Goal: Communication & Community: Answer question/provide support

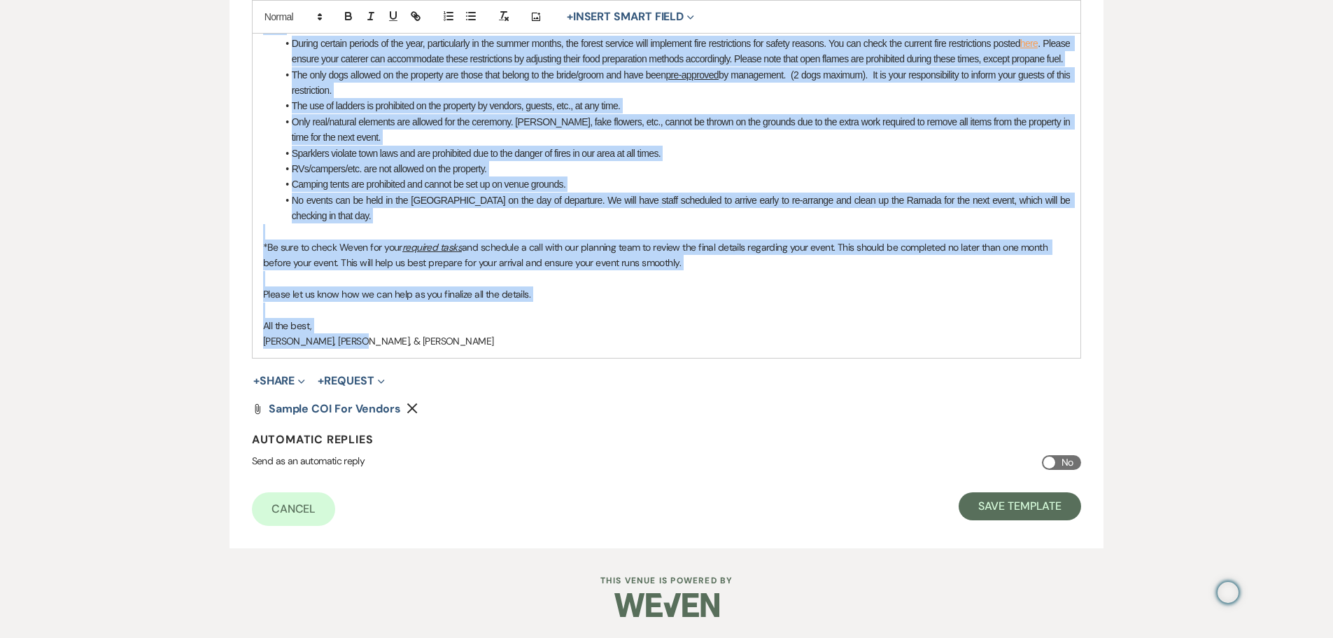
click at [435, 318] on p "All the best," at bounding box center [667, 325] width 808 height 15
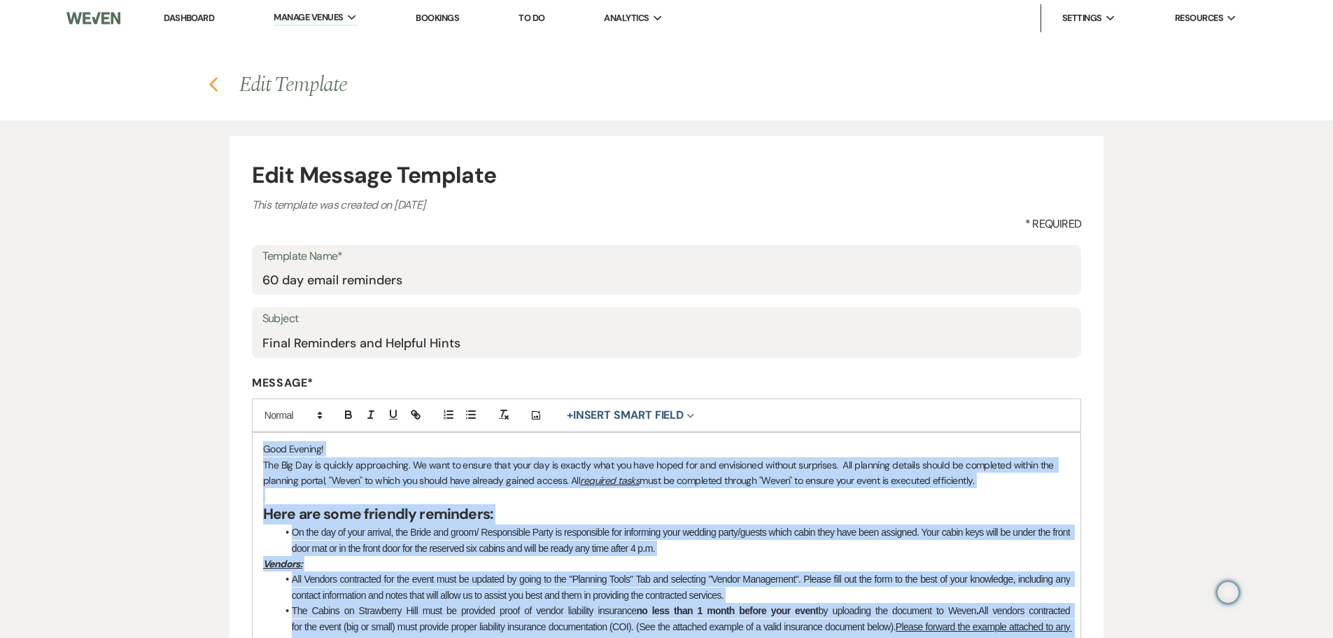
click at [211, 82] on icon "Previous" at bounding box center [214, 84] width 10 height 17
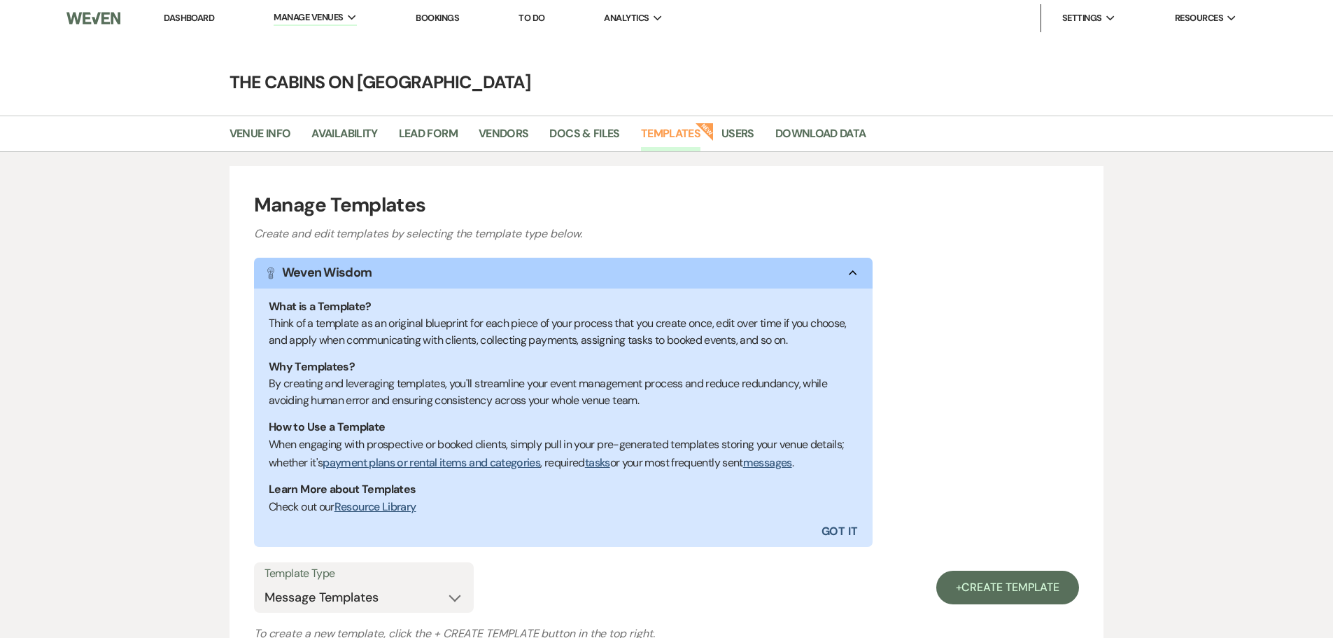
click at [202, 13] on link "Dashboard" at bounding box center [189, 18] width 50 height 12
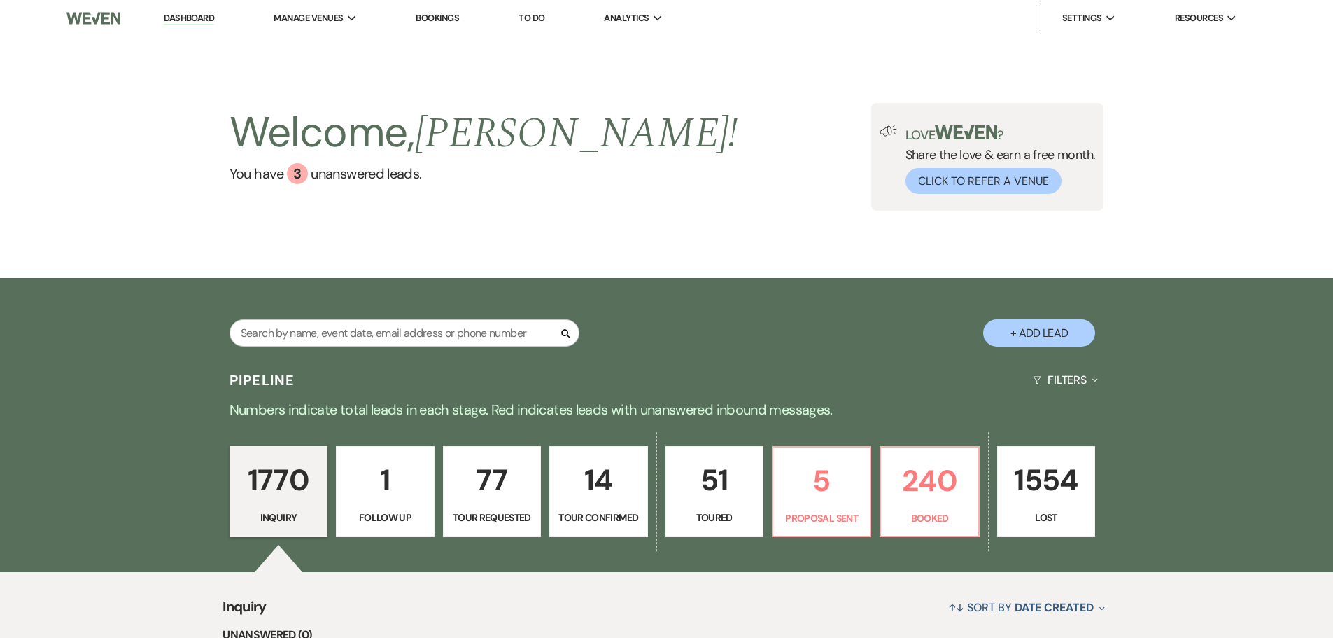
scroll to position [280, 0]
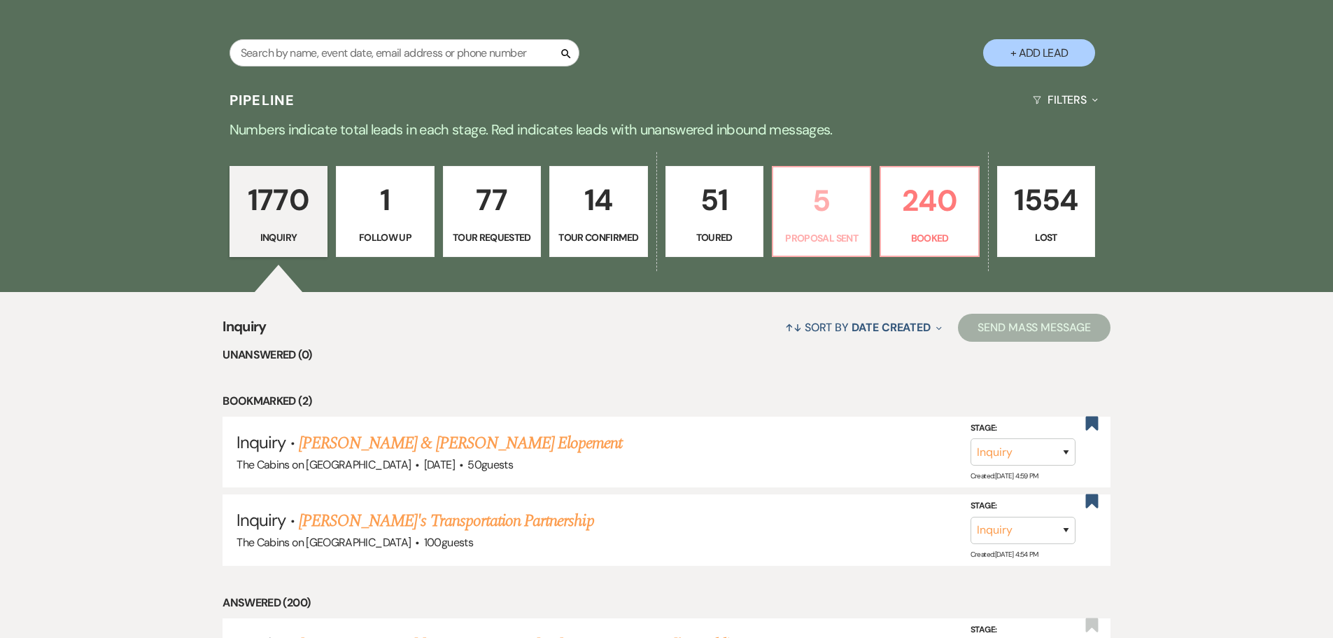
click at [818, 224] on p "5" at bounding box center [822, 200] width 80 height 47
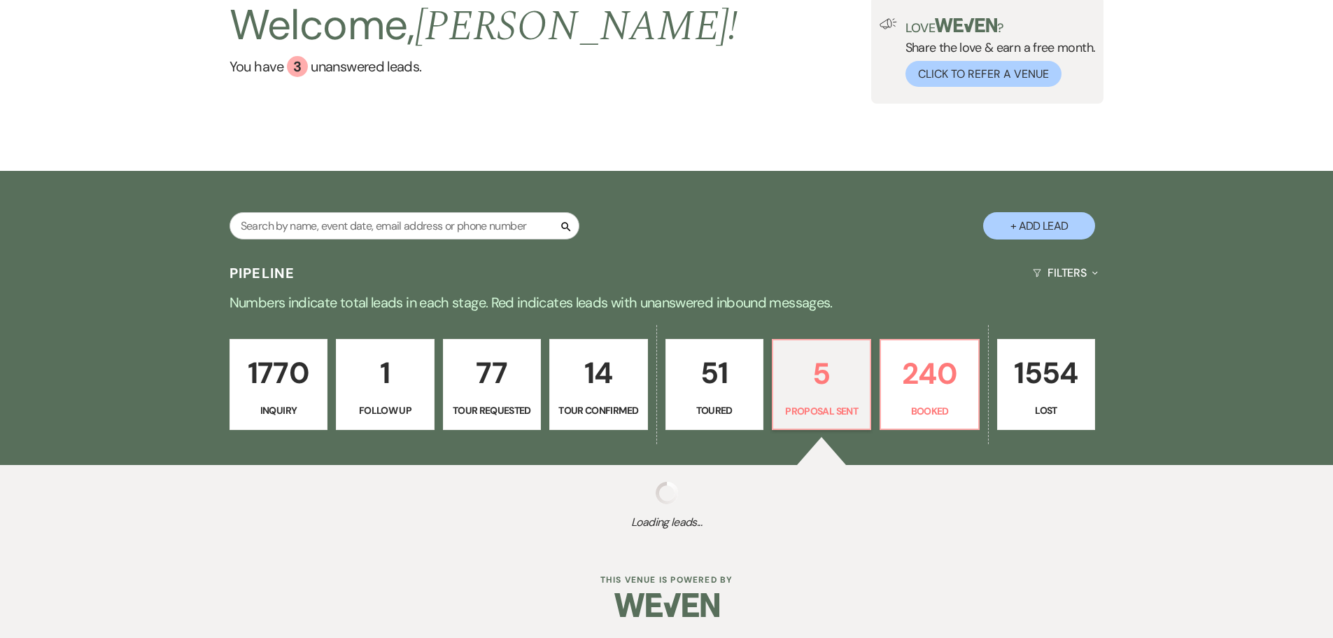
scroll to position [280, 0]
select select "6"
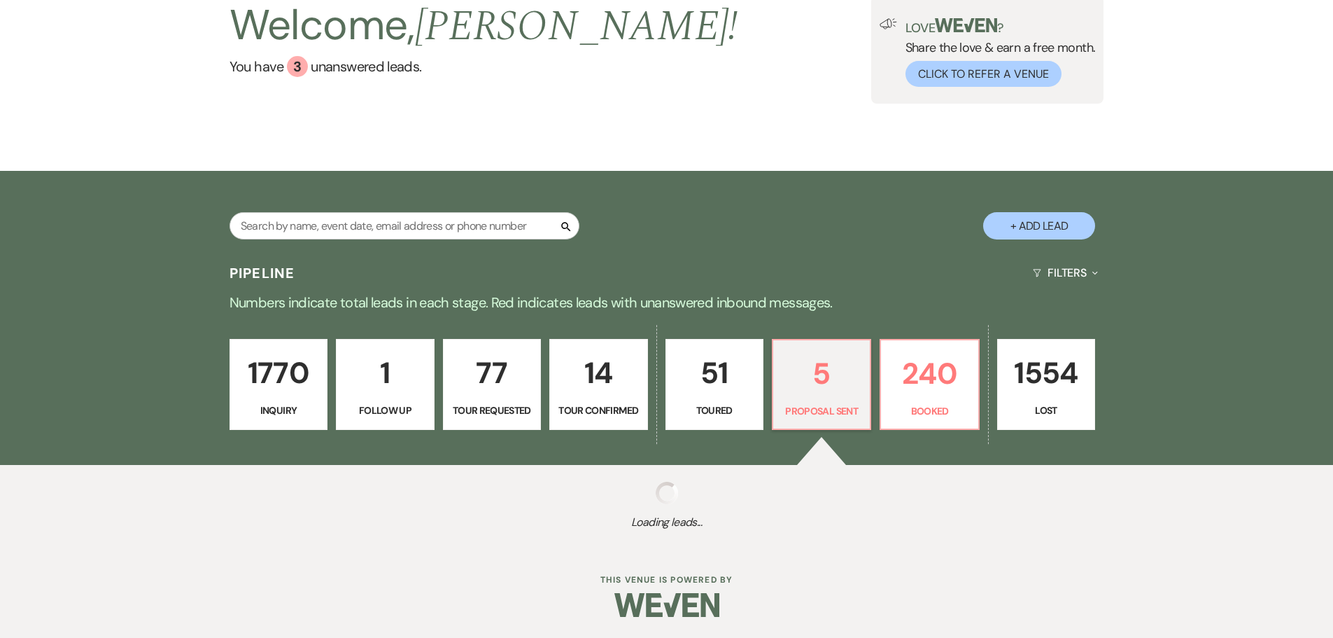
select select "6"
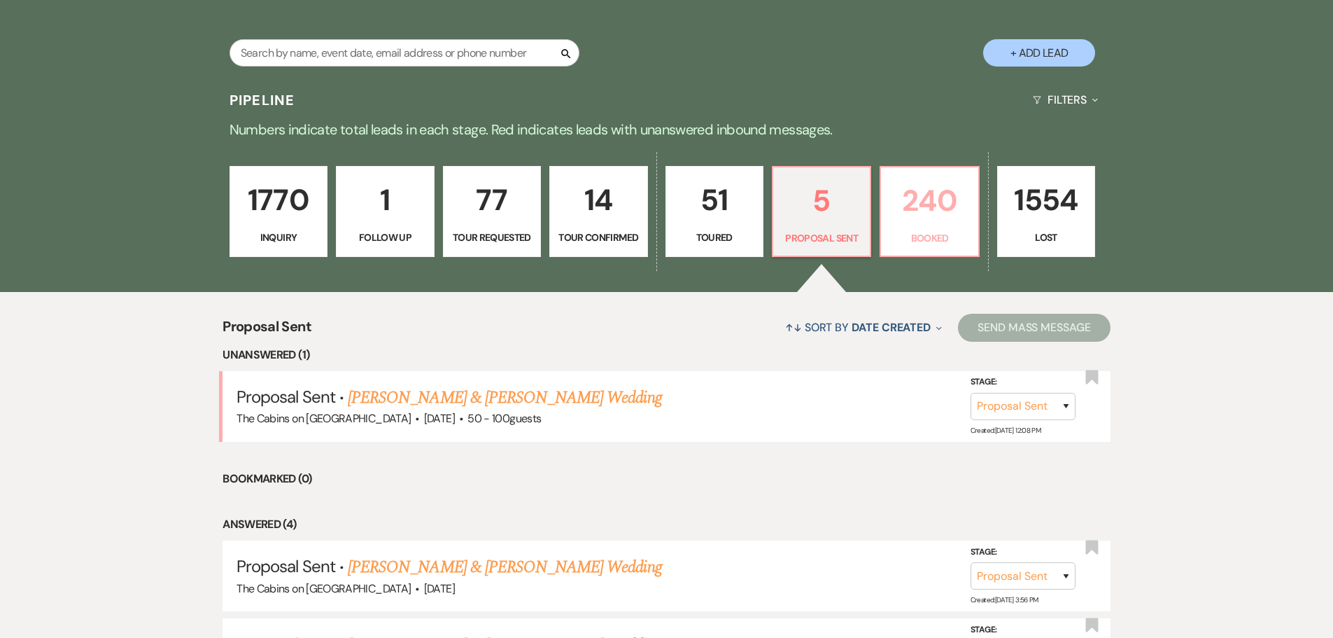
click at [925, 224] on p "240" at bounding box center [930, 200] width 80 height 47
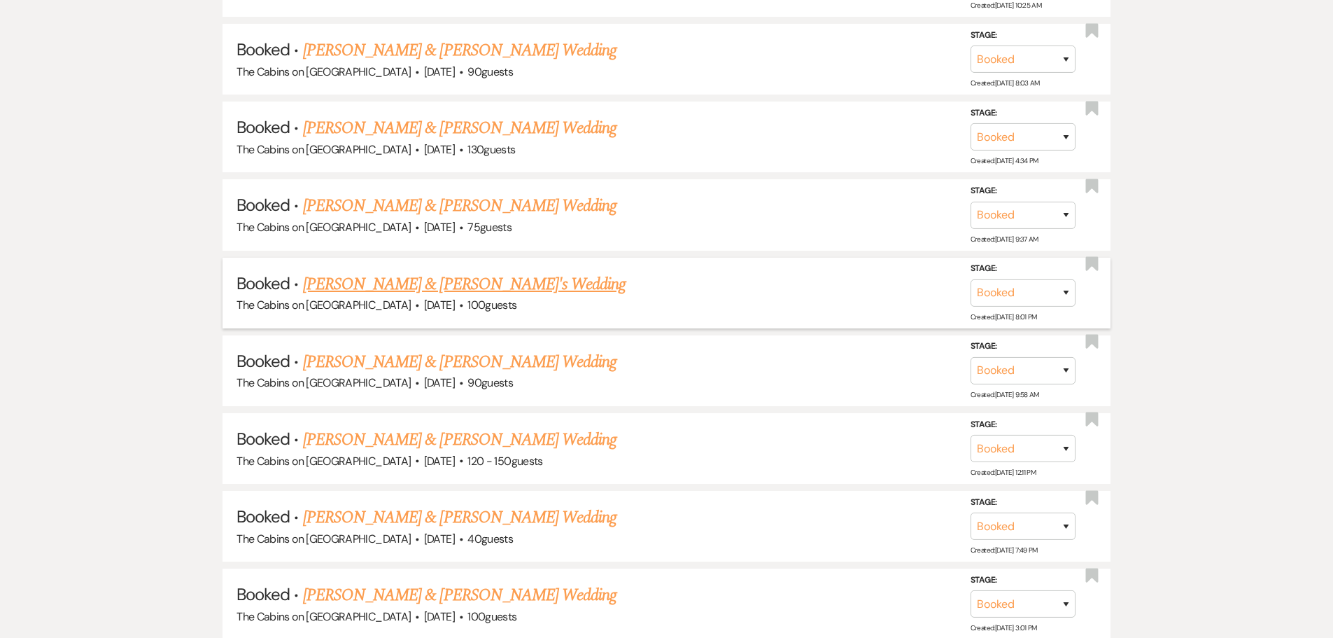
scroll to position [1190, 0]
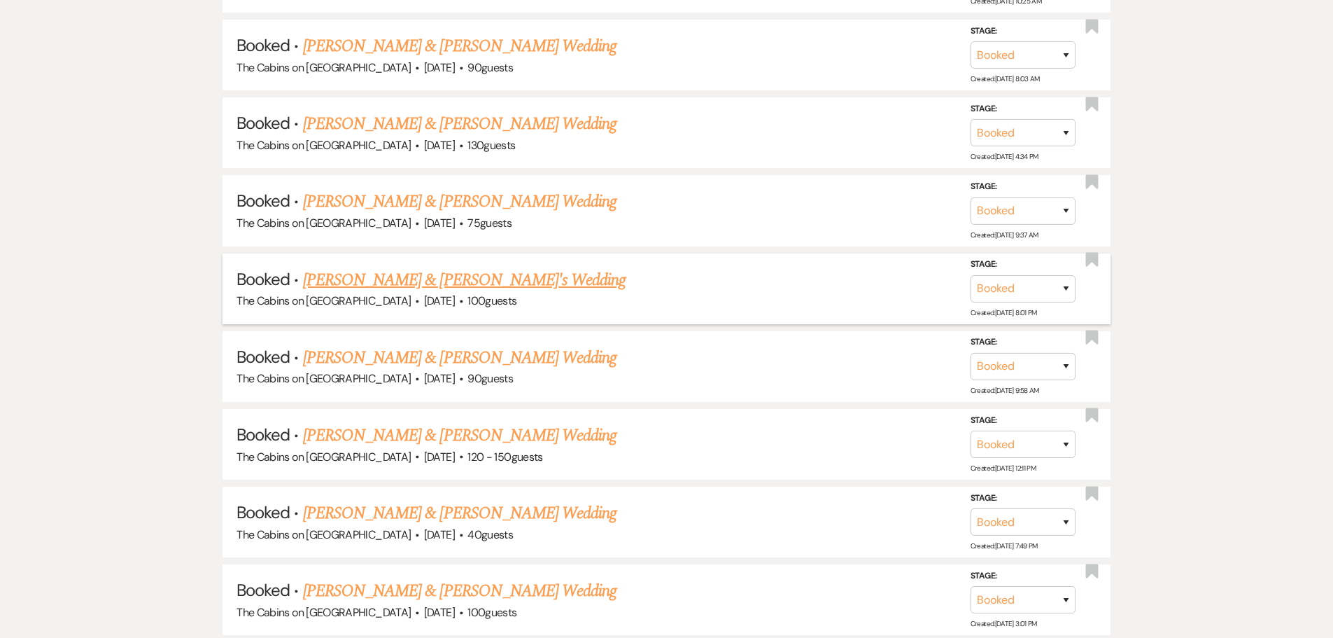
click at [461, 293] on link "[PERSON_NAME] & [PERSON_NAME]'s Wedding" at bounding box center [464, 279] width 323 height 25
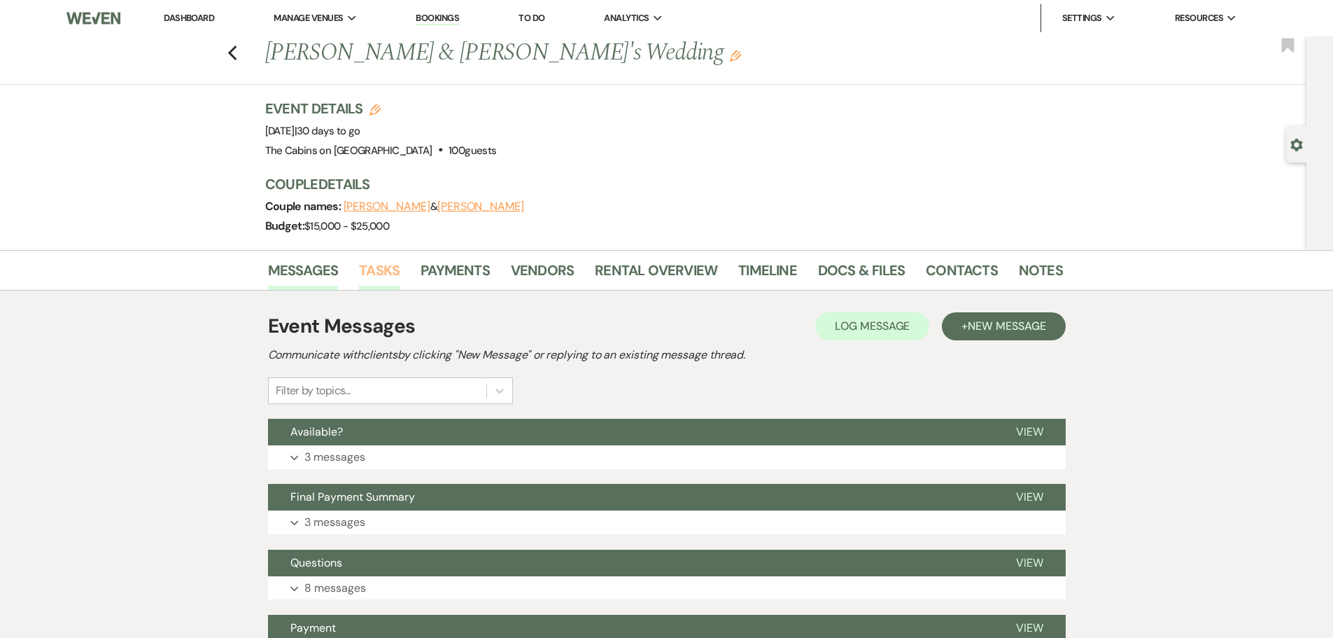
click at [367, 290] on link "Tasks" at bounding box center [379, 274] width 41 height 31
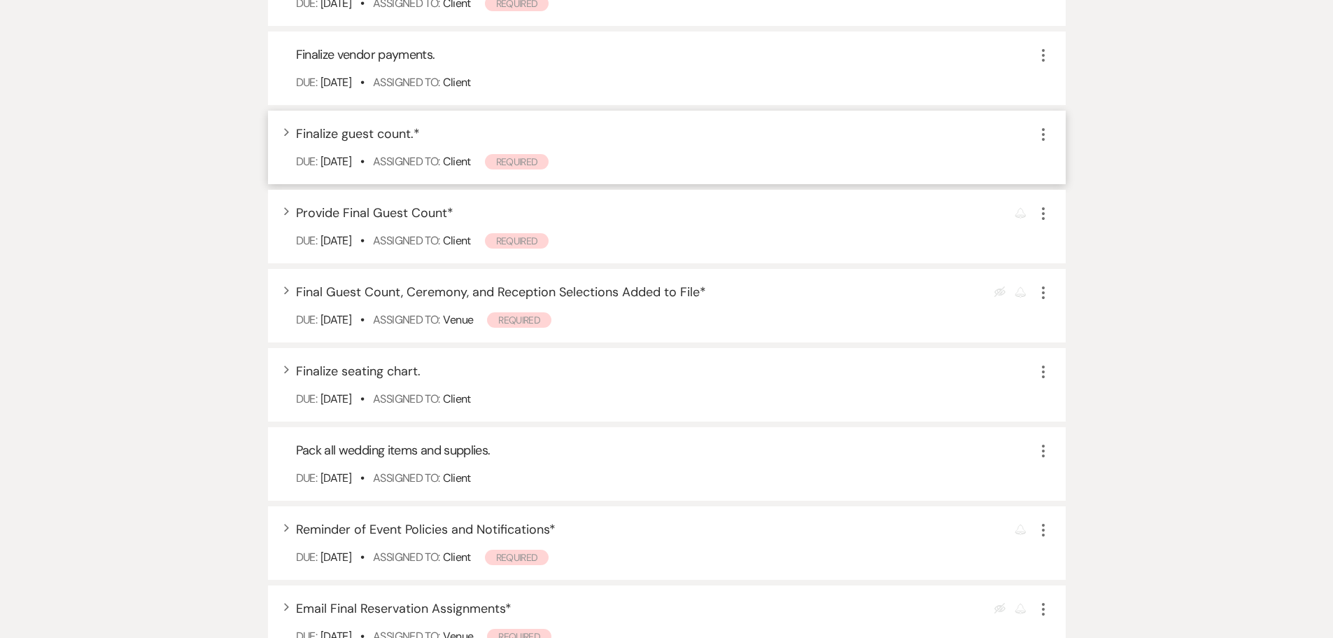
scroll to position [1540, 0]
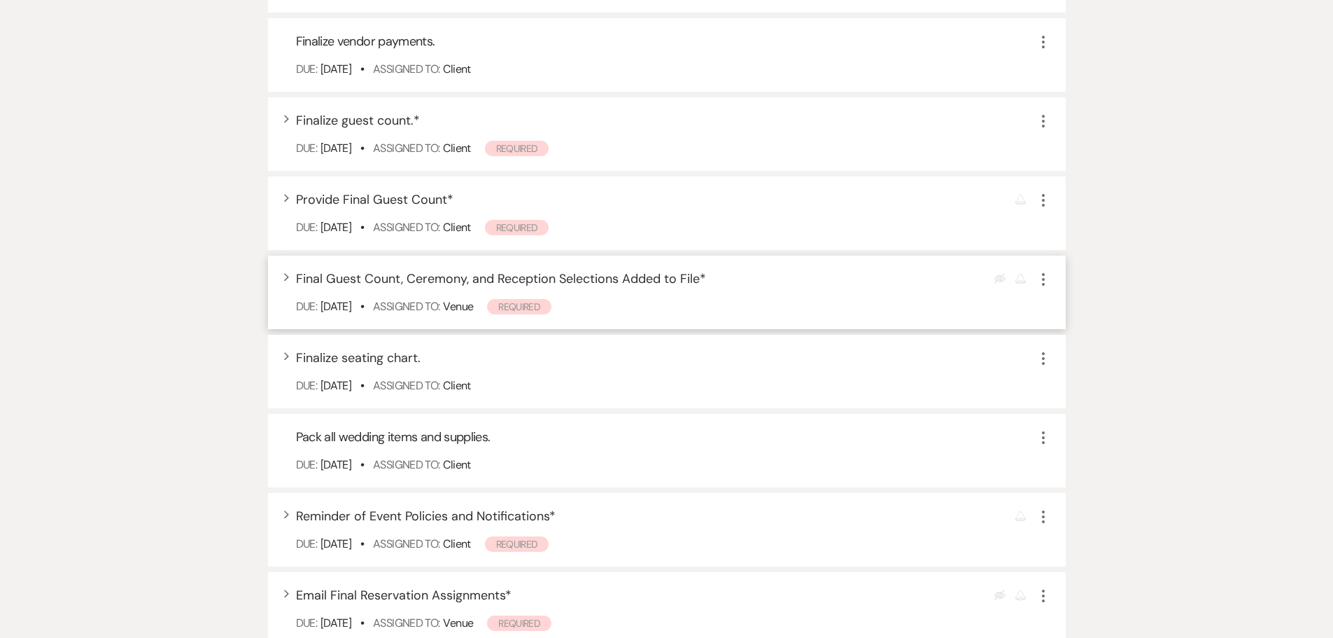
click at [288, 281] on use "button" at bounding box center [286, 277] width 5 height 8
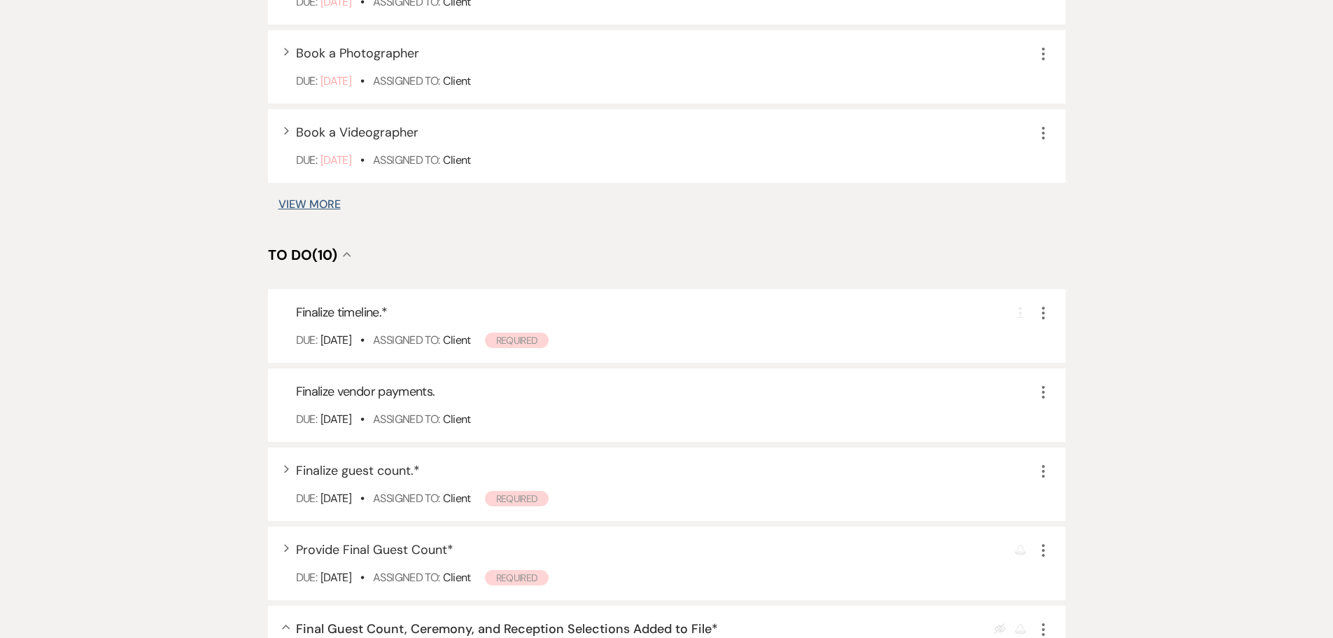
scroll to position [1120, 0]
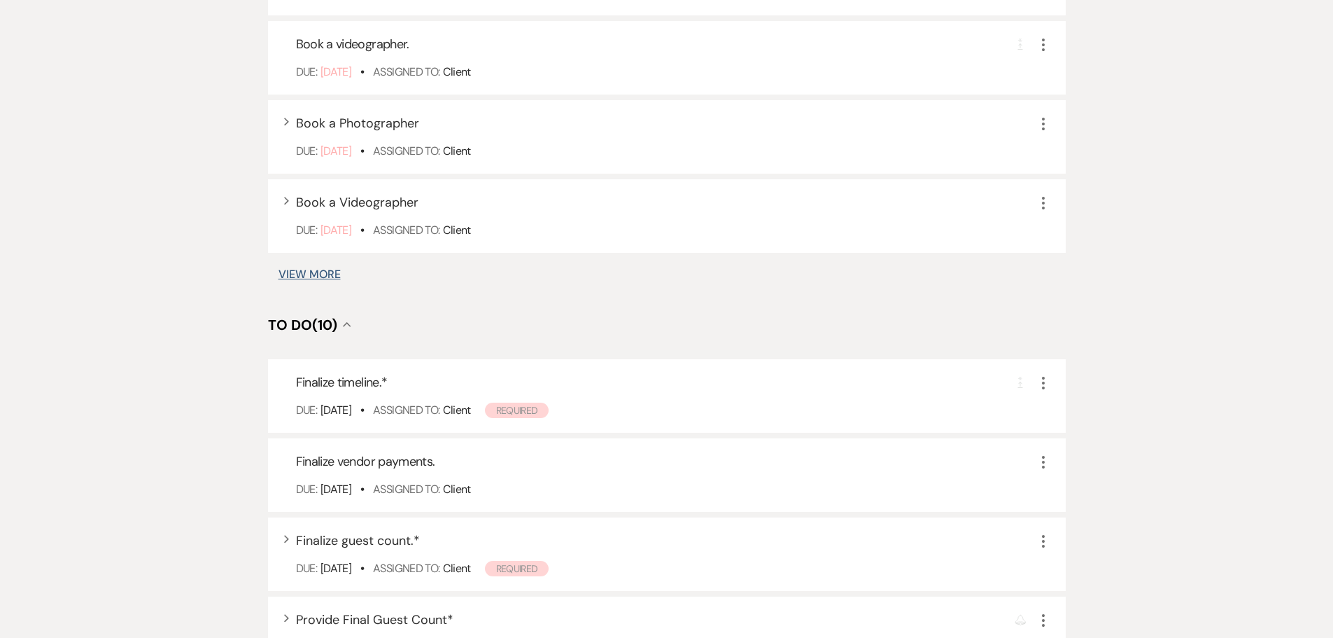
click at [332, 280] on button "View More" at bounding box center [310, 274] width 62 height 11
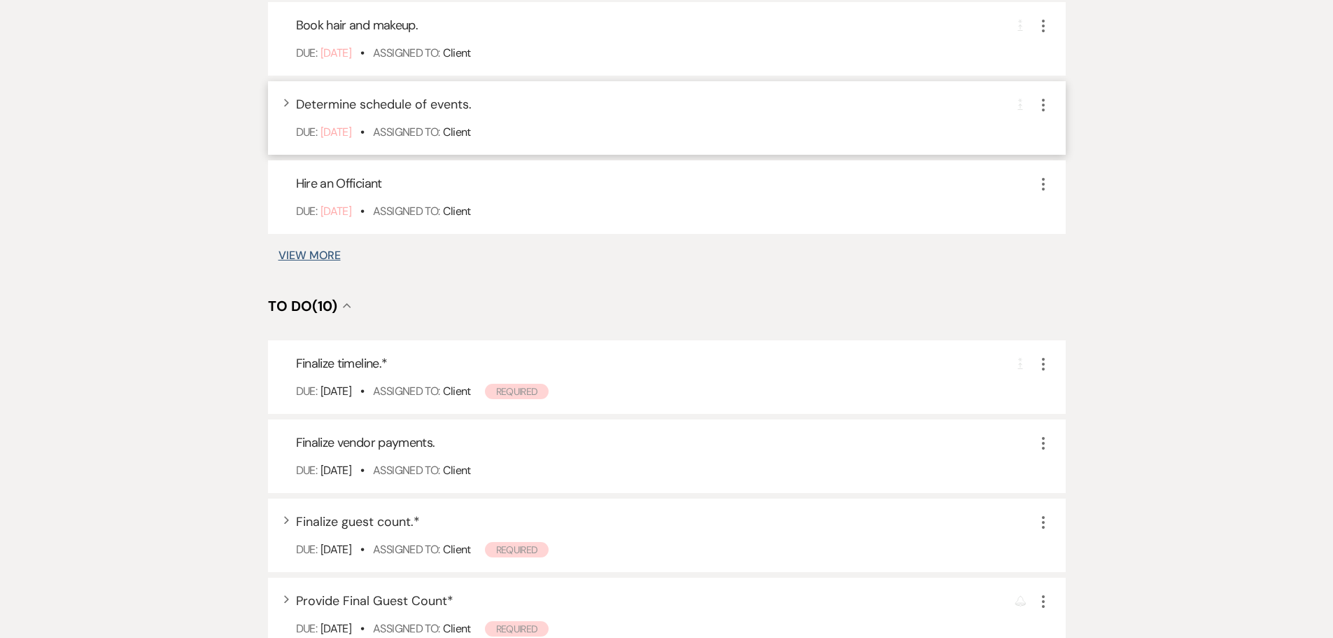
scroll to position [2049, 0]
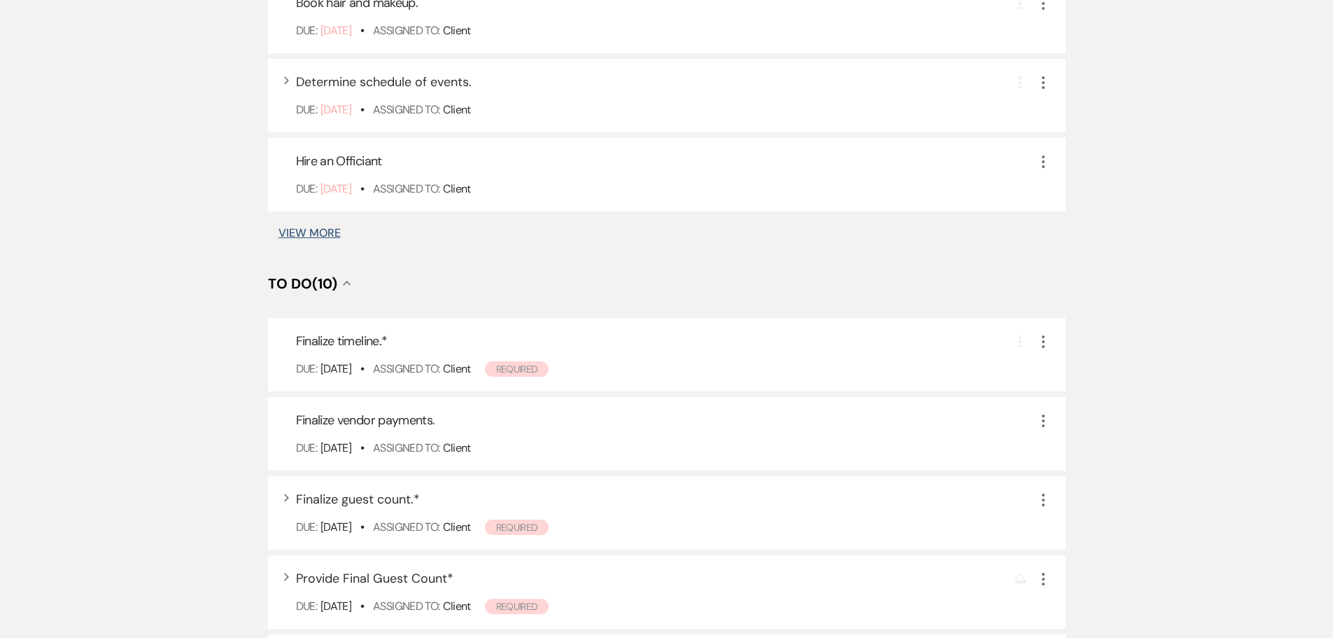
click at [304, 239] on button "View More" at bounding box center [310, 232] width 62 height 11
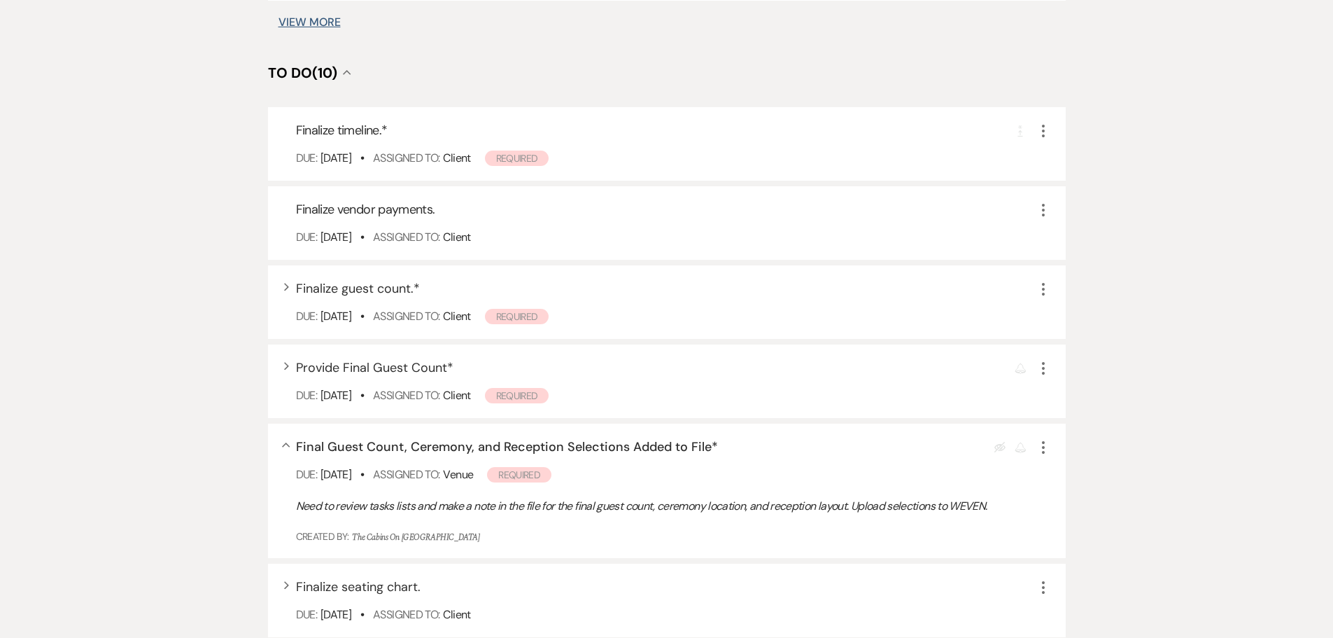
scroll to position [3113, 0]
click at [331, 26] on button "View More" at bounding box center [310, 20] width 62 height 11
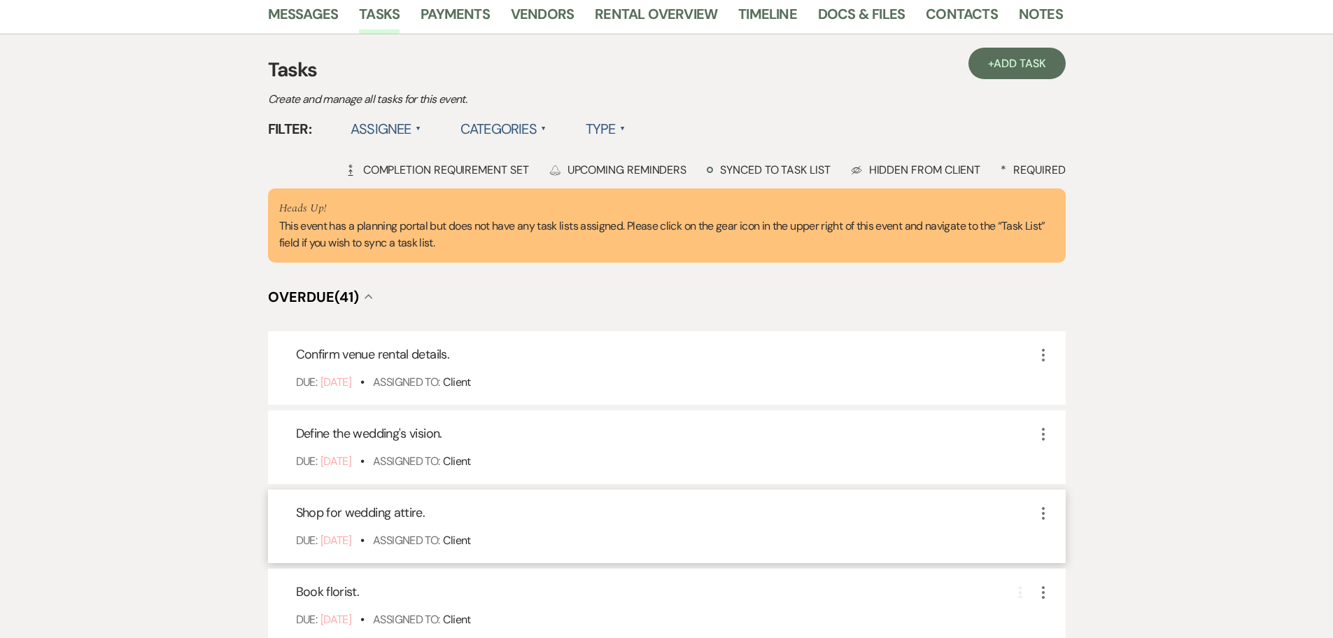
scroll to position [352, 0]
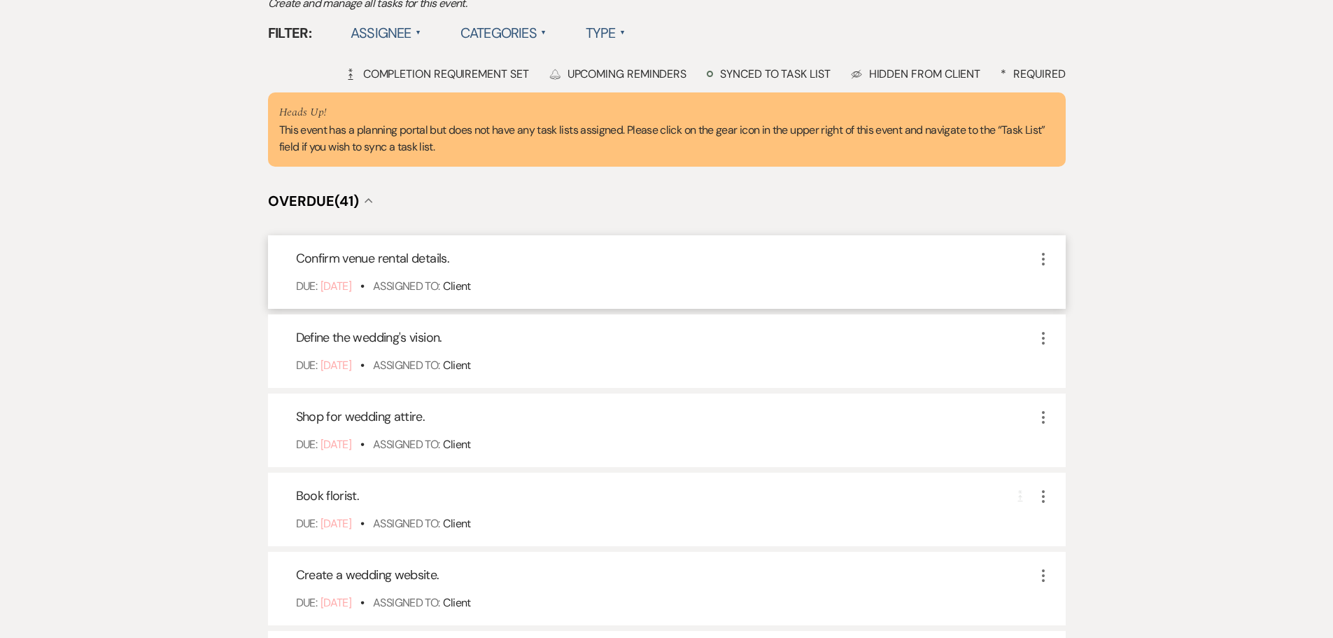
click at [1043, 267] on icon "More" at bounding box center [1043, 259] width 17 height 17
click at [1062, 341] on button "Archive Archive" at bounding box center [1102, 329] width 134 height 22
click at [1043, 267] on icon "More" at bounding box center [1043, 259] width 17 height 17
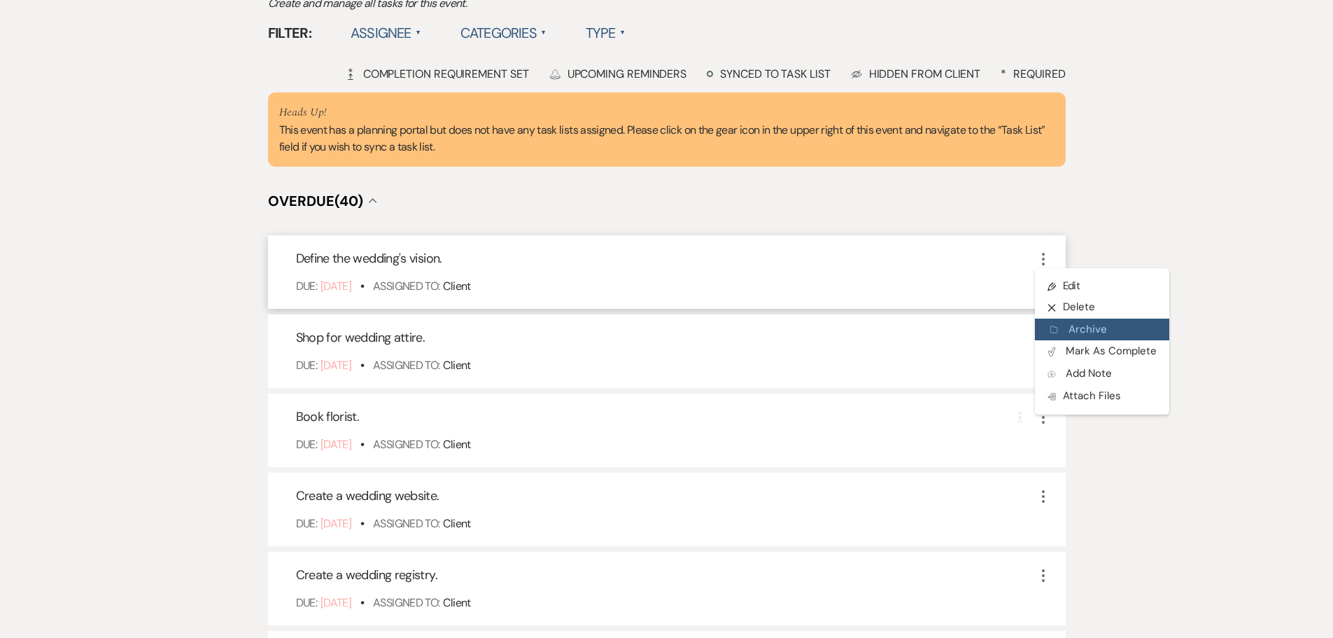
click at [1072, 341] on button "Archive Archive" at bounding box center [1102, 329] width 134 height 22
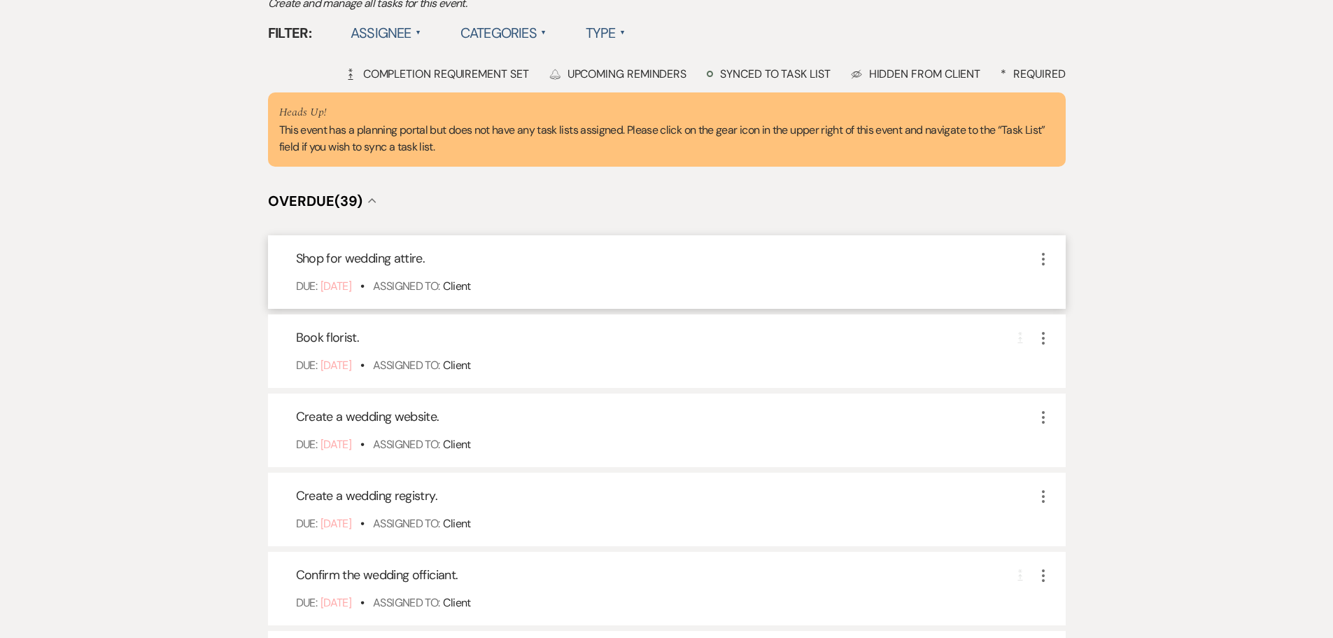
click at [1047, 267] on icon "More" at bounding box center [1043, 259] width 17 height 17
click at [1074, 341] on button "Archive Archive" at bounding box center [1102, 329] width 134 height 22
click at [1042, 267] on icon "More" at bounding box center [1043, 259] width 17 height 17
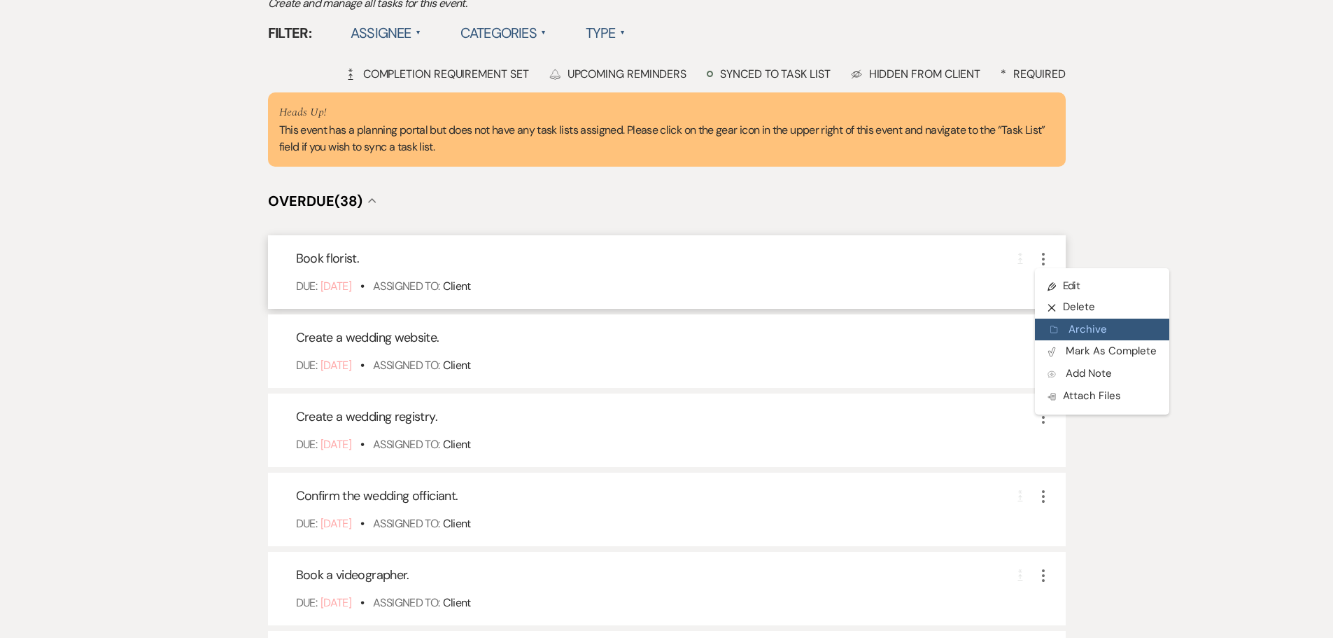
click at [1067, 341] on button "Archive Archive" at bounding box center [1102, 329] width 134 height 22
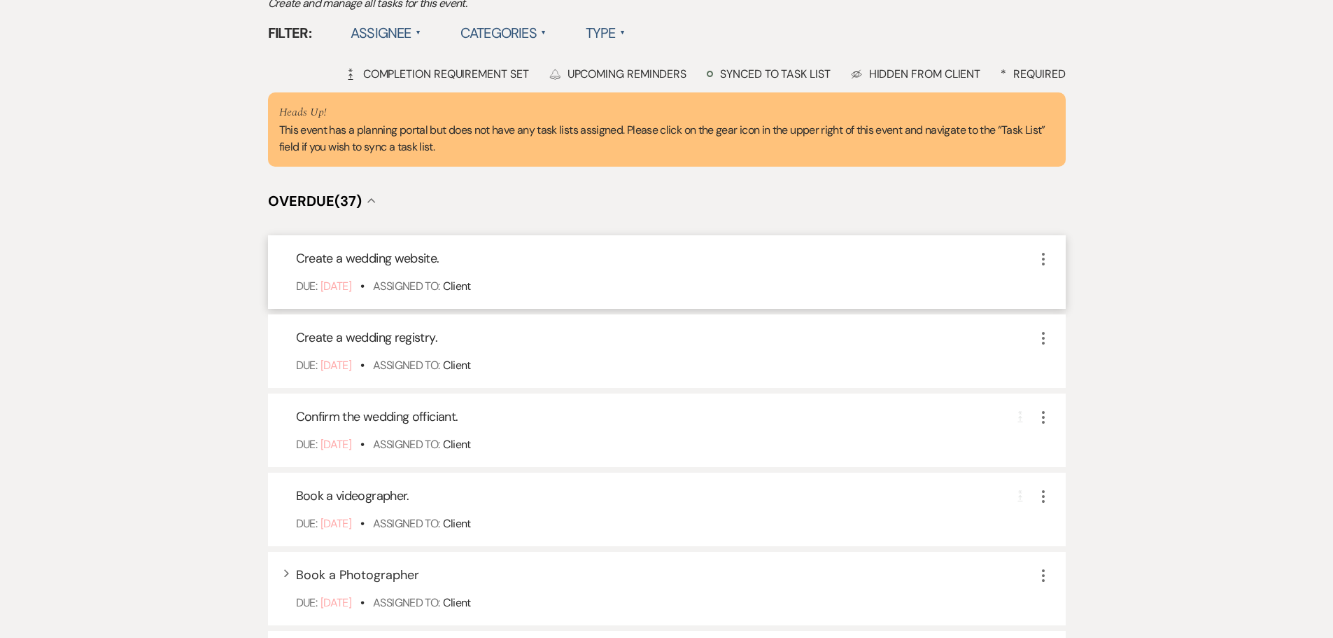
click at [1035, 267] on icon "More" at bounding box center [1043, 259] width 17 height 17
click at [1069, 341] on button "Archive Archive" at bounding box center [1102, 329] width 134 height 22
click at [1038, 267] on icon "More" at bounding box center [1043, 259] width 17 height 17
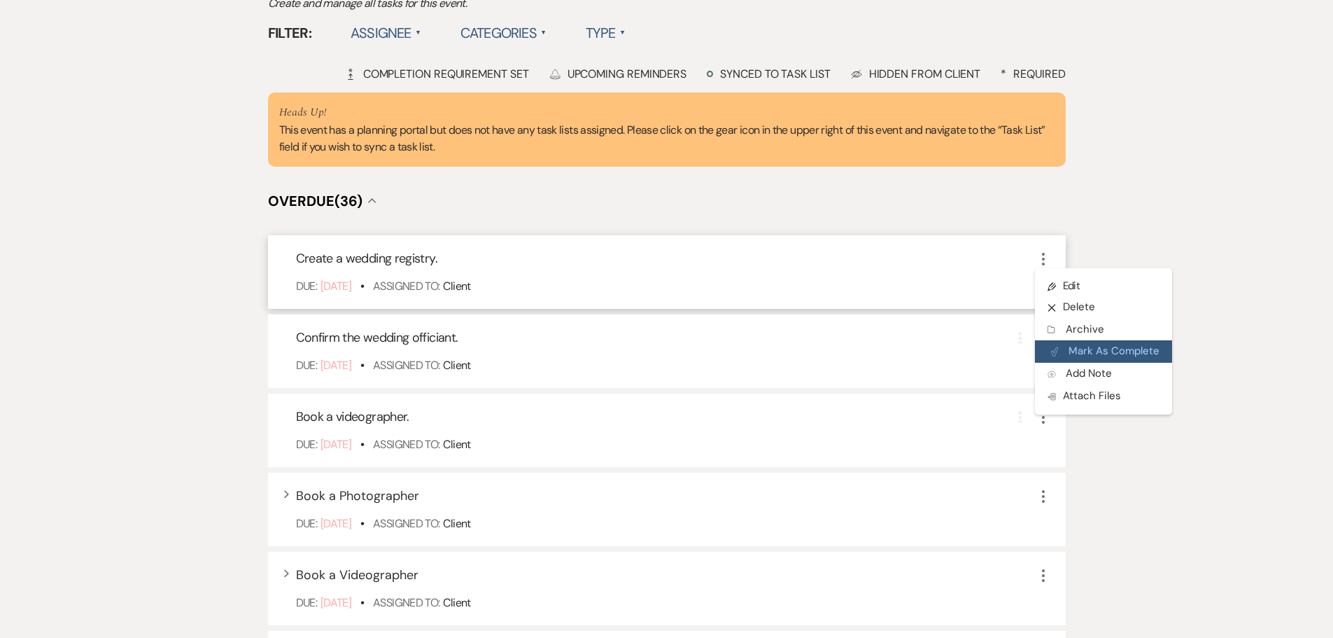
click at [1064, 363] on button "Plan Portal Link Mark As Complete" at bounding box center [1103, 351] width 137 height 22
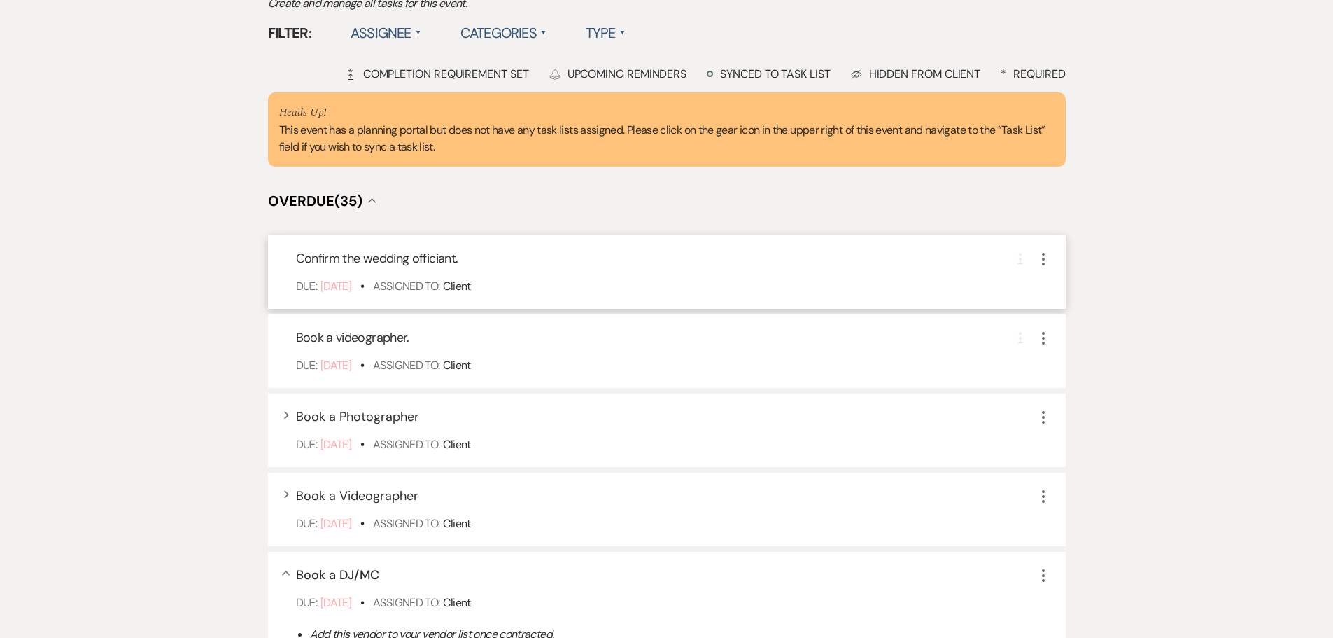
click at [1042, 267] on icon "More" at bounding box center [1043, 259] width 17 height 17
click at [1071, 341] on button "Archive Archive" at bounding box center [1102, 329] width 134 height 22
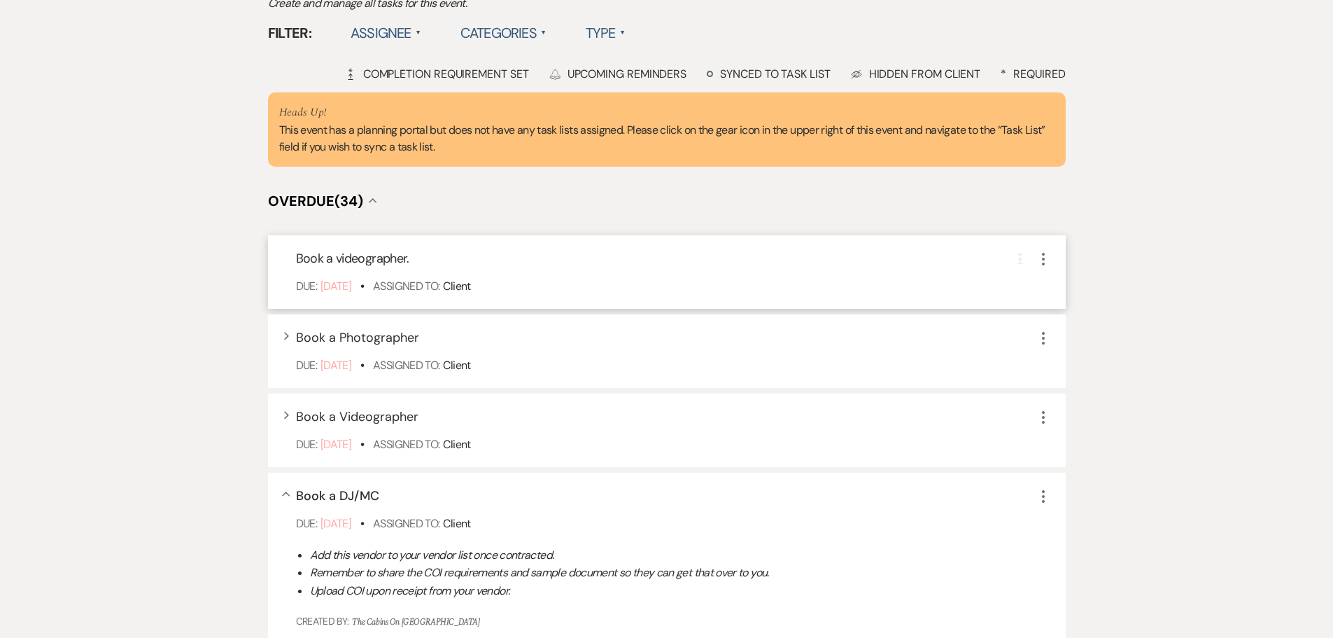
click at [1042, 267] on icon "More" at bounding box center [1043, 259] width 17 height 17
click at [1060, 341] on button "Archive Archive" at bounding box center [1102, 329] width 134 height 22
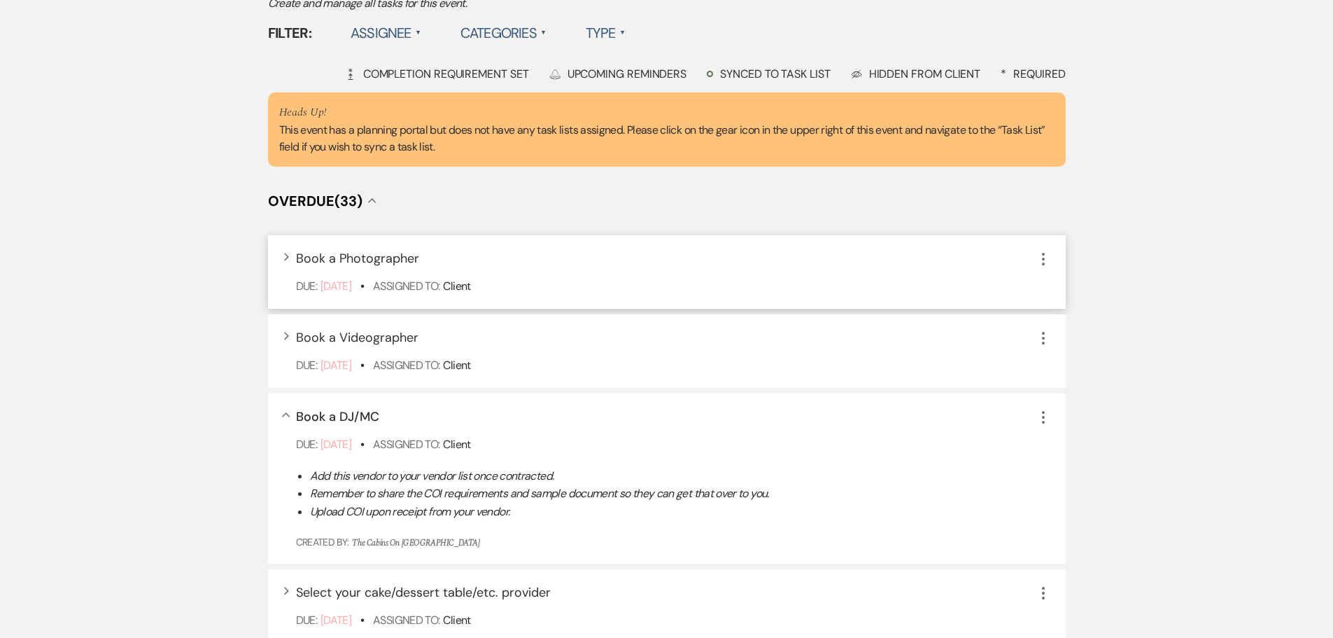
click at [1042, 267] on icon "More" at bounding box center [1043, 259] width 17 height 17
click at [1056, 341] on button "Archive Archive" at bounding box center [1102, 329] width 134 height 22
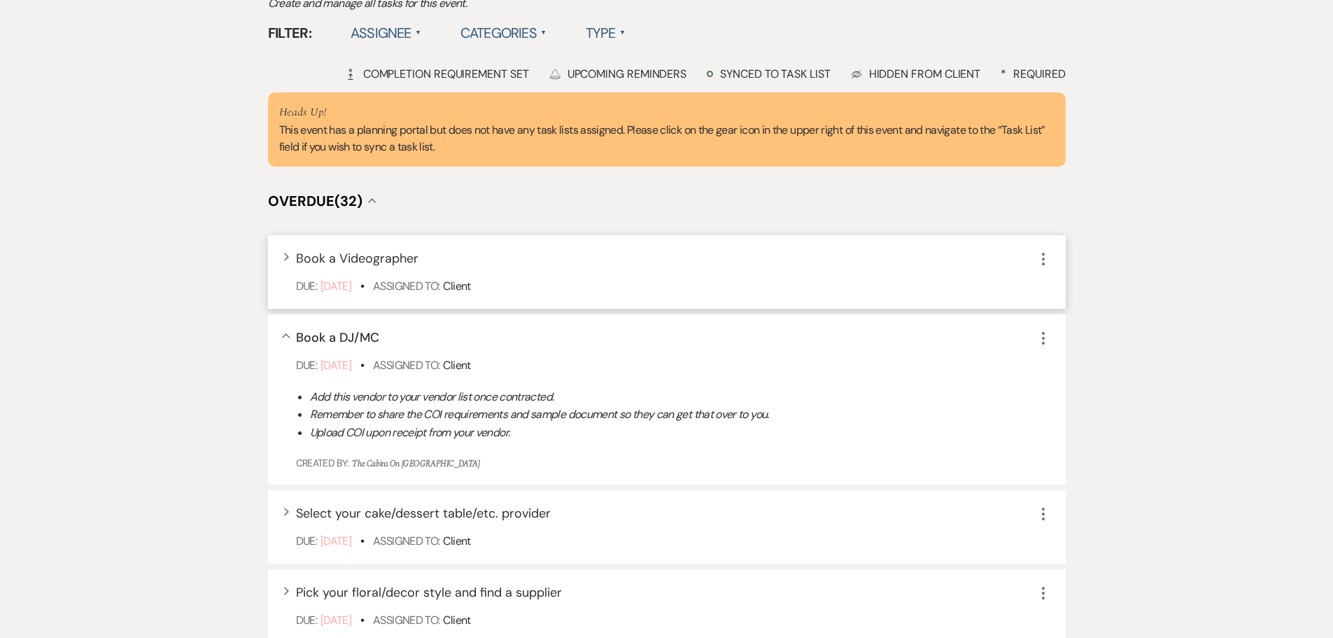
click at [1039, 267] on icon "More" at bounding box center [1043, 259] width 17 height 17
click at [1052, 341] on button "Archive Archive" at bounding box center [1102, 329] width 134 height 22
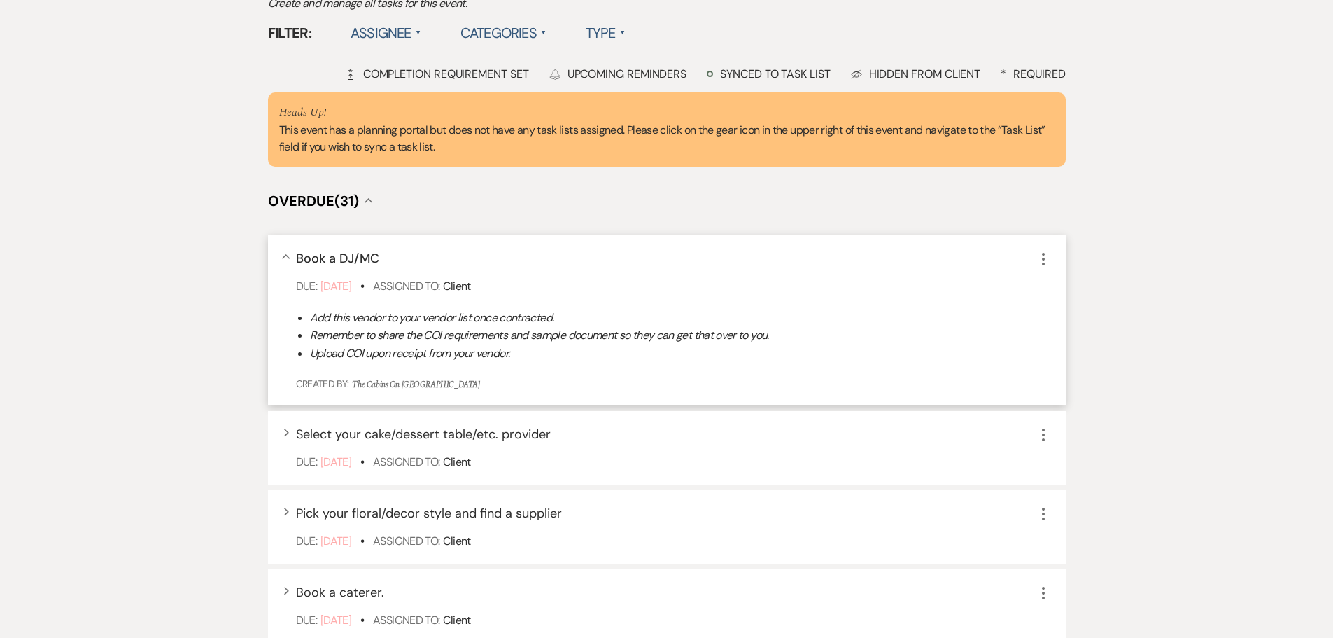
click at [1042, 267] on icon "More" at bounding box center [1043, 259] width 17 height 17
click at [1066, 318] on button "X Delete" at bounding box center [1102, 307] width 134 height 22
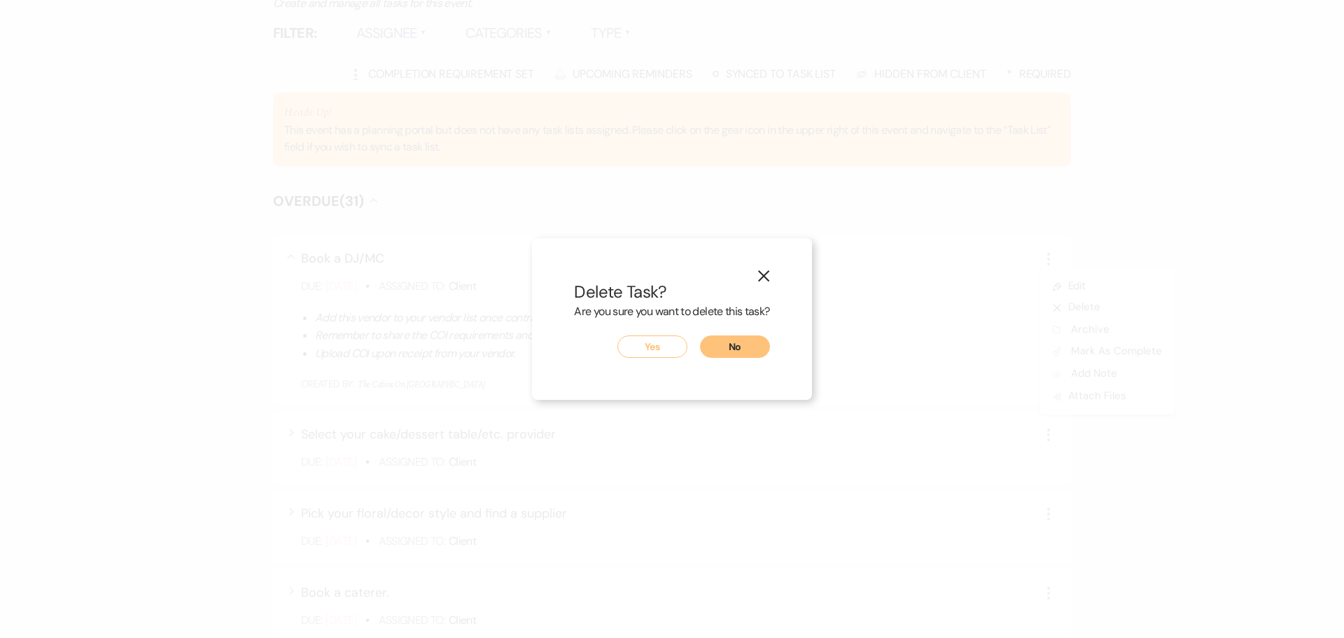
click at [654, 349] on button "Yes" at bounding box center [652, 346] width 70 height 22
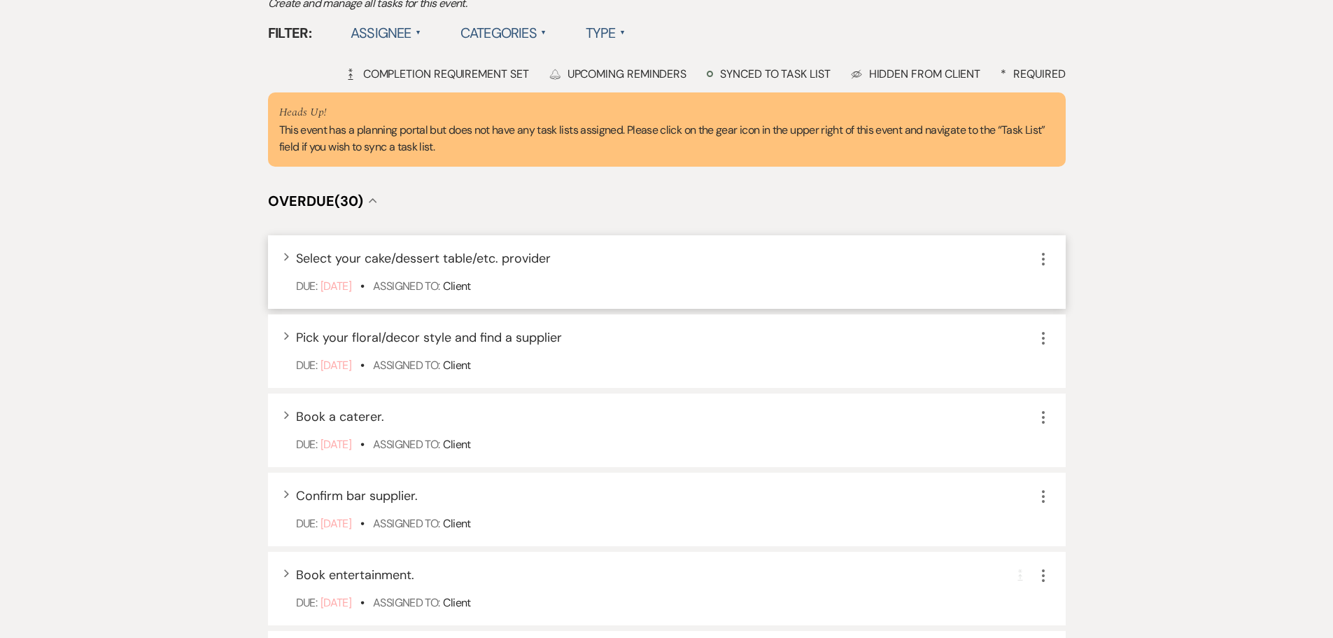
click at [1044, 265] on use "button" at bounding box center [1043, 259] width 3 height 13
click at [1064, 341] on button "Archive Archive" at bounding box center [1102, 329] width 134 height 22
click at [1045, 267] on icon "More" at bounding box center [1043, 259] width 17 height 17
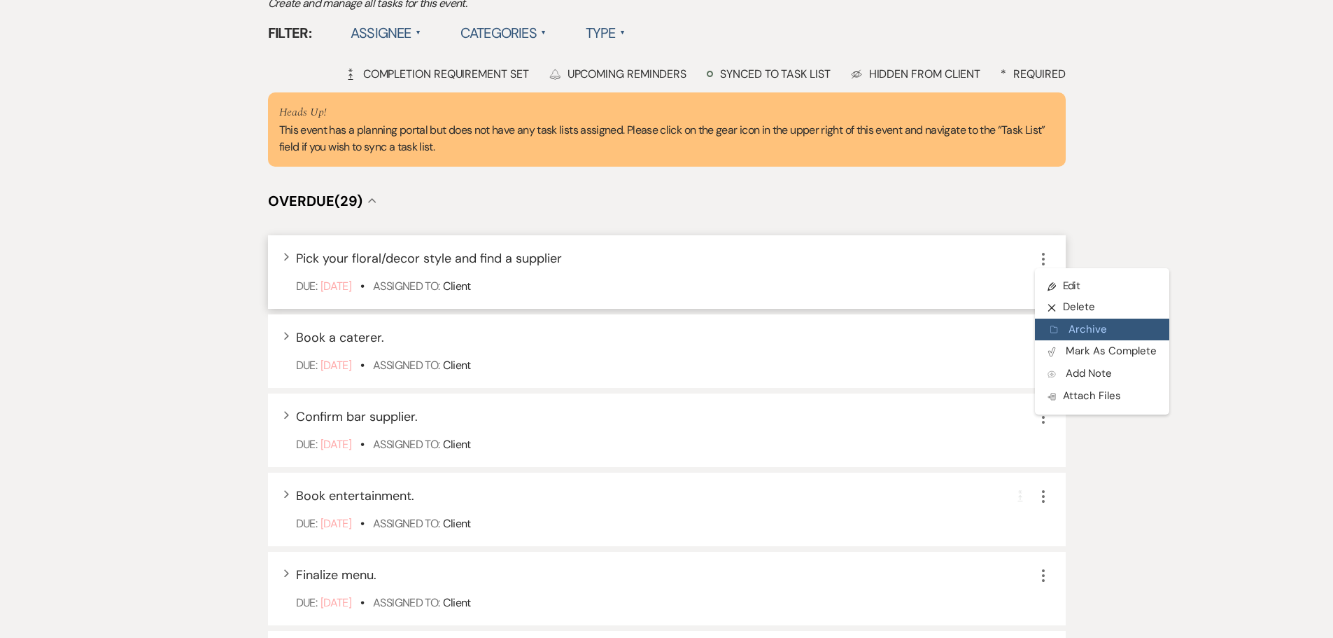
click at [1058, 335] on icon "Archive" at bounding box center [1055, 329] width 8 height 10
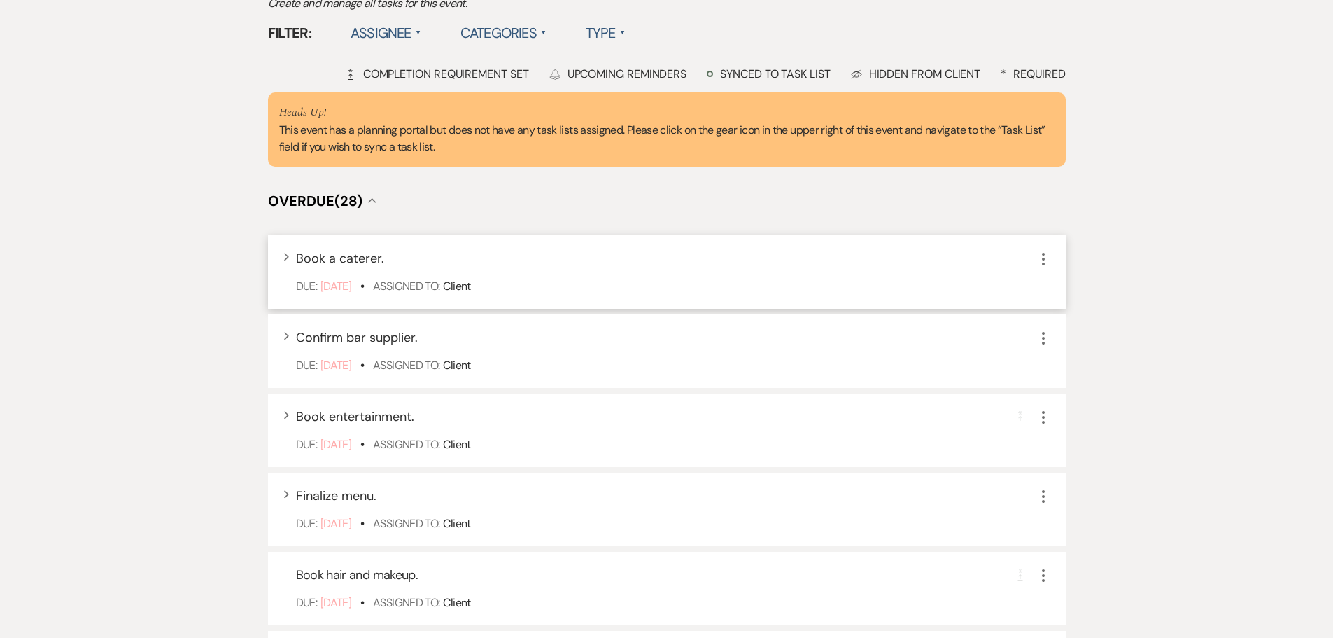
click at [1040, 267] on icon "More" at bounding box center [1043, 259] width 17 height 17
click at [1057, 335] on icon "Archive" at bounding box center [1055, 329] width 8 height 10
click at [1039, 267] on icon "More" at bounding box center [1043, 259] width 17 height 17
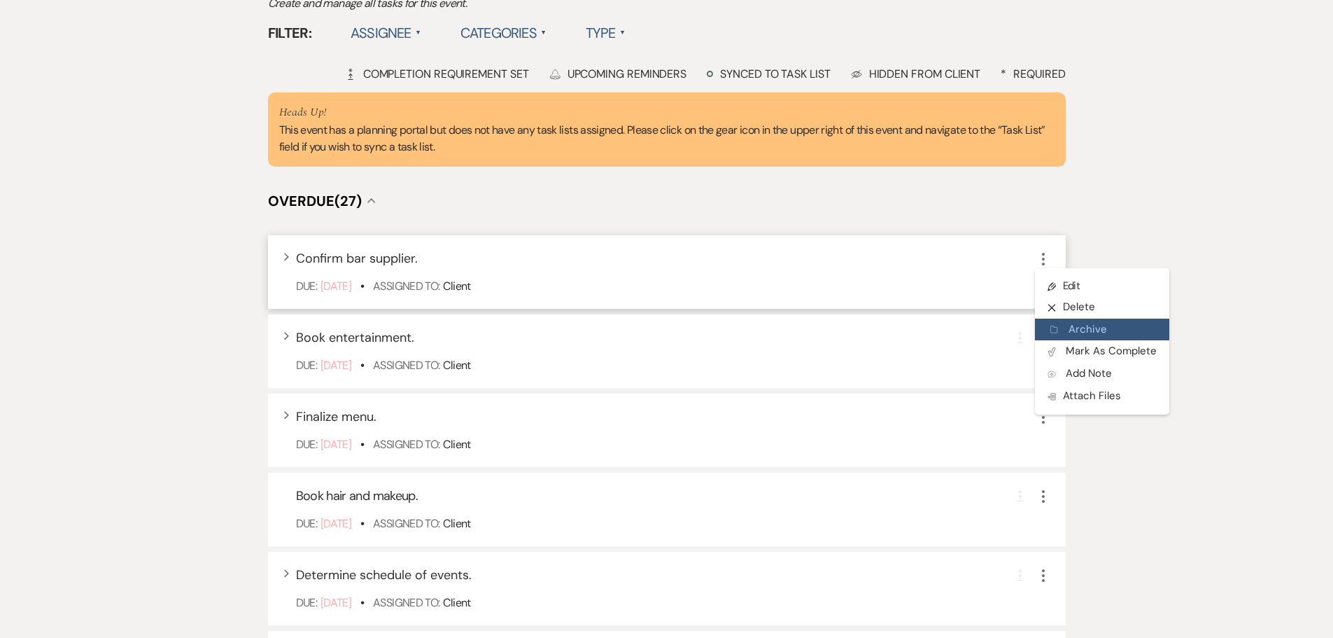
click at [1055, 335] on icon "Archive" at bounding box center [1055, 329] width 8 height 10
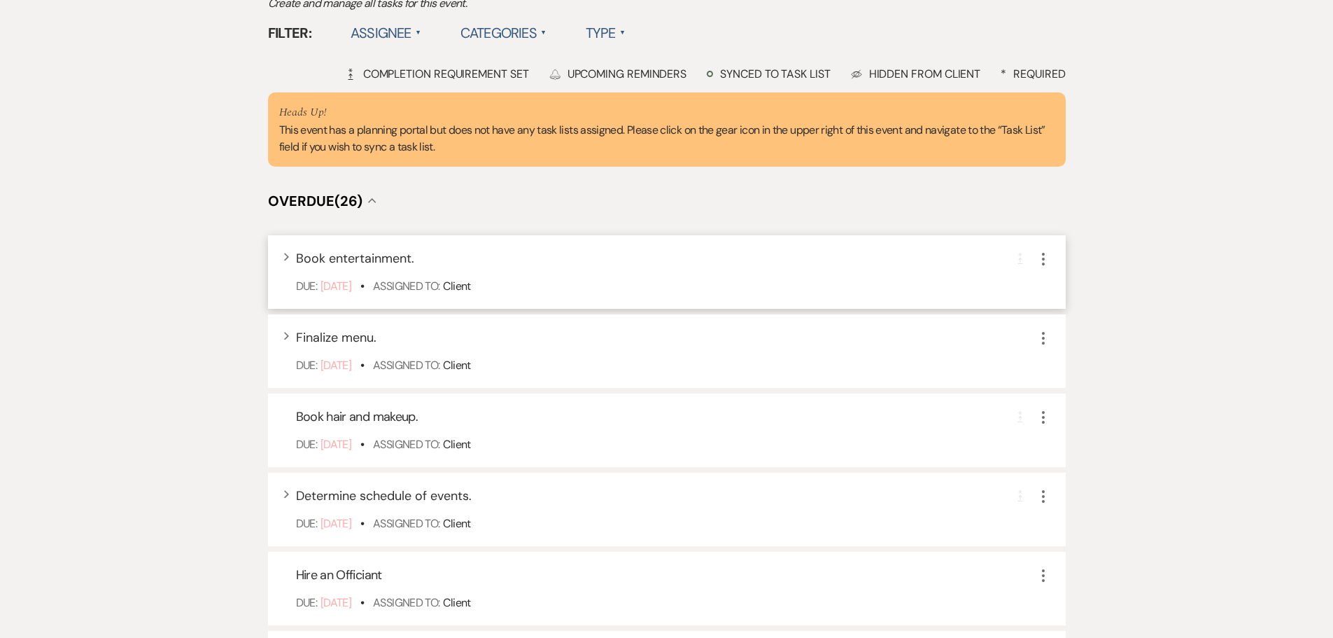
click at [1044, 267] on icon "More" at bounding box center [1043, 259] width 17 height 17
click at [1058, 313] on icon "X" at bounding box center [1055, 307] width 8 height 10
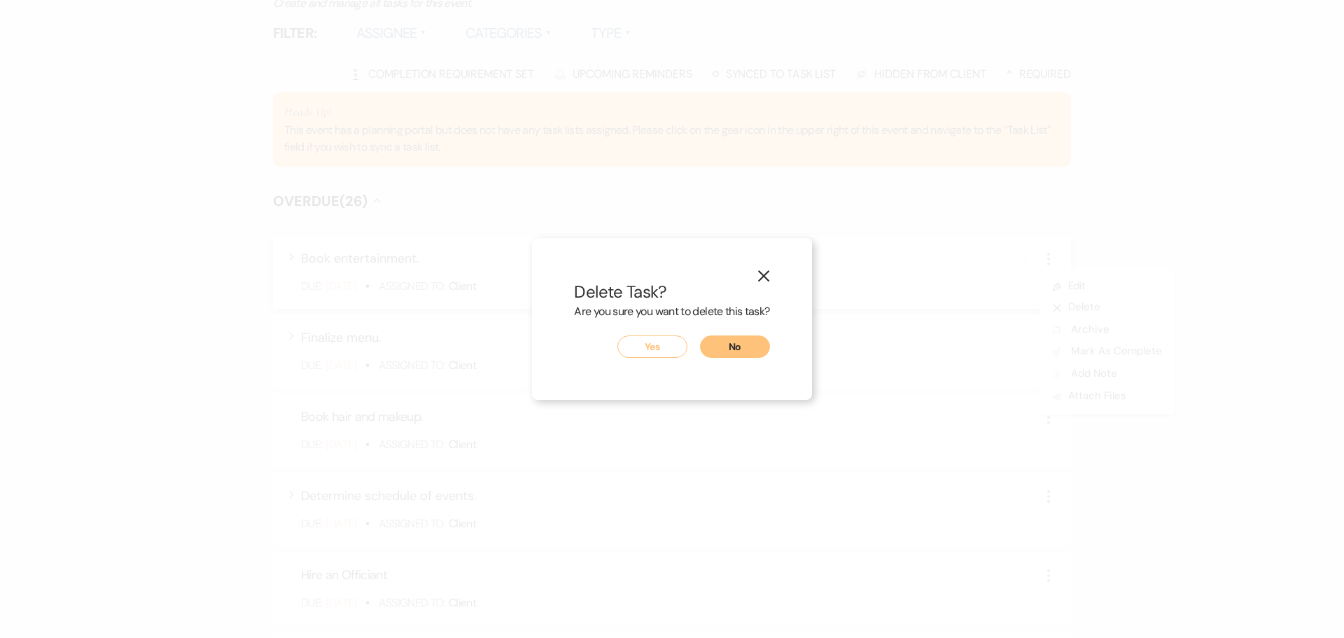
click at [667, 345] on button "Yes" at bounding box center [652, 346] width 70 height 22
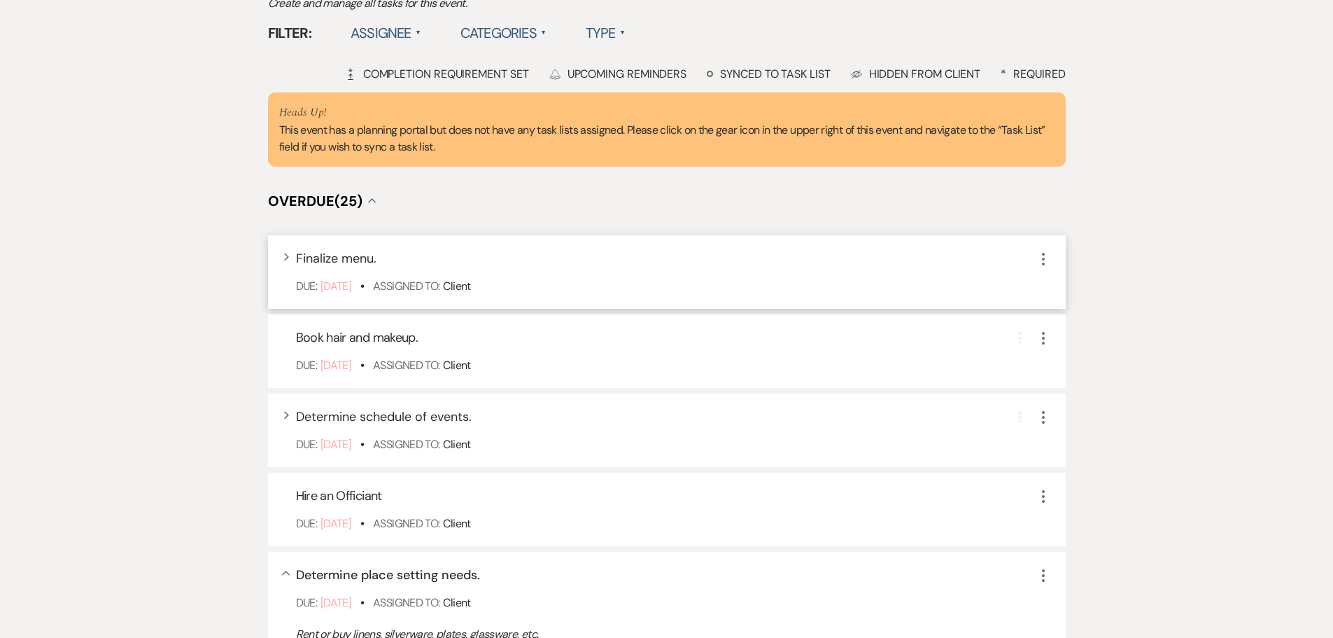
click at [1039, 267] on icon "More" at bounding box center [1043, 259] width 17 height 17
click at [1049, 318] on button "X Delete" at bounding box center [1102, 307] width 134 height 22
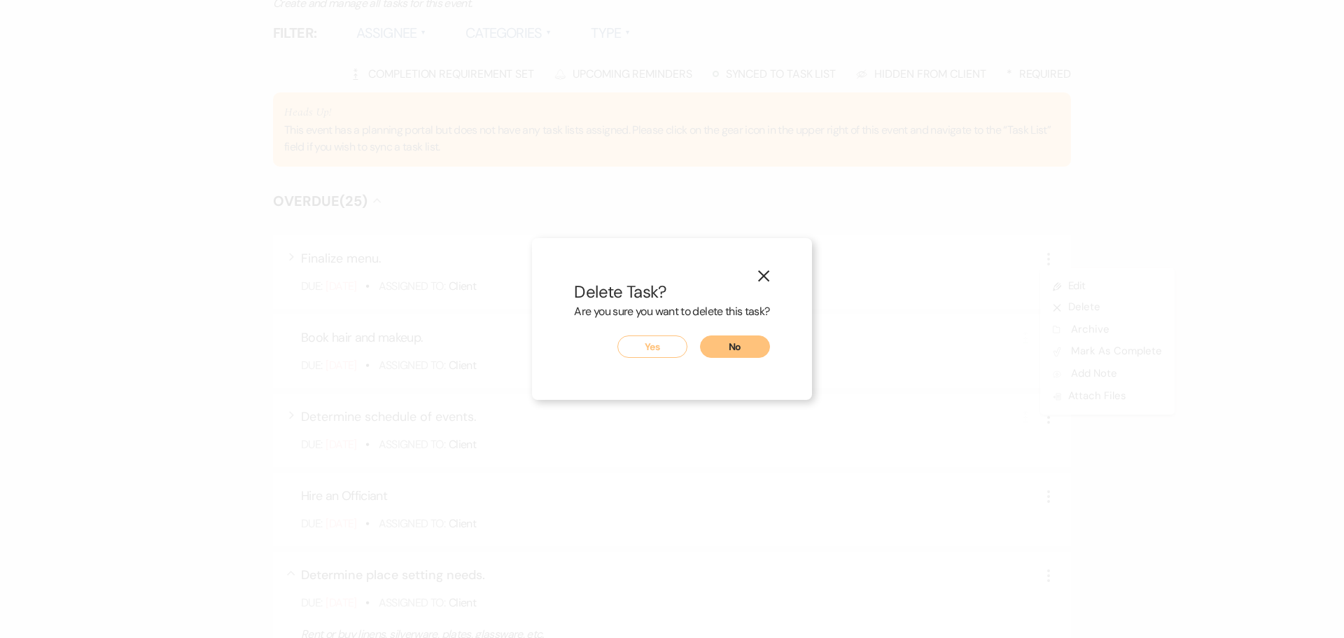
click at [669, 348] on button "Yes" at bounding box center [652, 346] width 70 height 22
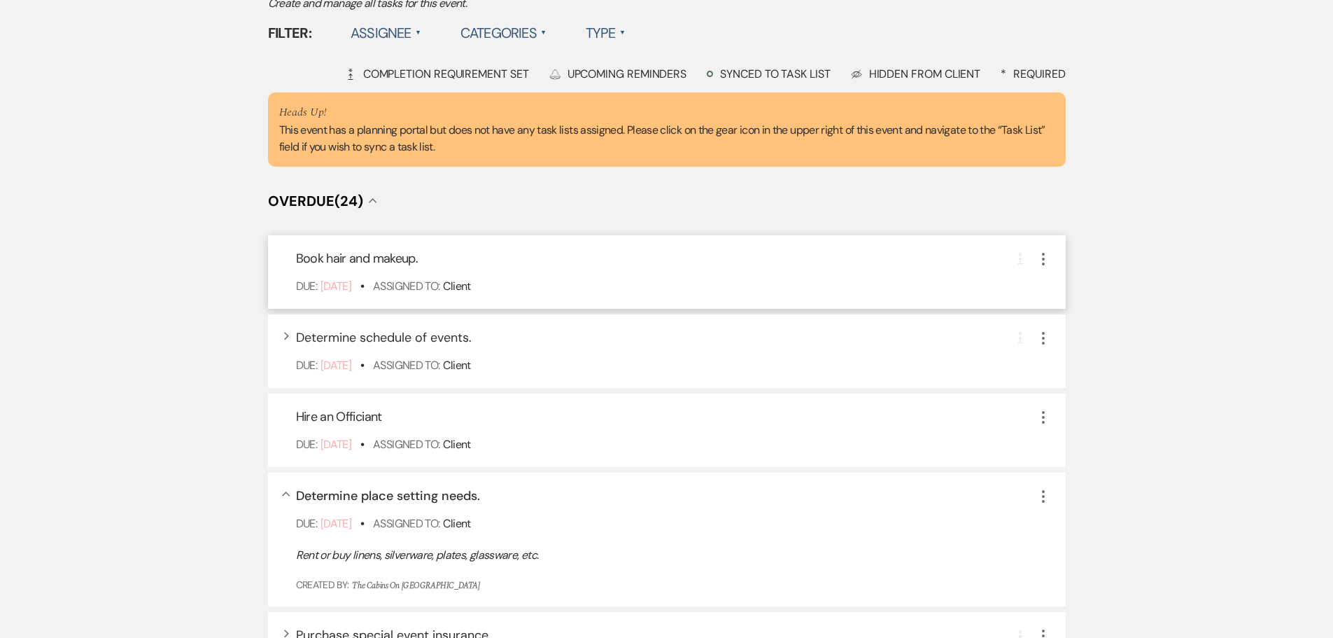
click at [1039, 267] on icon "More" at bounding box center [1043, 259] width 17 height 17
click at [1081, 341] on button "Archive Archive" at bounding box center [1102, 329] width 134 height 22
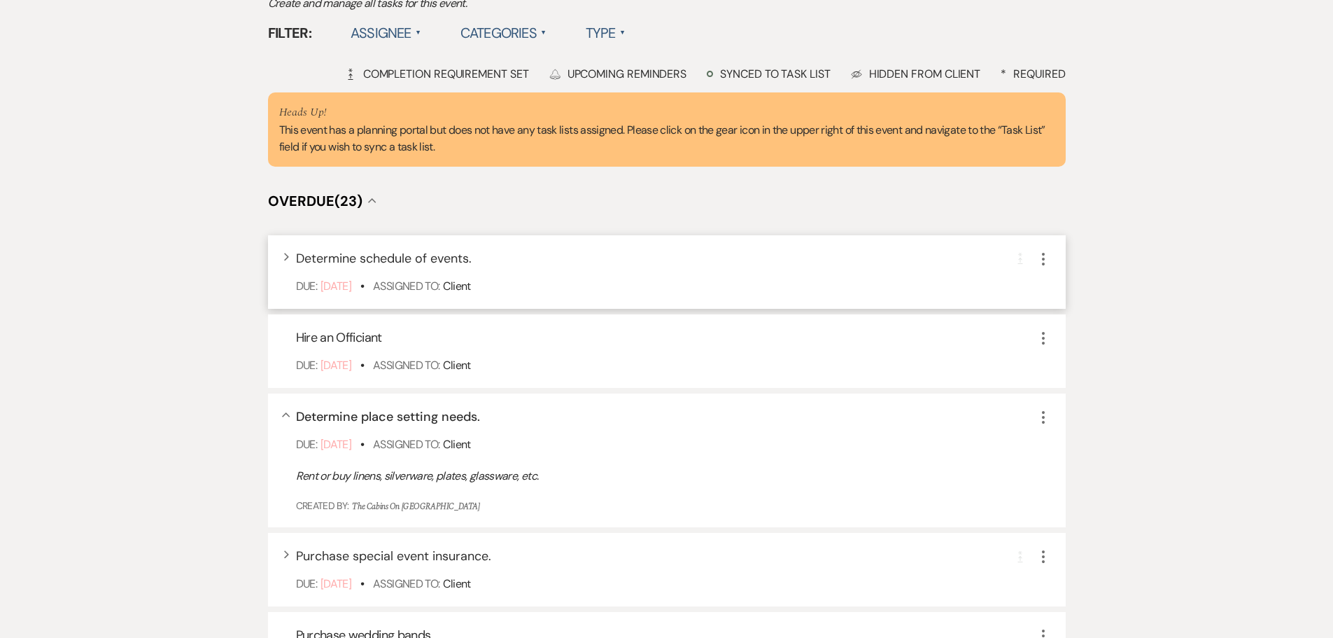
click at [1041, 267] on icon "More" at bounding box center [1043, 259] width 17 height 17
click at [1070, 341] on button "Archive Archive" at bounding box center [1102, 329] width 134 height 22
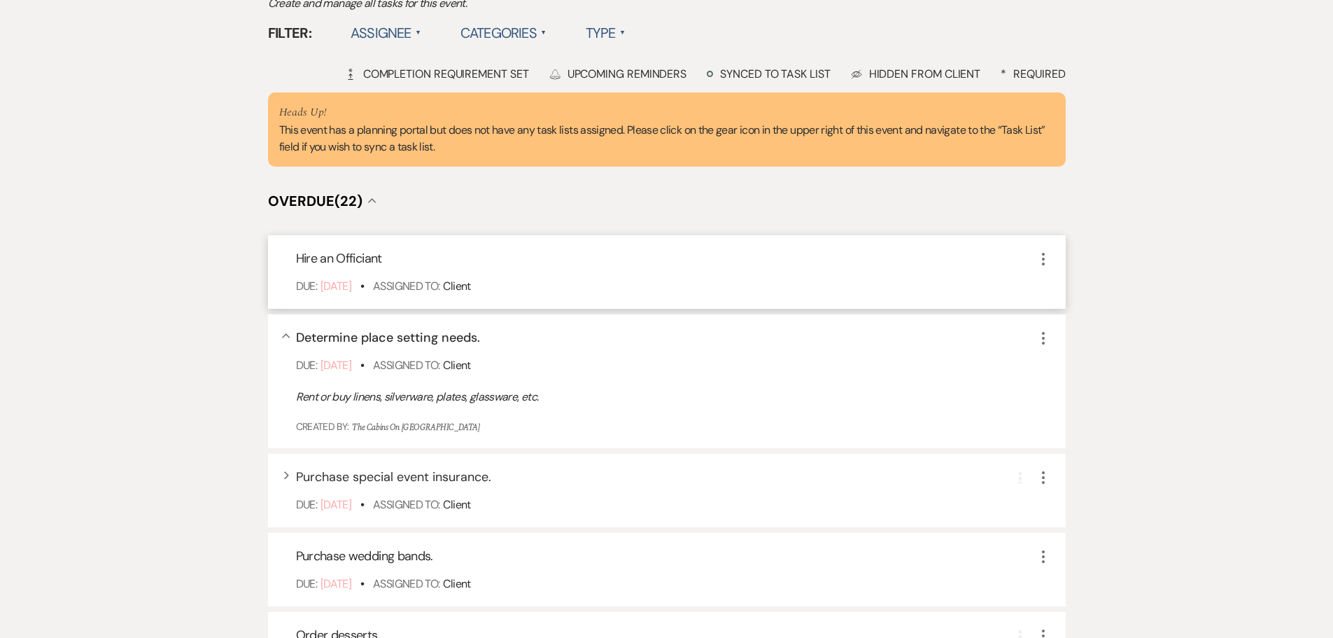
click at [1035, 267] on icon "More" at bounding box center [1043, 259] width 17 height 17
click at [1065, 341] on button "Archive Archive" at bounding box center [1102, 329] width 134 height 22
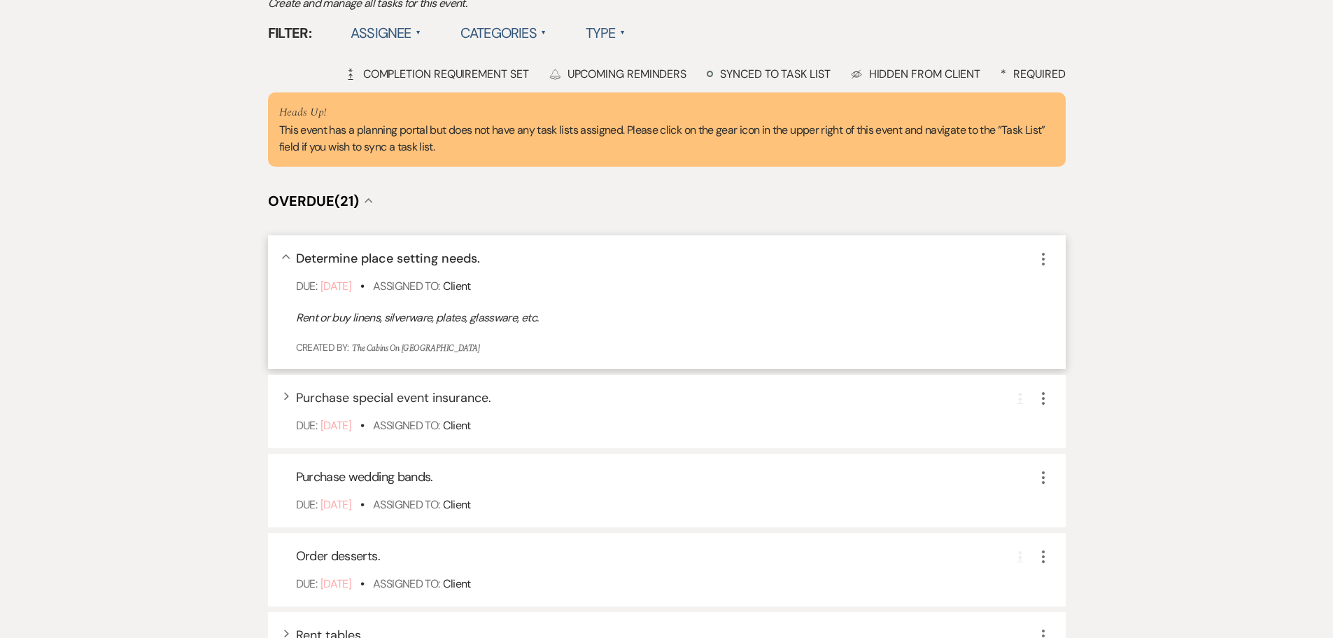
click at [1040, 267] on icon "More" at bounding box center [1043, 259] width 17 height 17
click at [1057, 341] on button "Archive Archive" at bounding box center [1102, 329] width 134 height 22
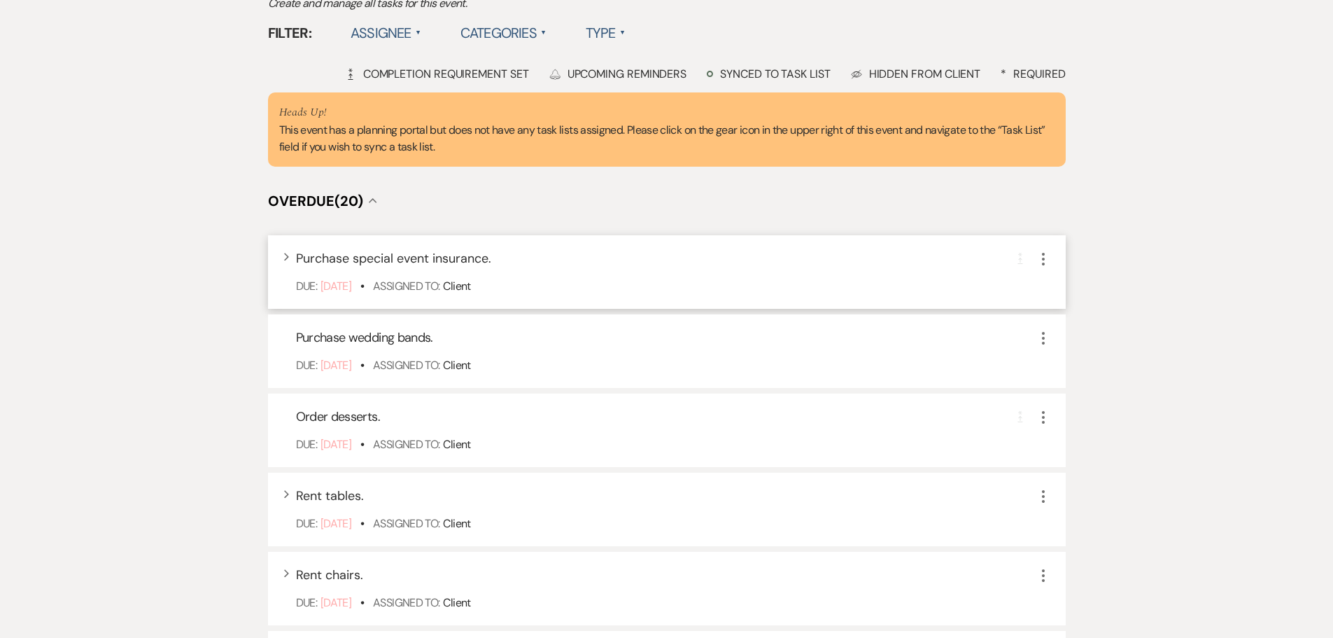
click at [1044, 265] on use "button" at bounding box center [1043, 259] width 3 height 13
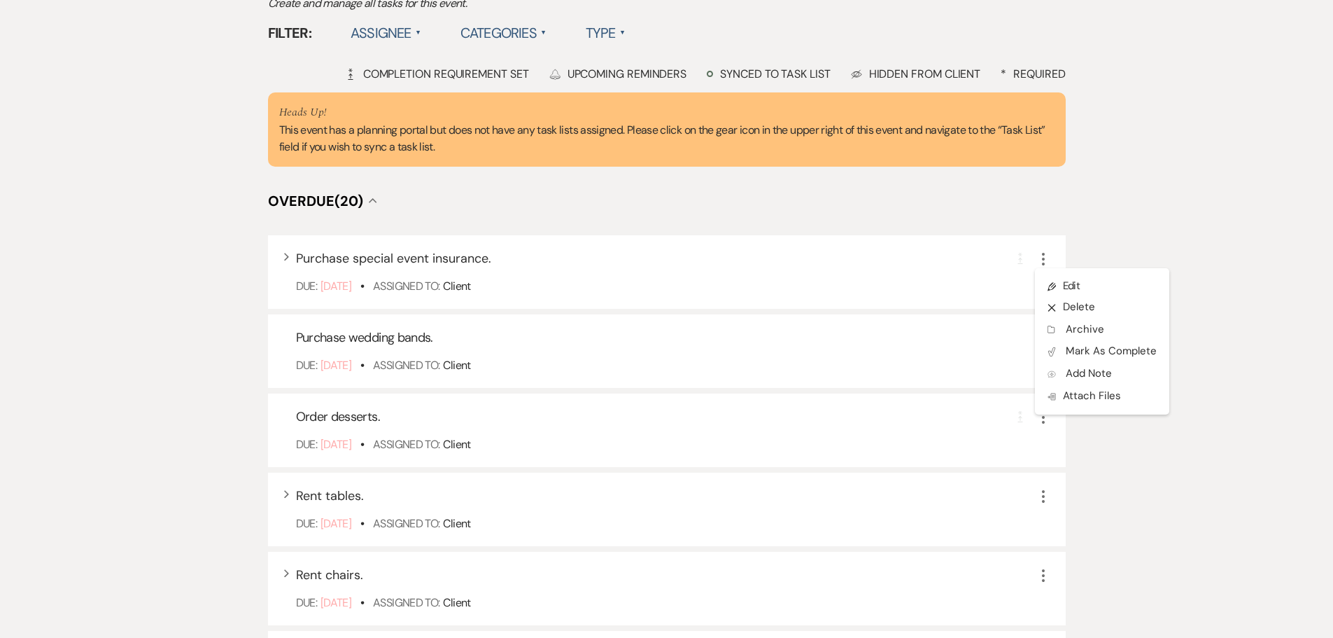
click at [1040, 346] on icon "More" at bounding box center [1043, 338] width 17 height 17
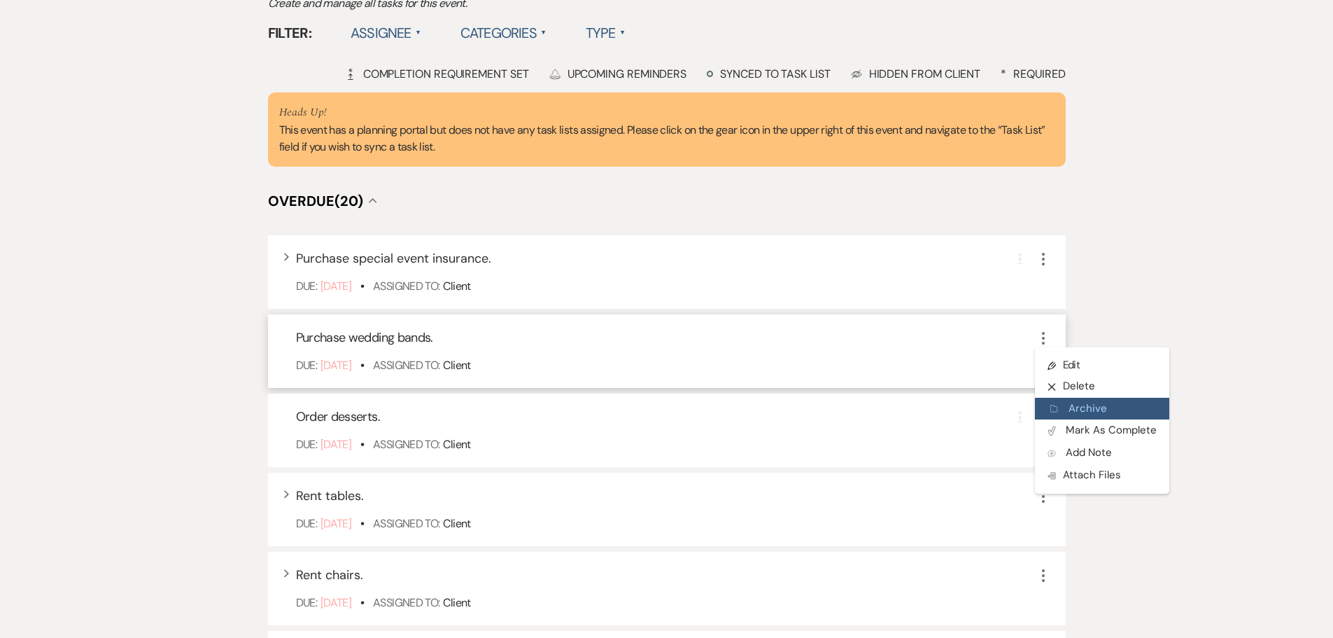
click at [1072, 420] on button "Archive Archive" at bounding box center [1102, 409] width 134 height 22
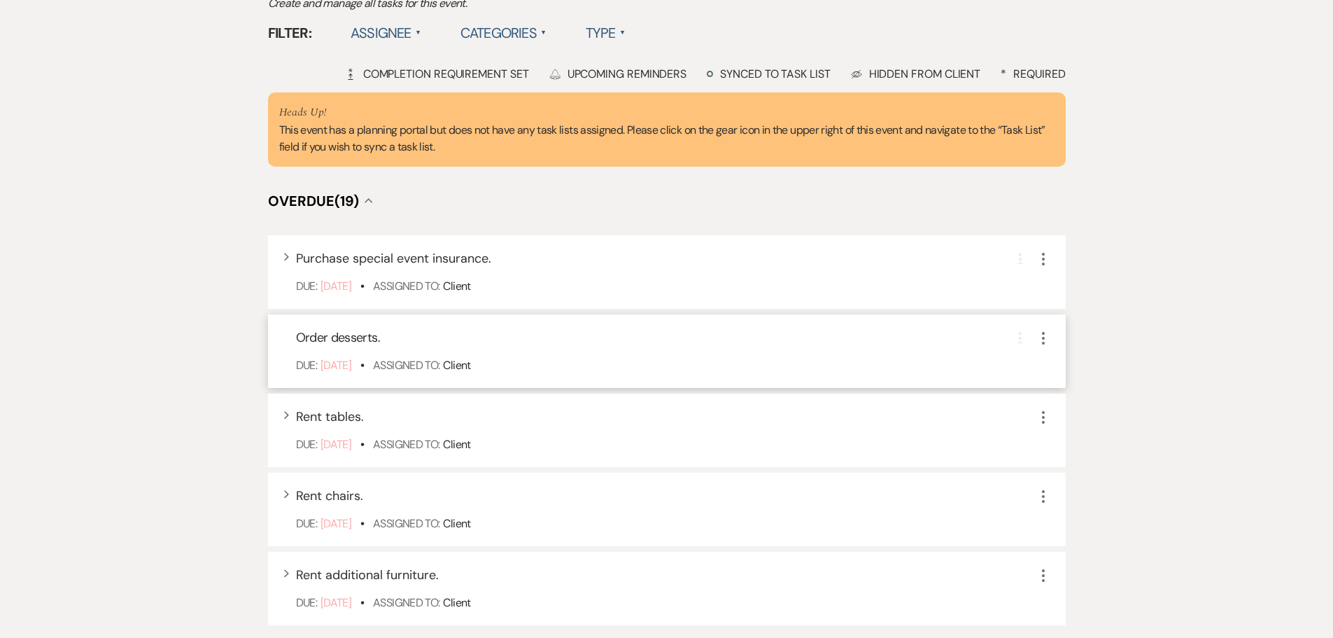
click at [1042, 346] on icon "More" at bounding box center [1043, 338] width 17 height 17
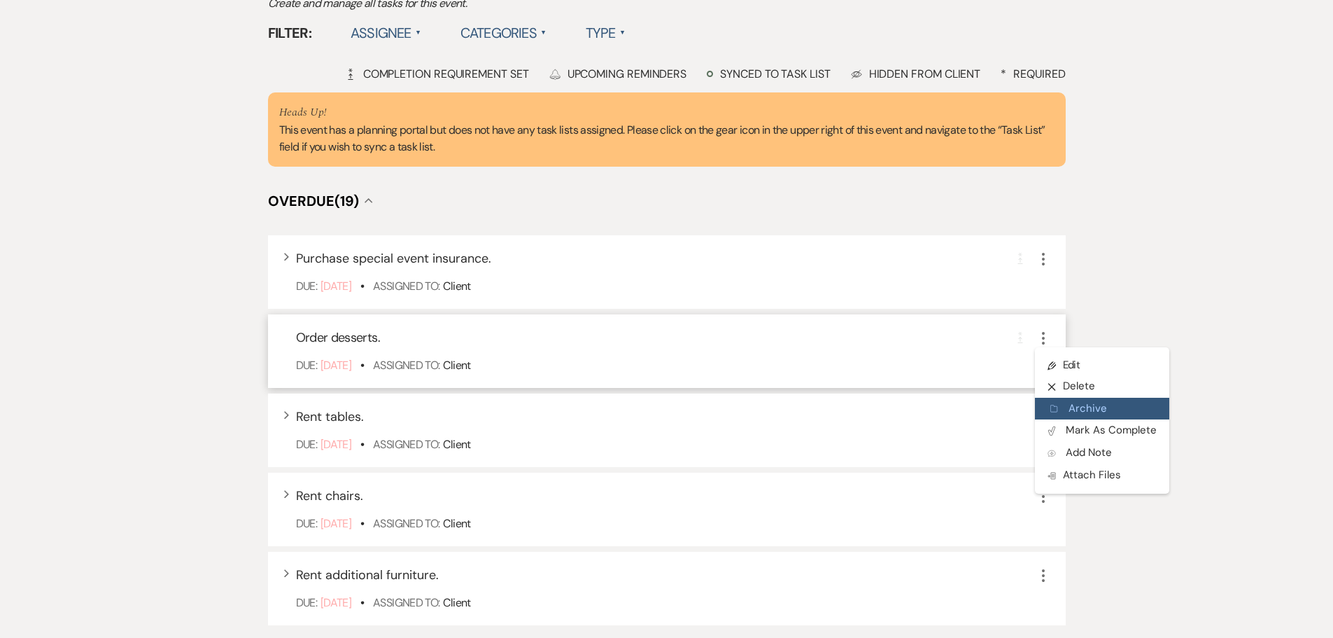
click at [1065, 420] on button "Archive Archive" at bounding box center [1102, 409] width 134 height 22
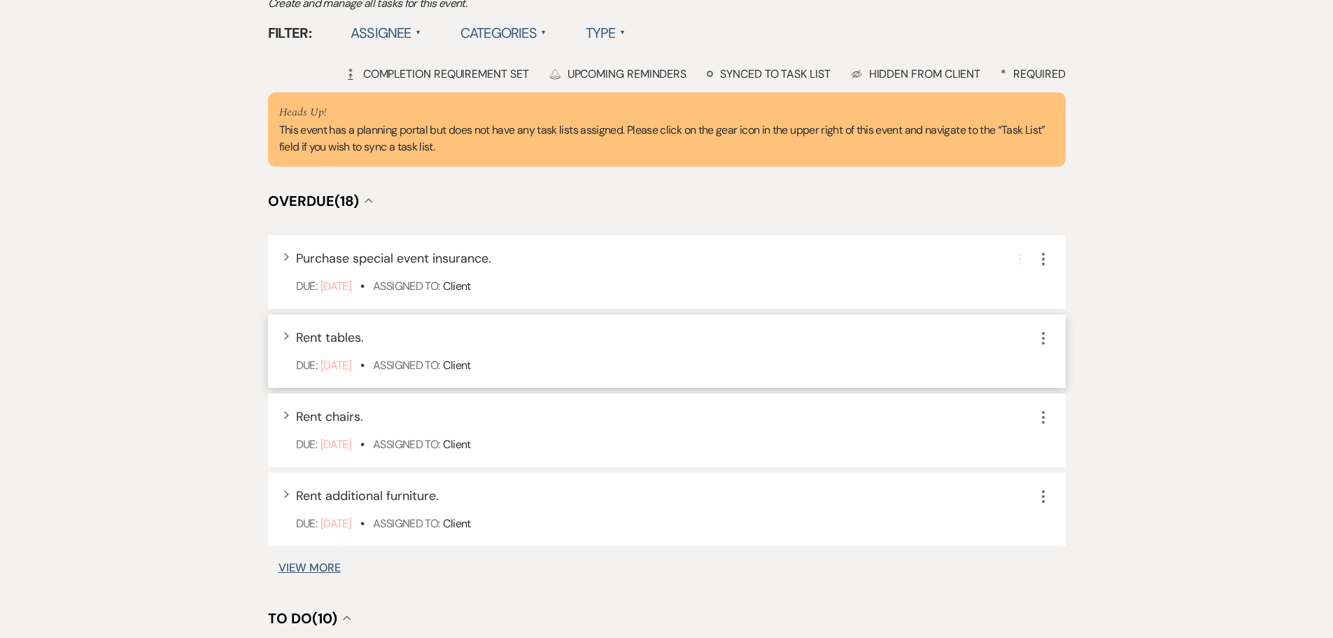
click at [1037, 346] on icon "More" at bounding box center [1043, 338] width 17 height 17
click at [1069, 398] on button "X Delete" at bounding box center [1102, 386] width 134 height 22
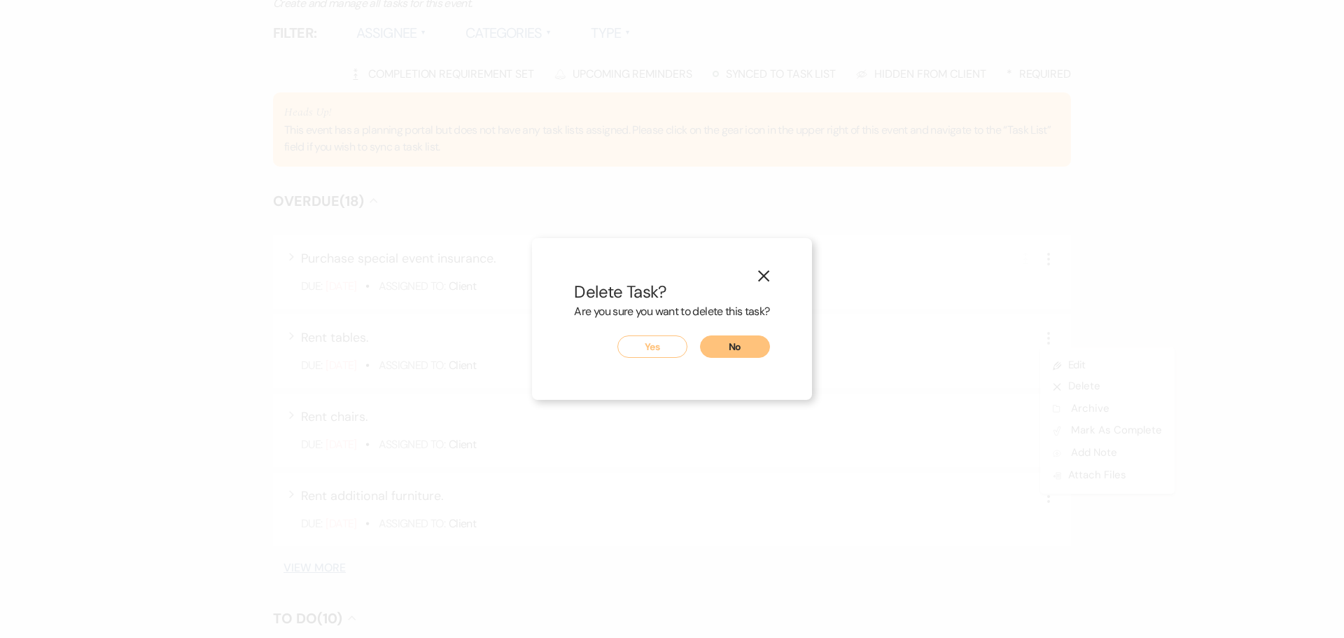
click at [674, 344] on button "Yes" at bounding box center [652, 346] width 70 height 22
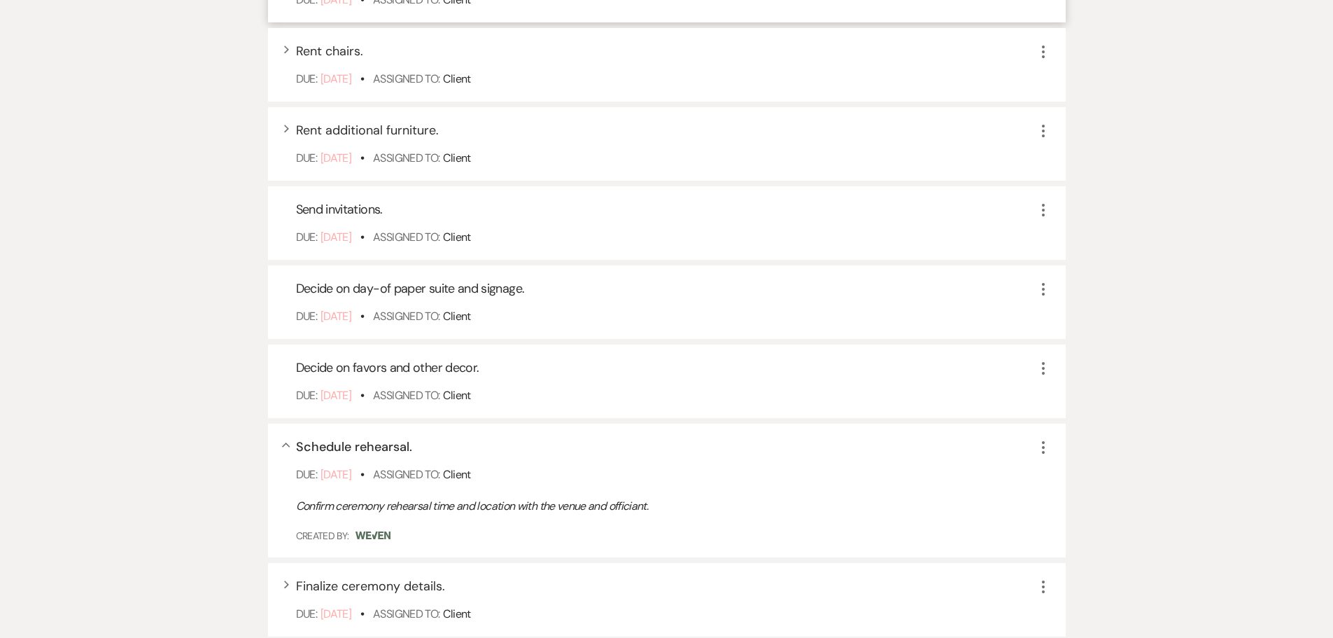
scroll to position [681, 0]
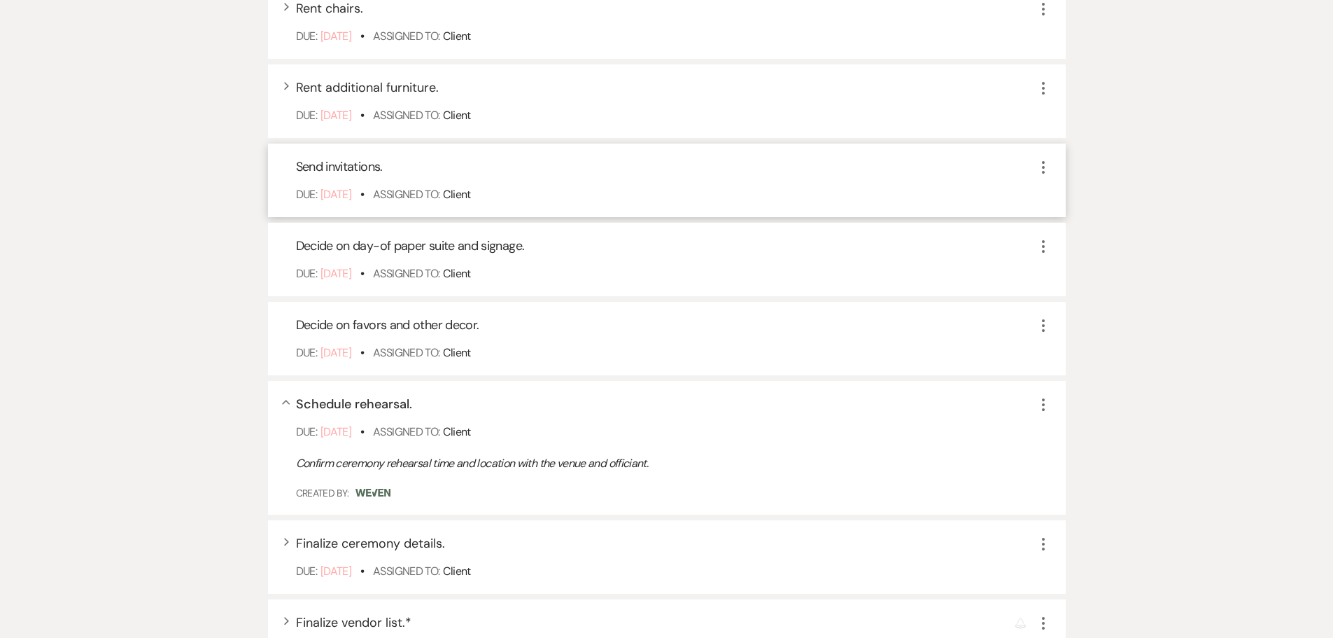
click at [1041, 176] on icon "More" at bounding box center [1043, 167] width 17 height 17
click at [1070, 249] on button "Archive Archive" at bounding box center [1102, 238] width 134 height 22
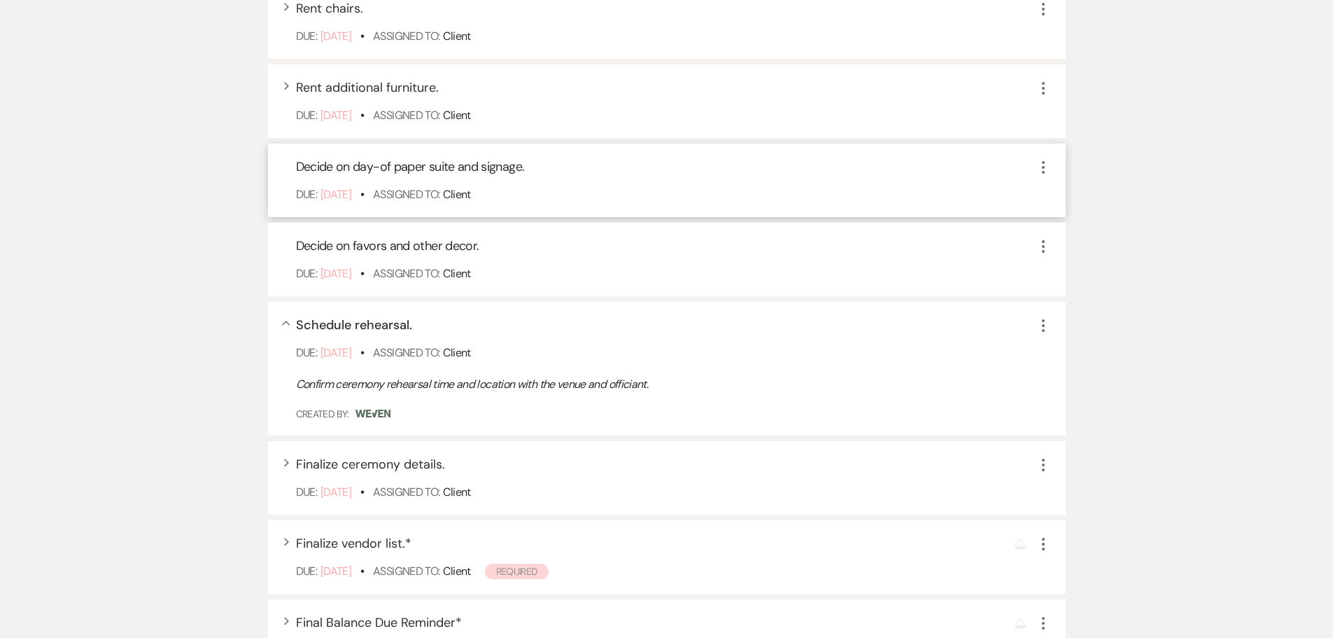
click at [1042, 176] on icon "More" at bounding box center [1043, 167] width 17 height 17
click at [1065, 227] on button "X Delete" at bounding box center [1102, 215] width 134 height 22
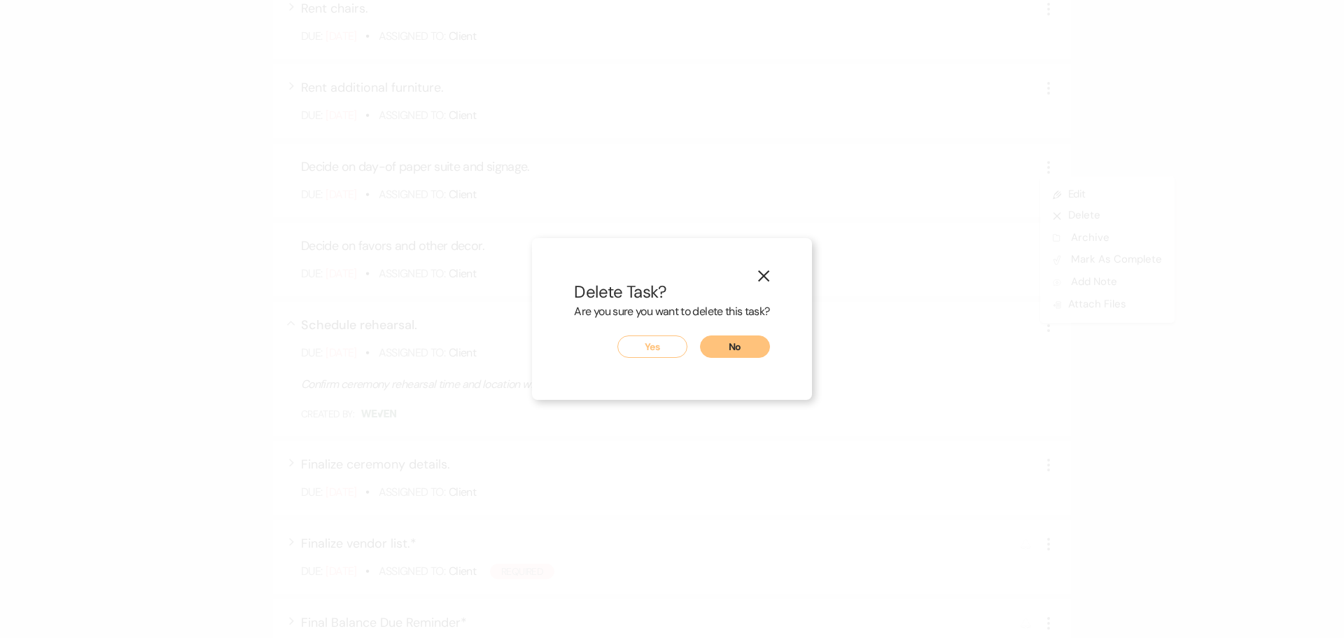
click at [682, 342] on button "Yes" at bounding box center [652, 346] width 70 height 22
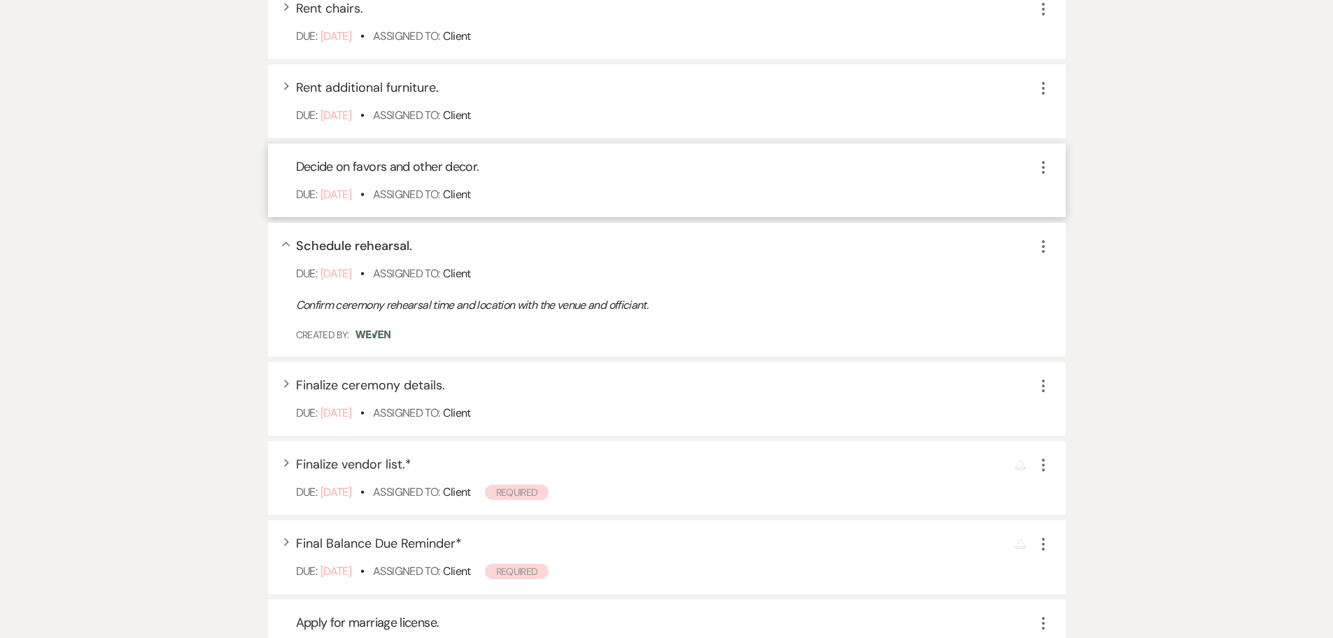
click at [1040, 176] on icon "More" at bounding box center [1043, 167] width 17 height 17
click at [1062, 227] on button "X Delete" at bounding box center [1102, 215] width 134 height 22
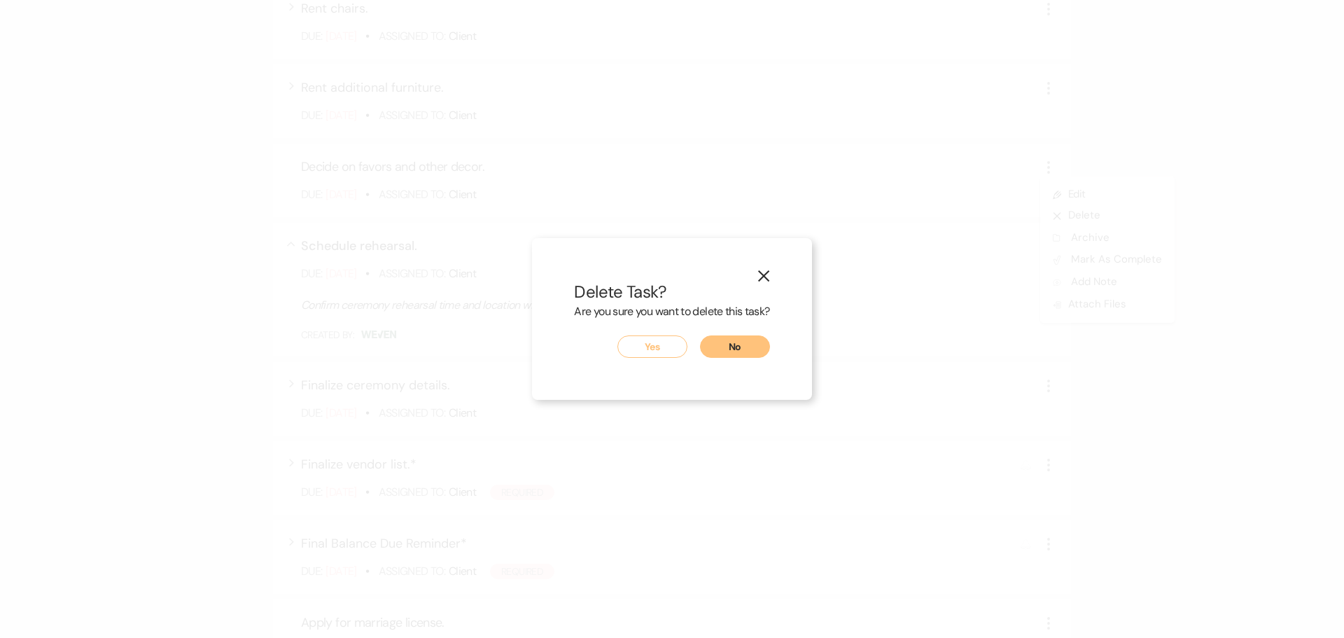
click at [676, 350] on button "Yes" at bounding box center [652, 346] width 70 height 22
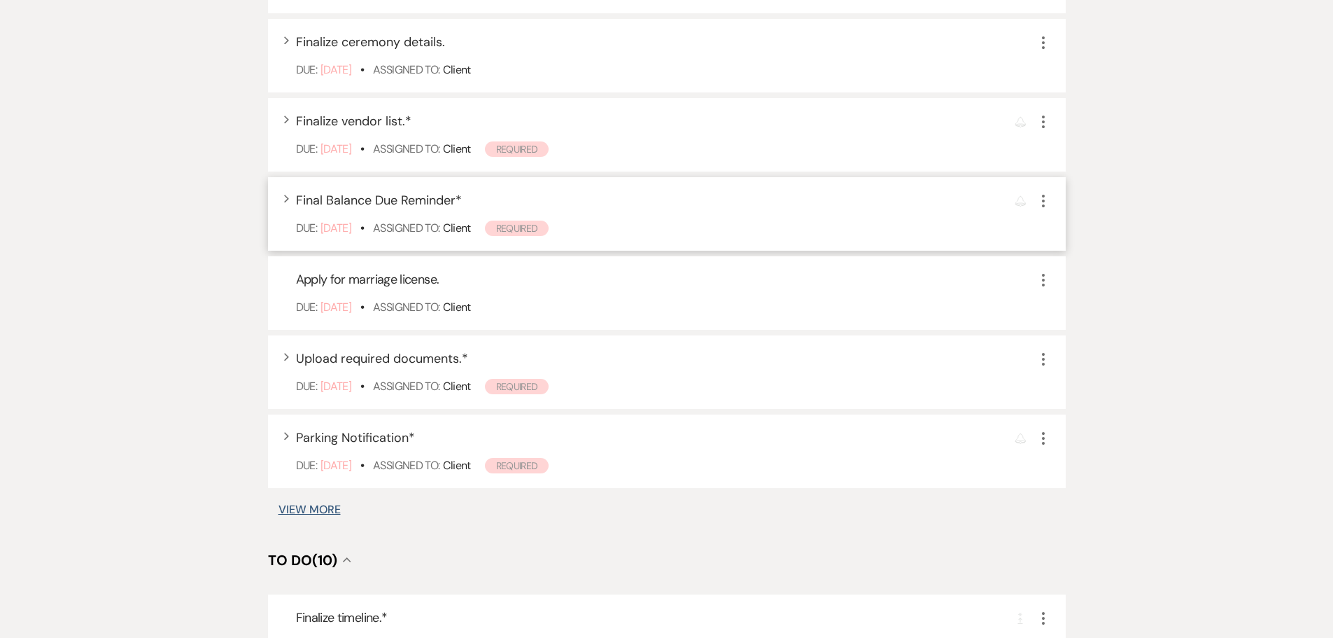
scroll to position [1031, 0]
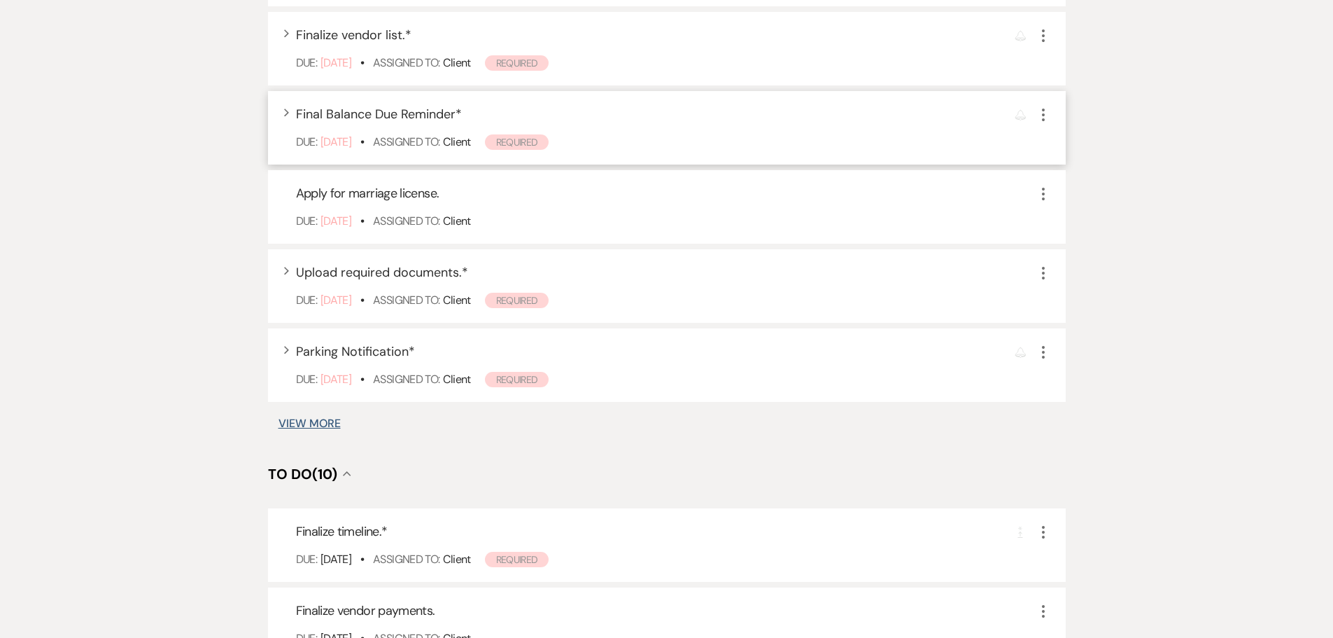
click at [1044, 121] on use "button" at bounding box center [1043, 114] width 3 height 13
click at [1094, 219] on button "Plan Portal Link Mark As Complete" at bounding box center [1103, 208] width 137 height 22
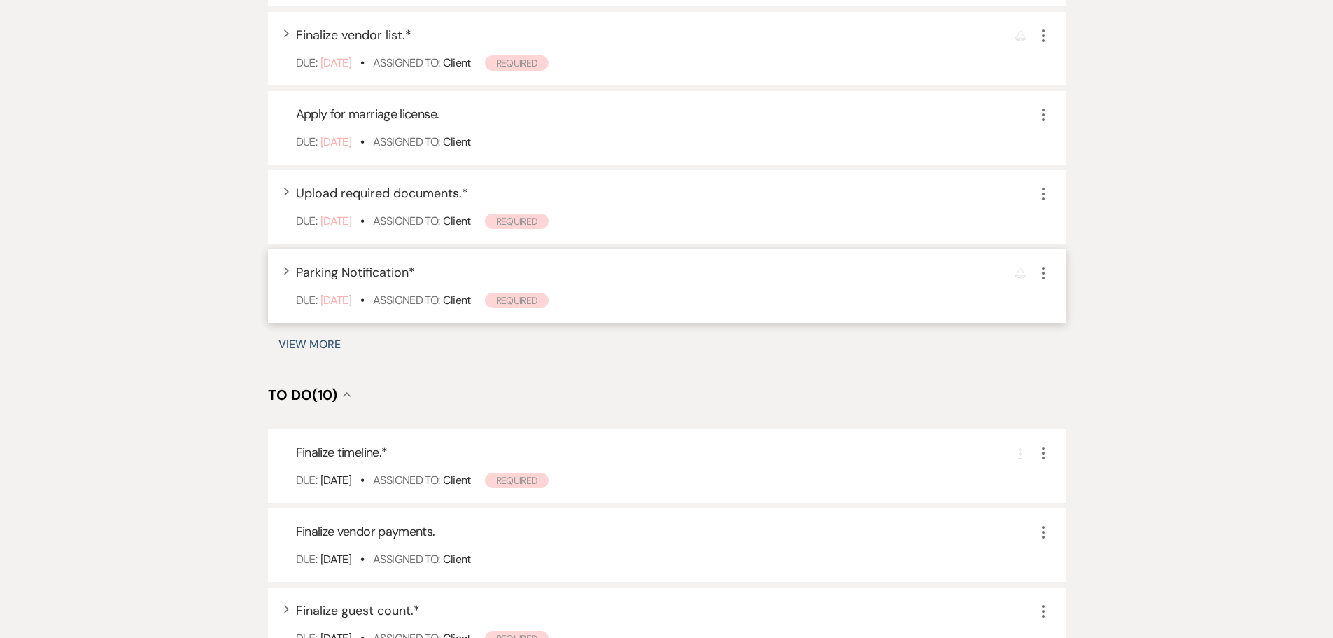
scroll to position [1101, 0]
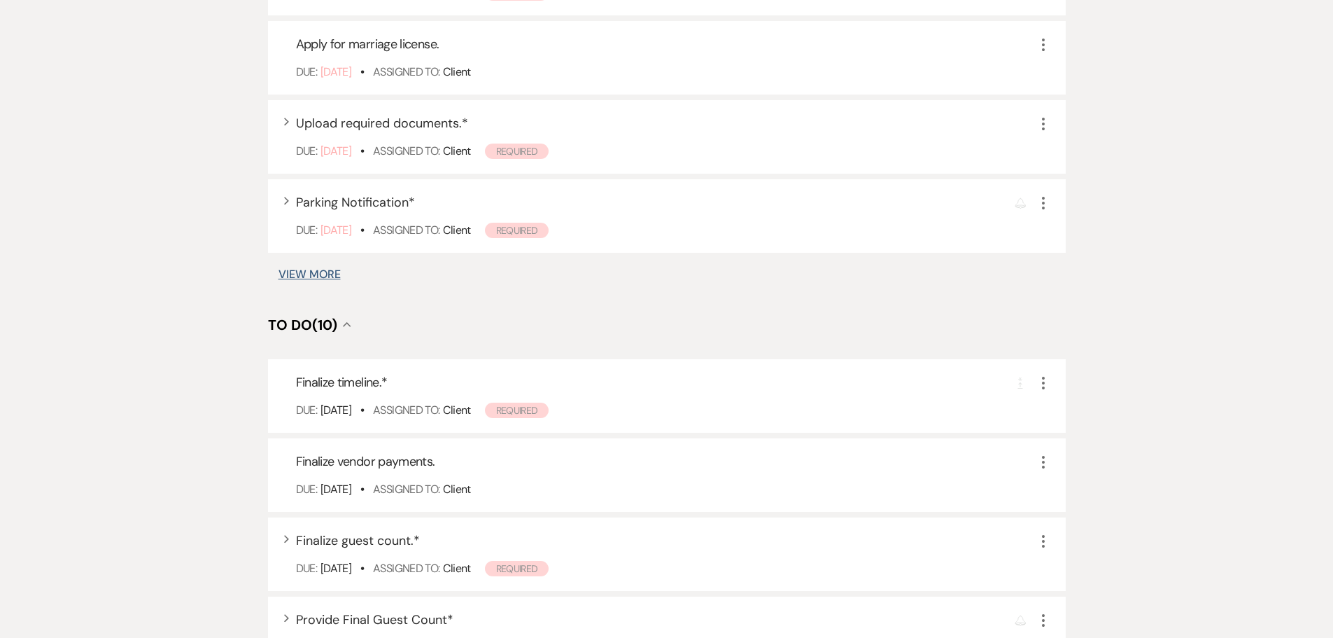
click at [321, 280] on button "View More" at bounding box center [310, 274] width 62 height 11
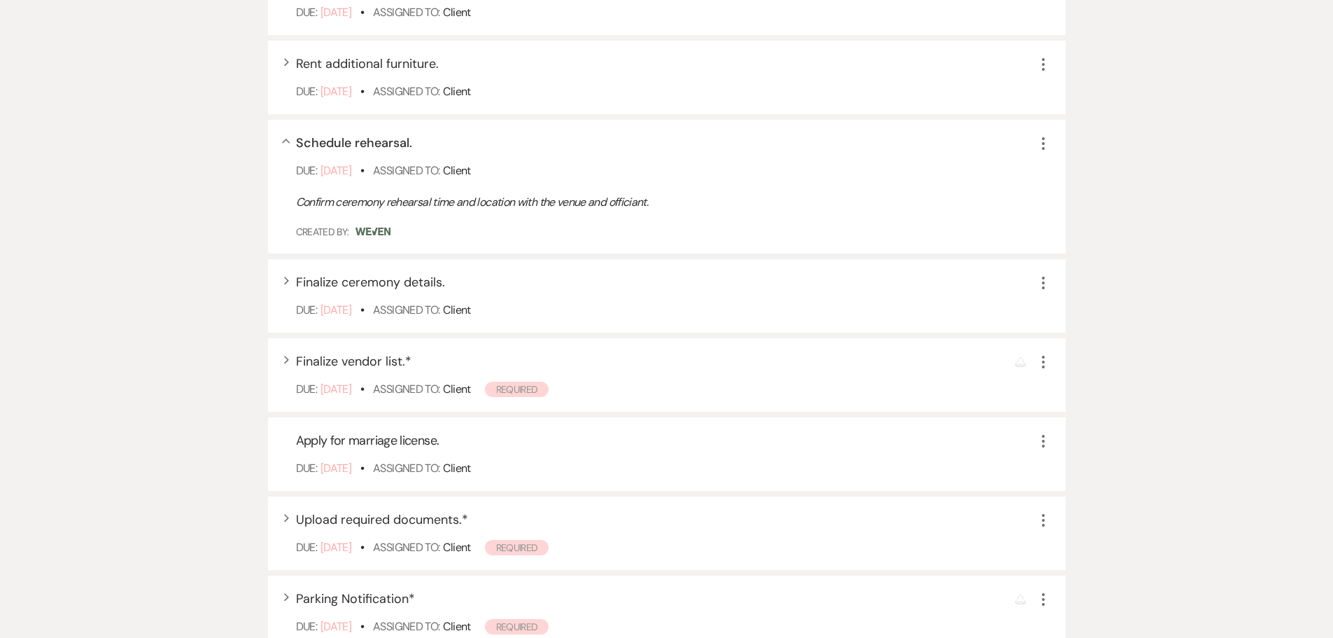
scroll to position [630, 0]
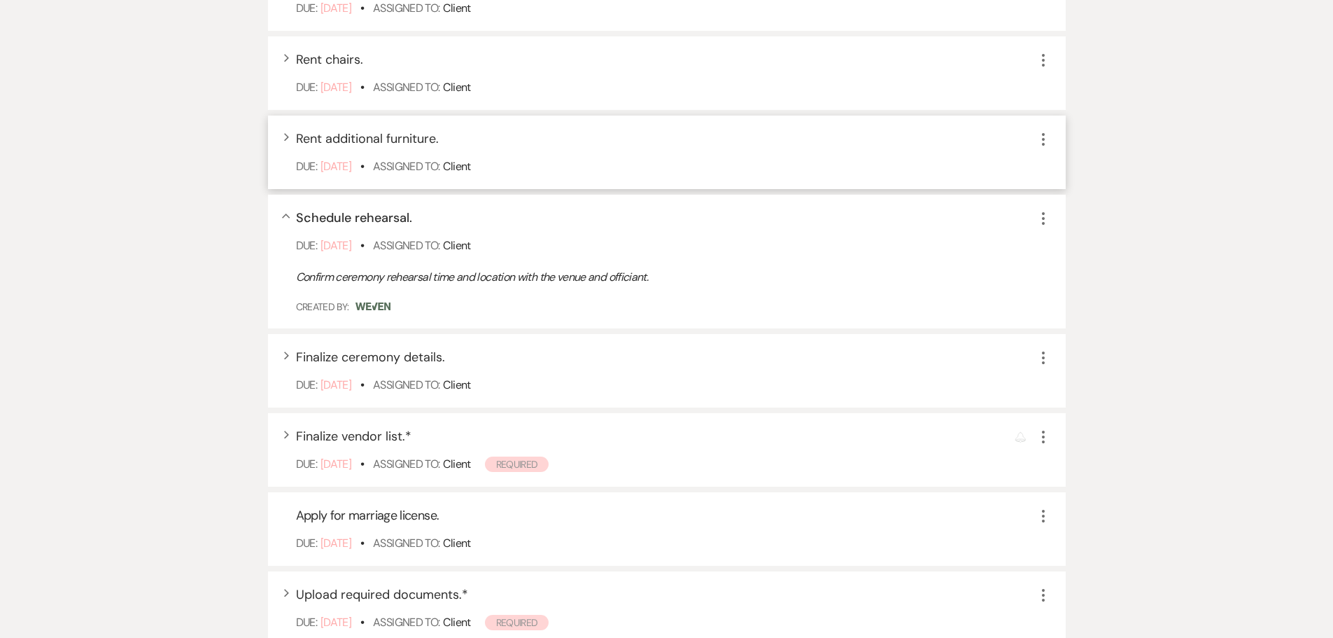
click at [1039, 148] on icon "More" at bounding box center [1043, 139] width 17 height 17
click at [1072, 199] on button "X Delete" at bounding box center [1102, 187] width 134 height 22
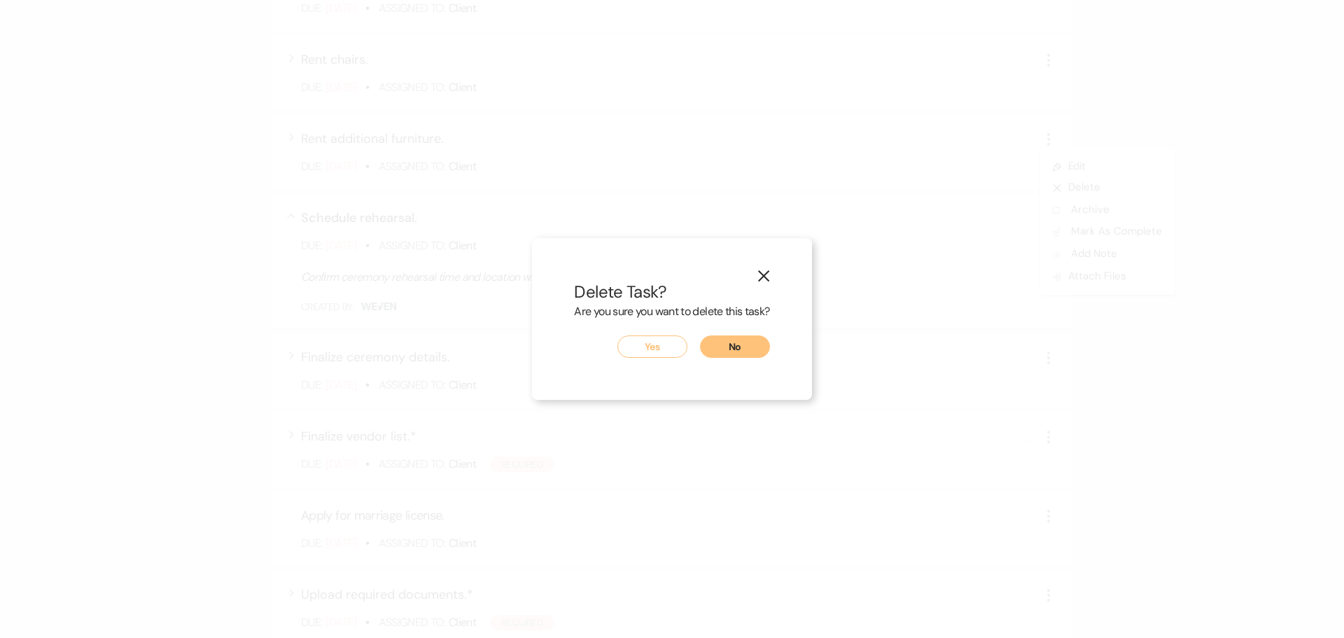
click at [680, 351] on button "Yes" at bounding box center [652, 346] width 70 height 22
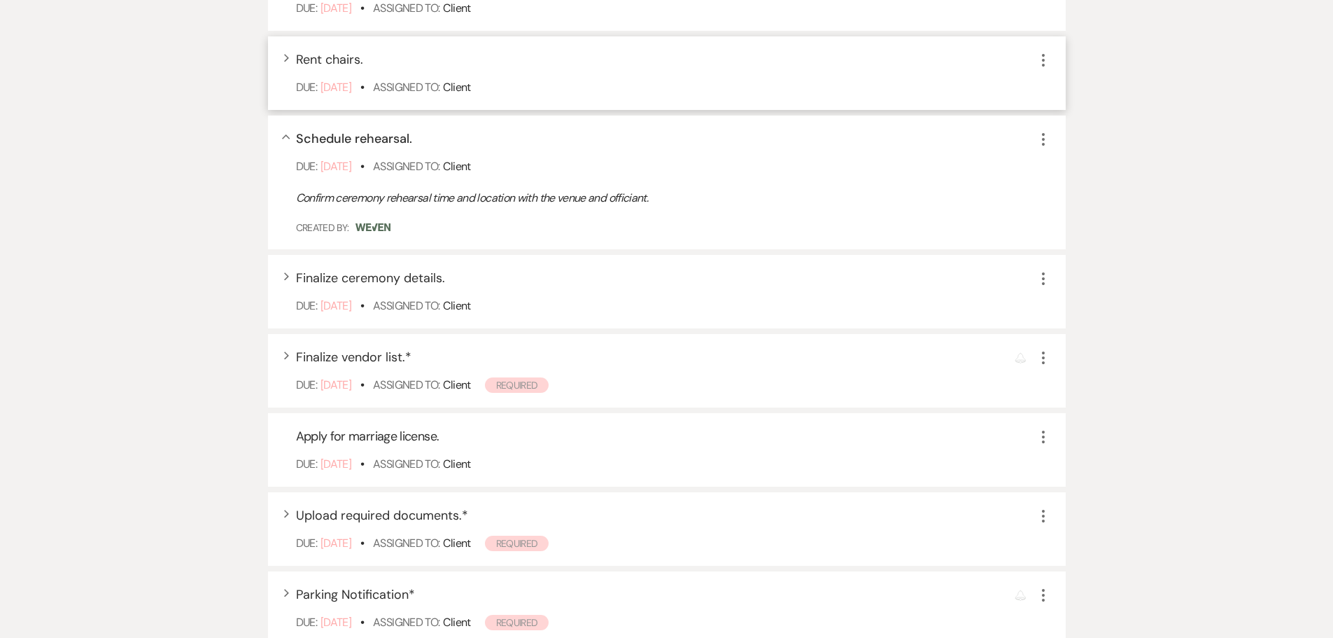
click at [1037, 69] on icon "More" at bounding box center [1043, 60] width 17 height 17
click at [1064, 120] on button "X Delete" at bounding box center [1102, 108] width 134 height 22
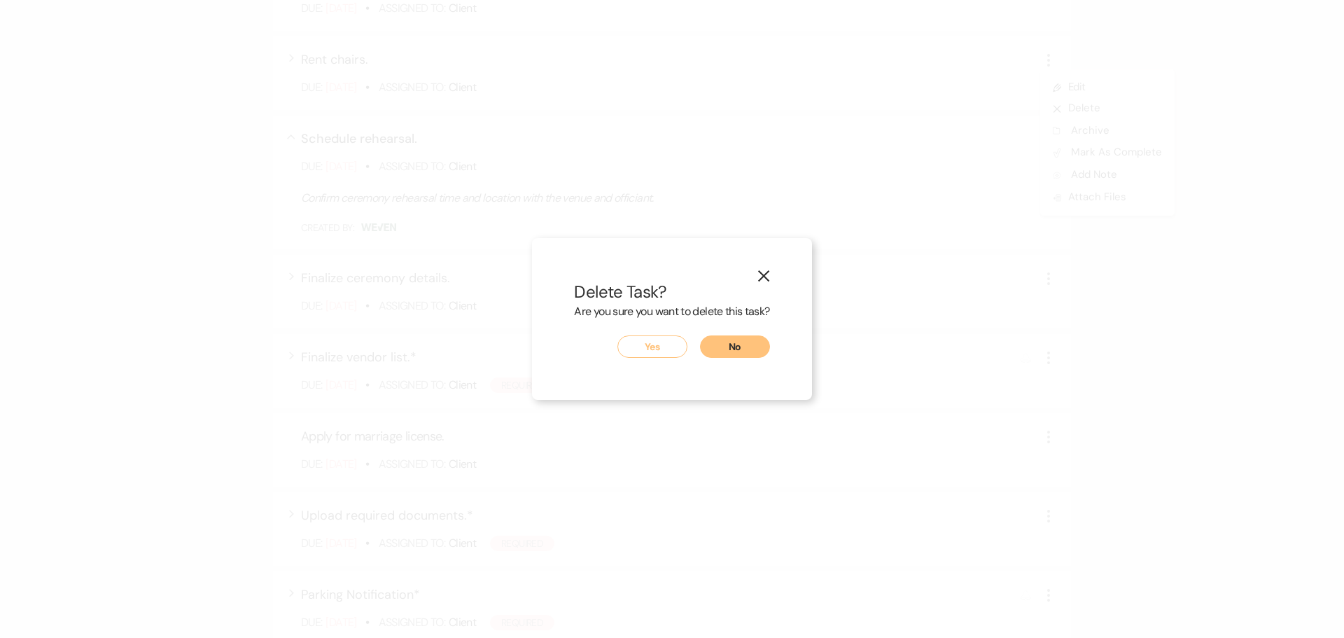
click at [668, 350] on button "Yes" at bounding box center [652, 346] width 70 height 22
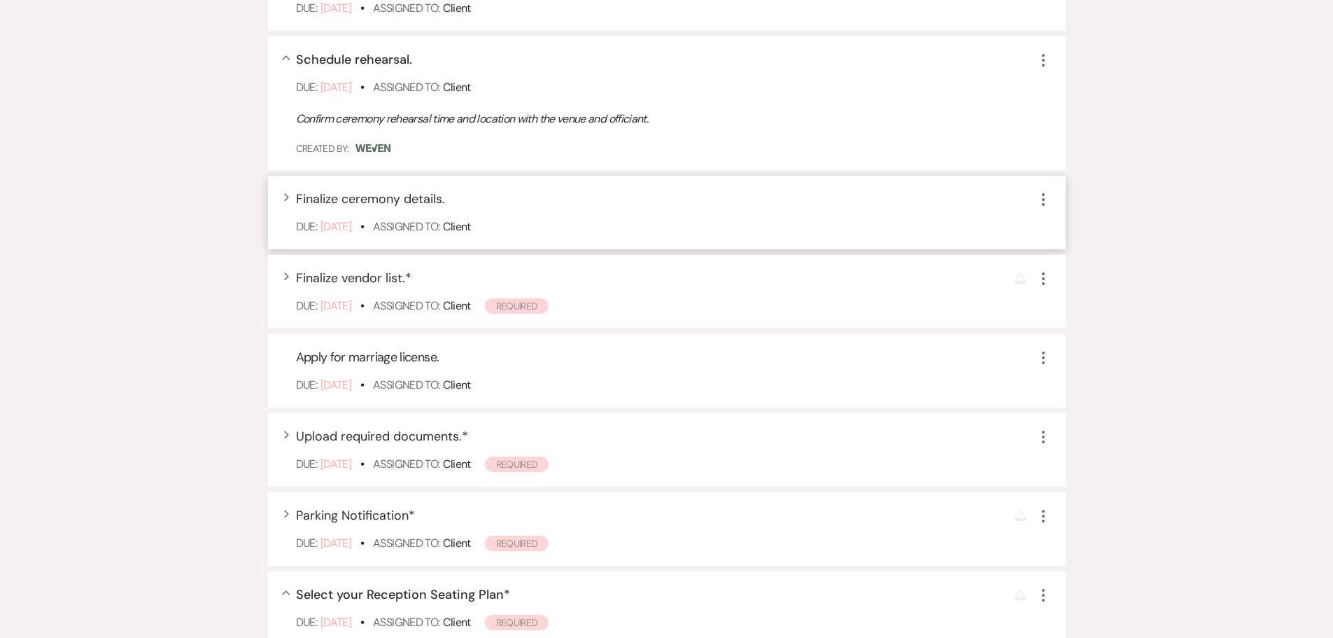
click at [1046, 208] on icon "More" at bounding box center [1043, 199] width 17 height 17
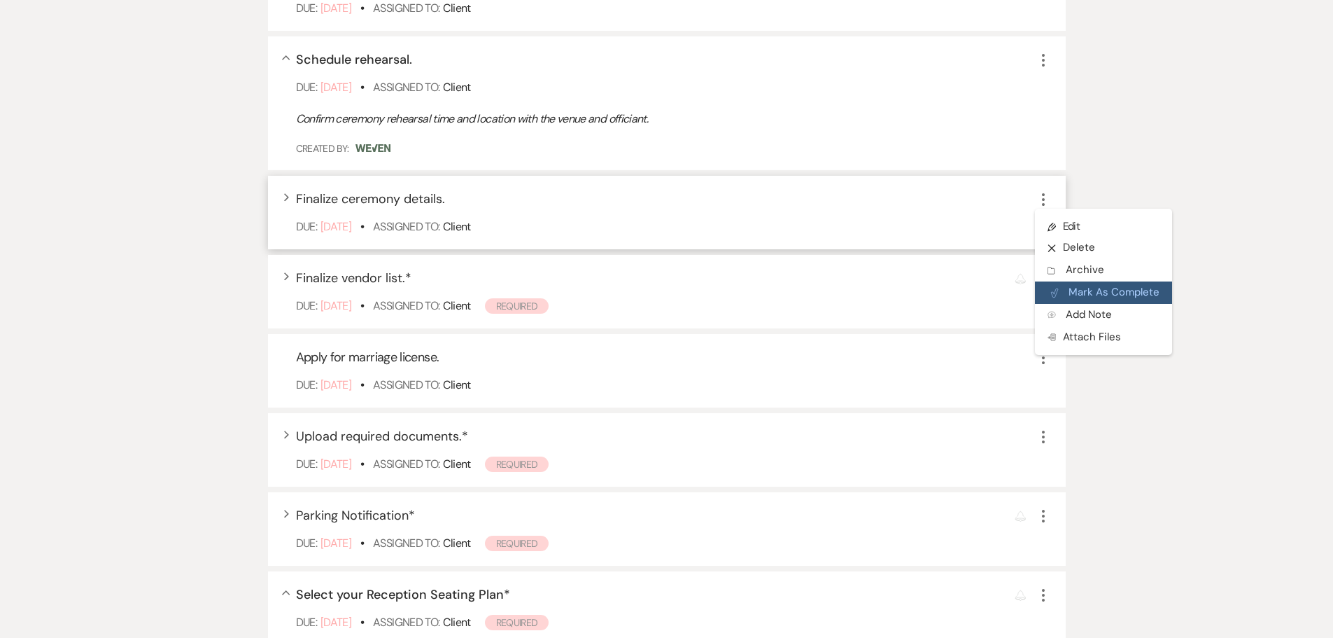
click at [1096, 304] on button "Plan Portal Link Mark As Complete" at bounding box center [1103, 292] width 137 height 22
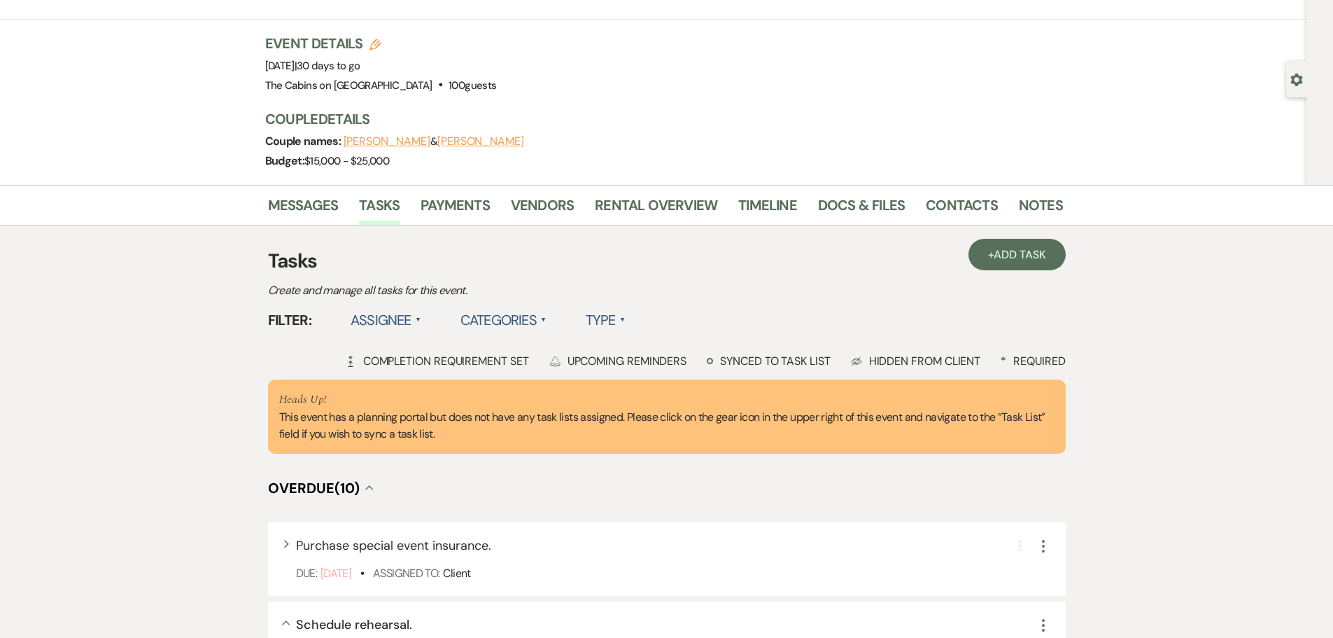
scroll to position [0, 0]
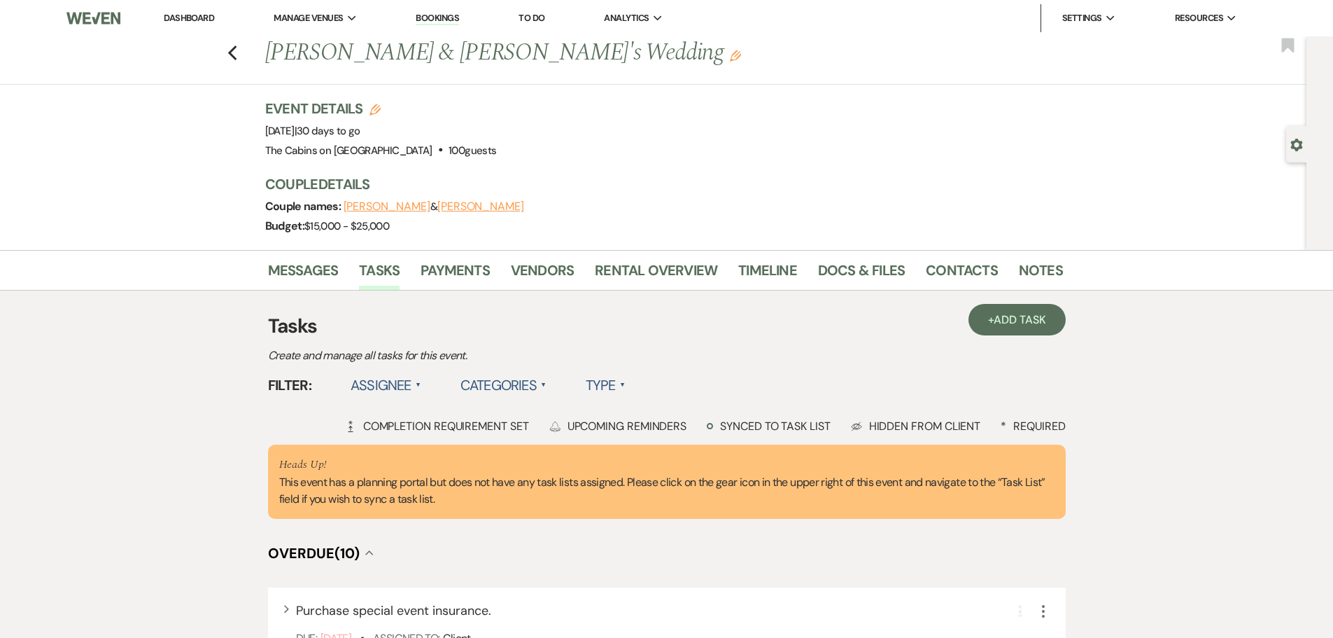
click at [626, 398] on label "Type ▲" at bounding box center [606, 384] width 40 height 25
click at [671, 430] on li "Required tasks" at bounding box center [656, 414] width 140 height 32
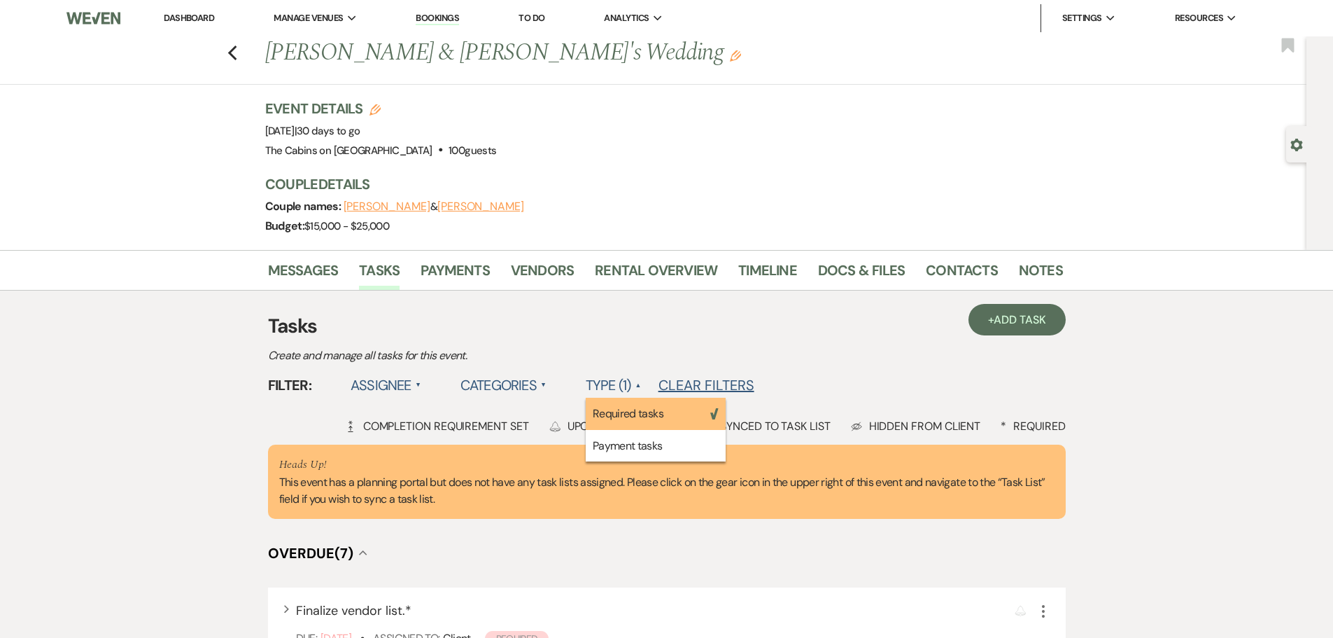
click at [202, 16] on link "Dashboard" at bounding box center [189, 18] width 50 height 12
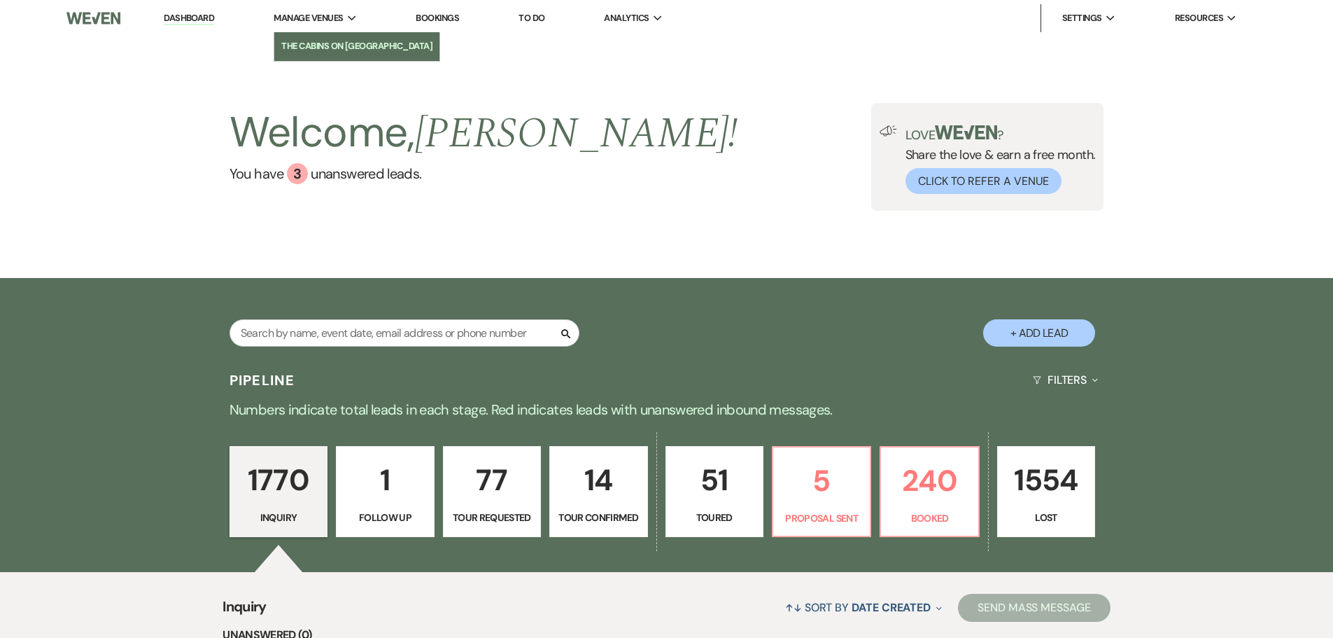
click at [358, 53] on li "The Cabins on [GEOGRAPHIC_DATA]" at bounding box center [356, 46] width 151 height 14
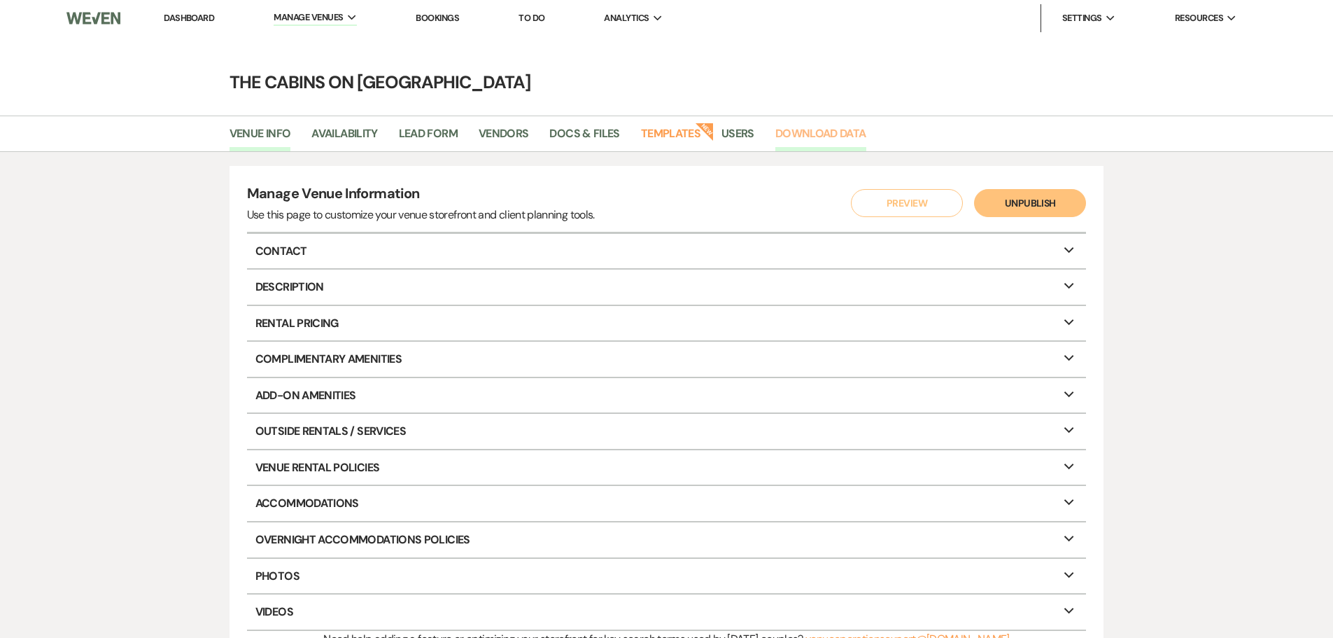
click at [867, 141] on link "Download Data" at bounding box center [821, 138] width 91 height 27
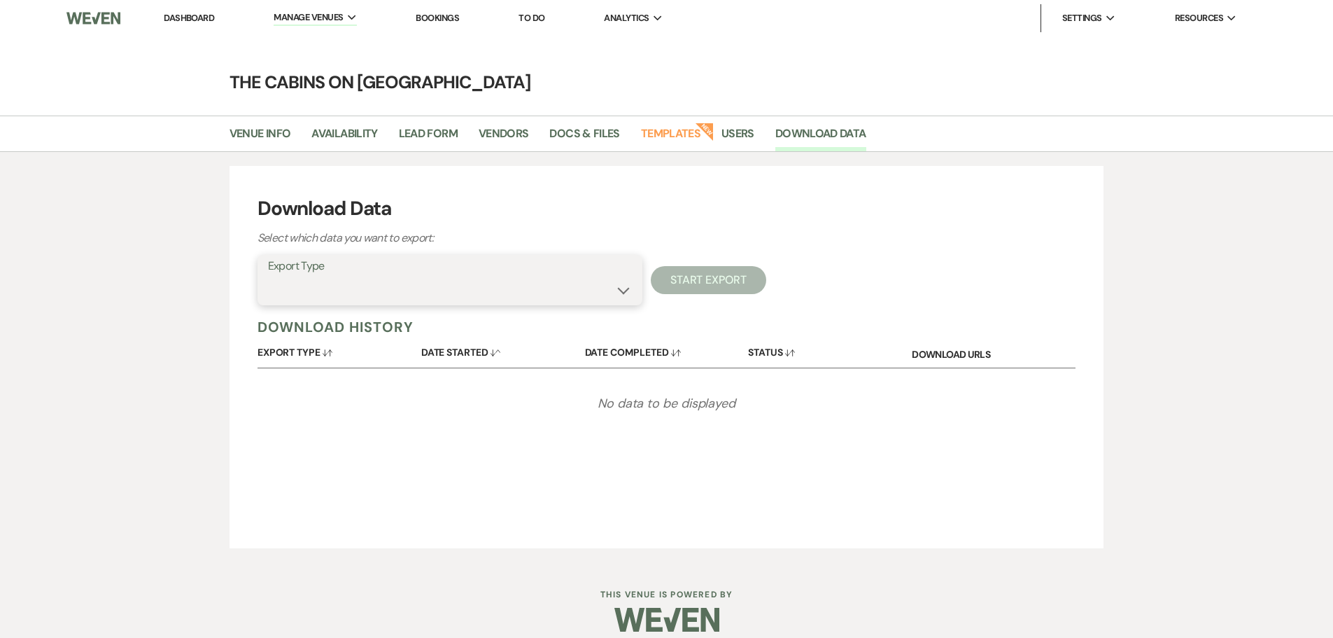
click at [552, 304] on select "Availability Calendar Information Category Templates Contacts Information Event…" at bounding box center [450, 289] width 364 height 27
select select "taskListTemplateInfo"
click at [268, 304] on select "Availability Calendar Information Category Templates Contacts Information Event…" at bounding box center [450, 289] width 364 height 27
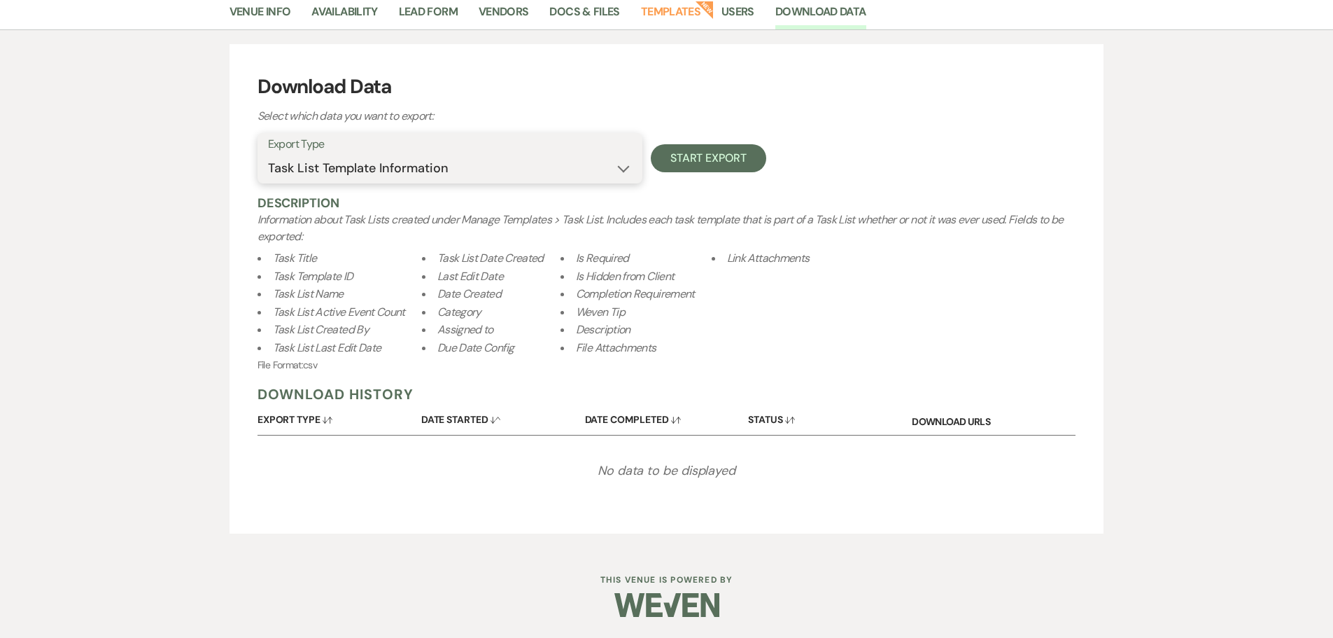
scroll to position [150, 0]
click at [715, 152] on button "Start Export" at bounding box center [708, 158] width 115 height 28
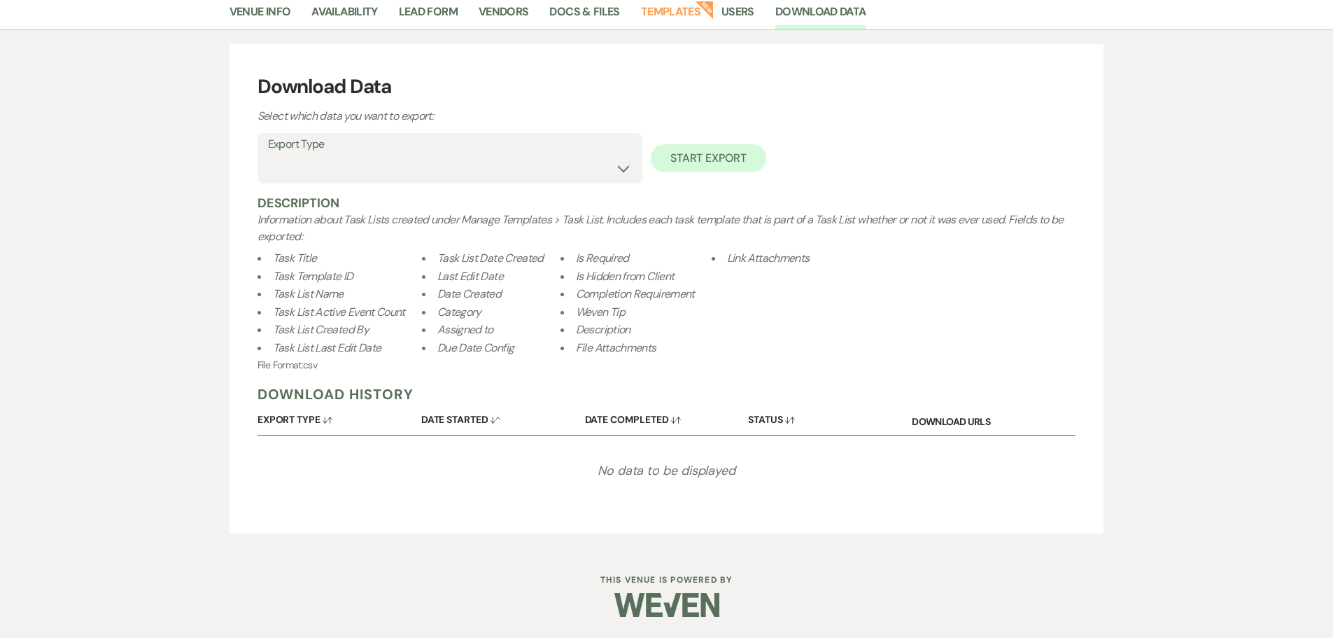
scroll to position [25, 0]
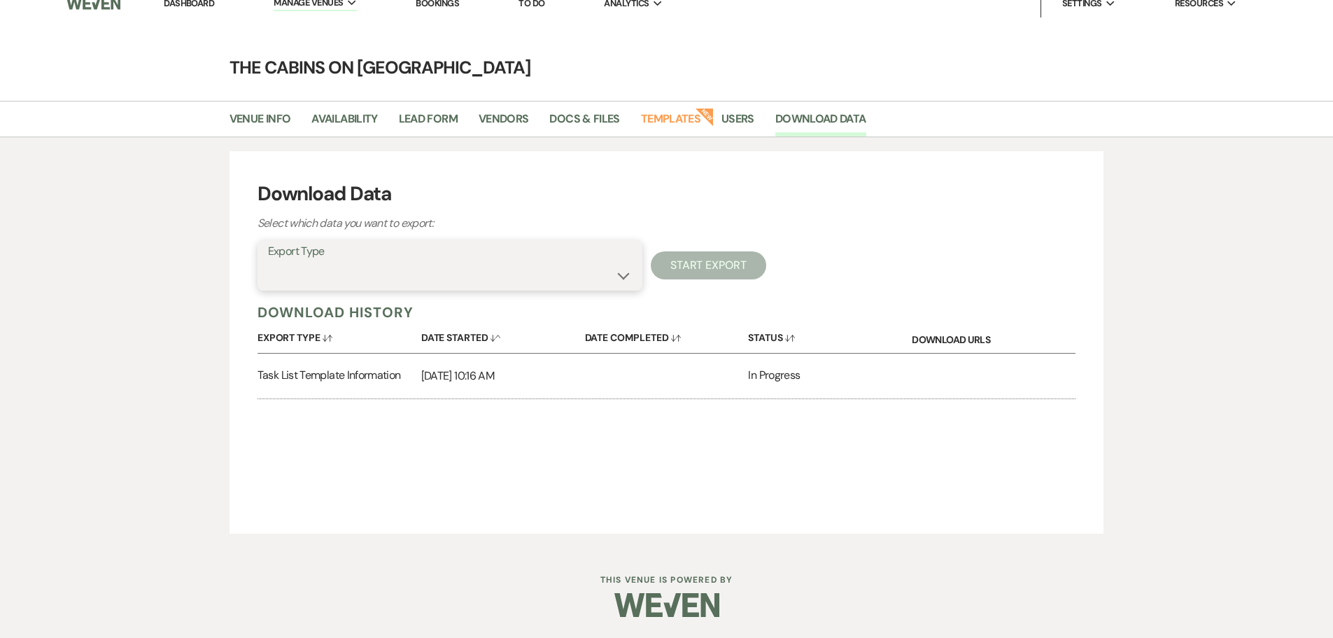
click at [622, 283] on select "Availability Calendar Information Category Templates Contacts Information Event…" at bounding box center [450, 275] width 364 height 27
click at [268, 279] on select "Availability Calendar Information Category Templates Contacts Information Event…" at bounding box center [450, 275] width 364 height 27
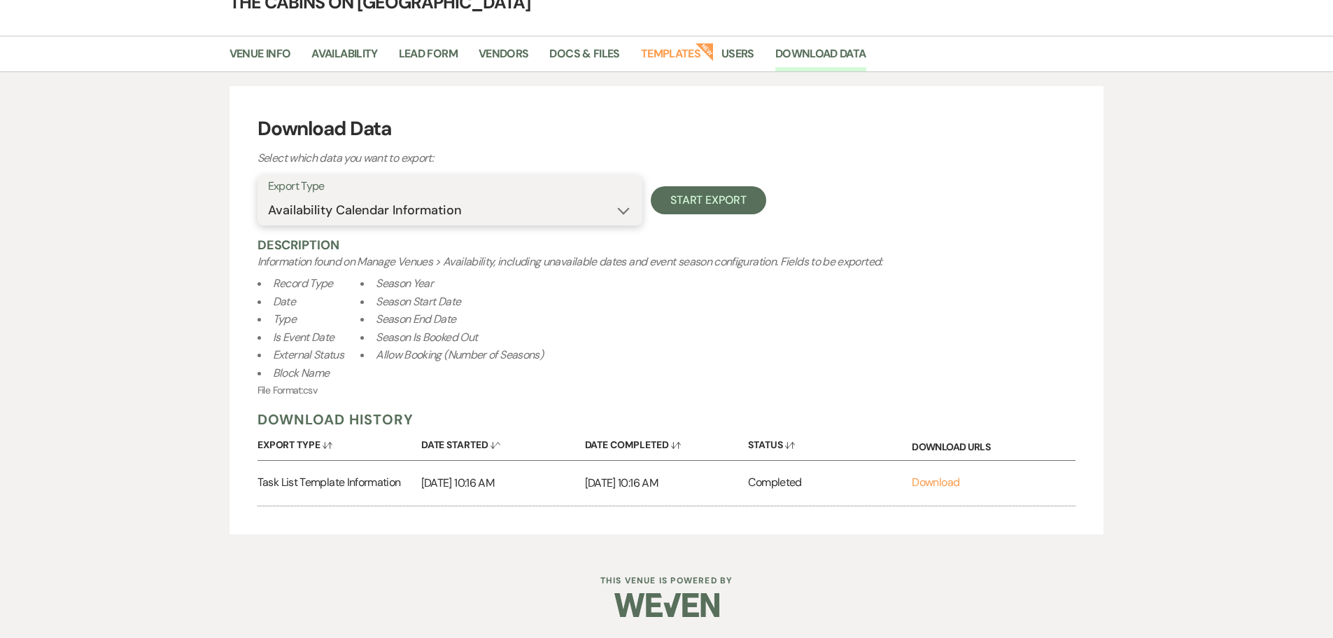
scroll to position [0, 0]
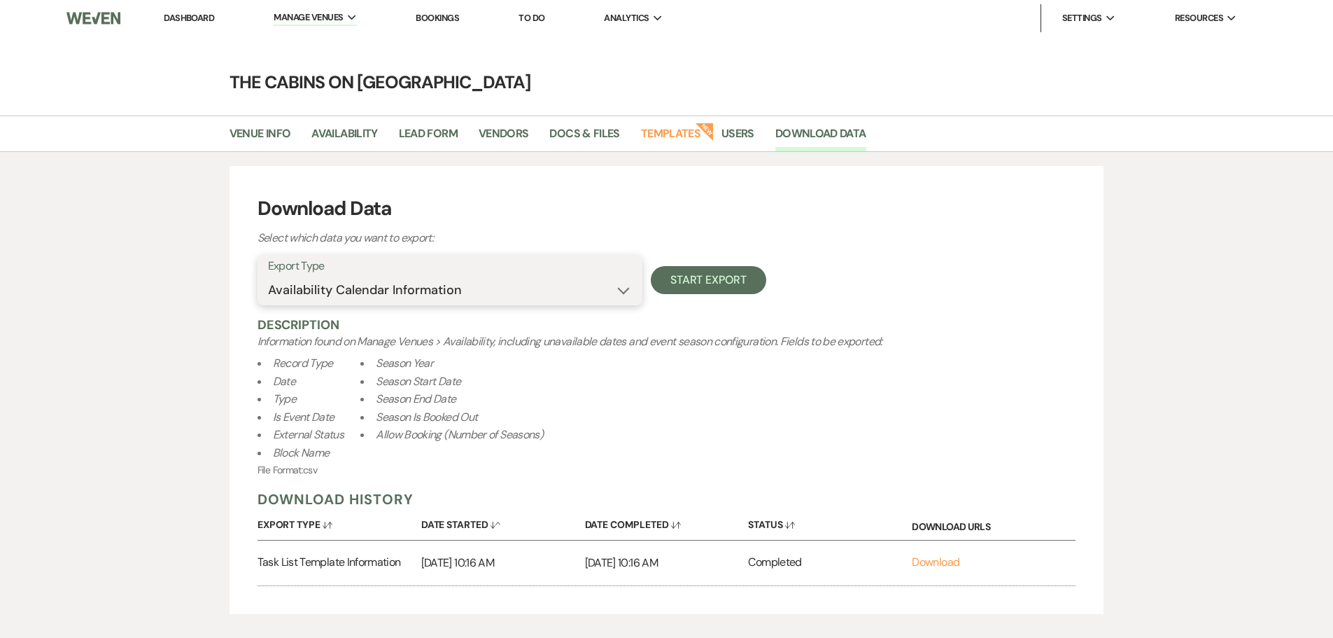
click at [435, 304] on select "Availability Calendar Information Category Templates Contacts Information Event…" at bounding box center [450, 289] width 364 height 27
select select "rentalOverviewTemplates"
click at [268, 304] on select "Availability Calendar Information Category Templates Contacts Information Event…" at bounding box center [450, 289] width 364 height 27
click at [417, 304] on select "Availability Calendar Information Category Templates Contacts Information Event…" at bounding box center [450, 289] width 364 height 27
click at [860, 247] on div "Download Data Select which data you want to export:" at bounding box center [667, 220] width 819 height 53
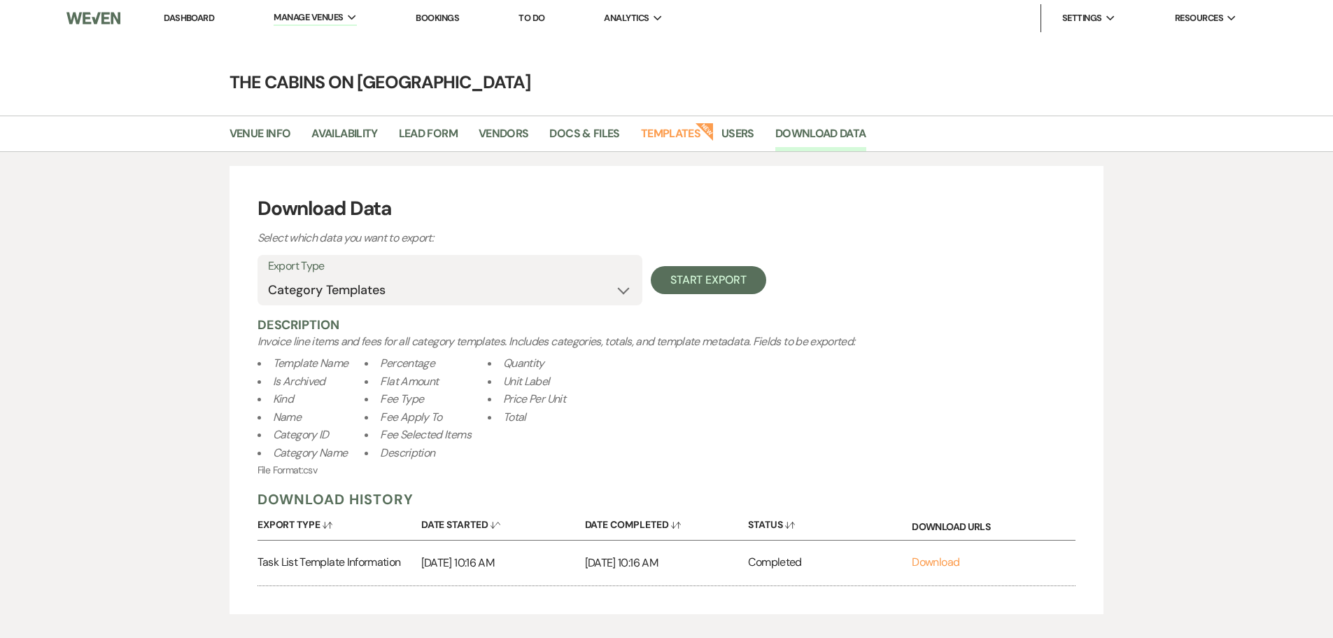
click at [209, 14] on link "Dashboard" at bounding box center [189, 18] width 50 height 12
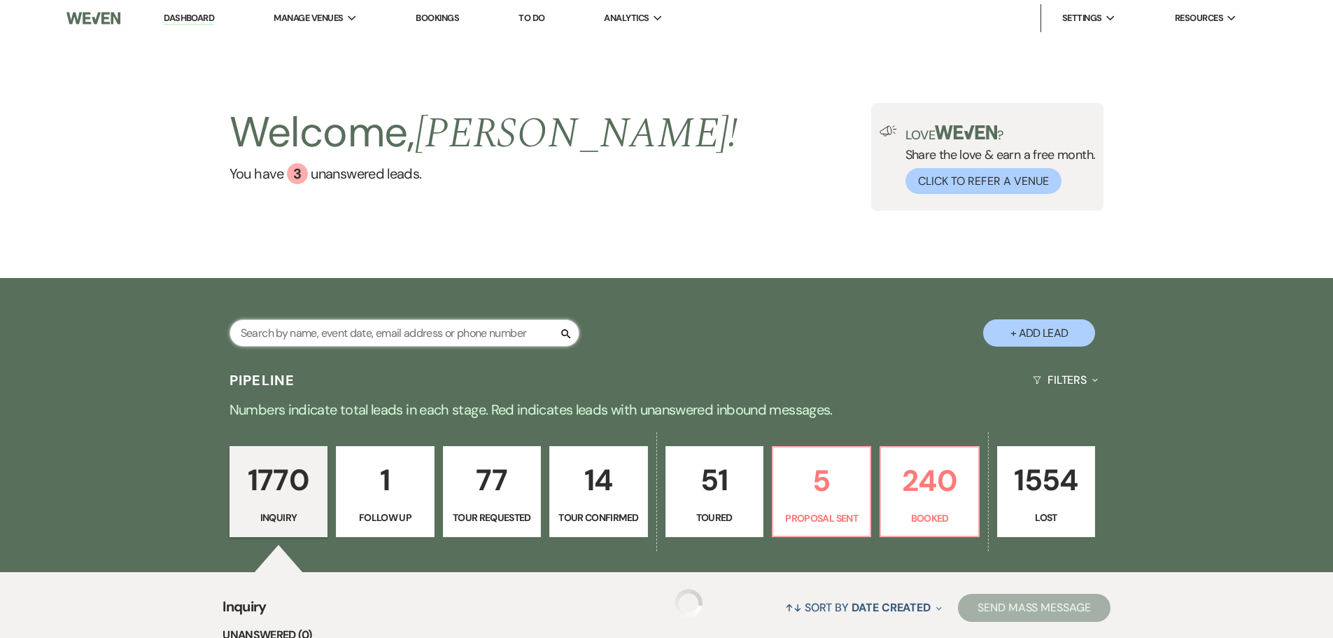
click at [269, 343] on input "text" at bounding box center [405, 332] width 350 height 27
type input "white"
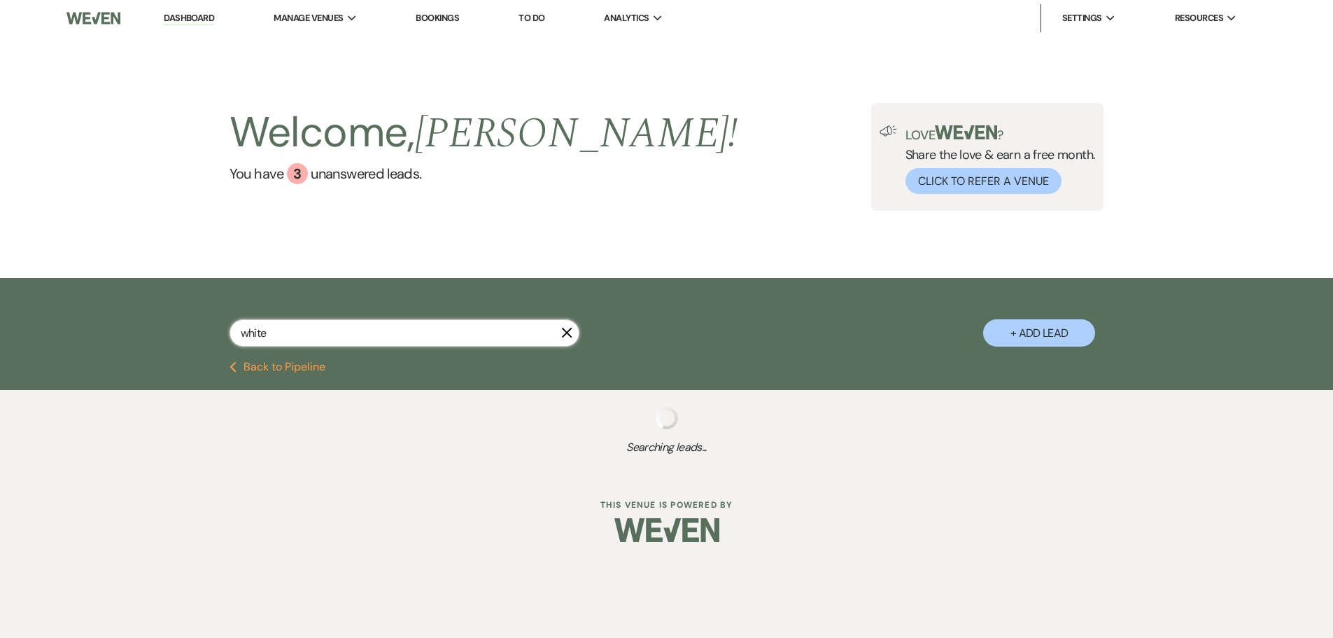
select select "2"
select select "8"
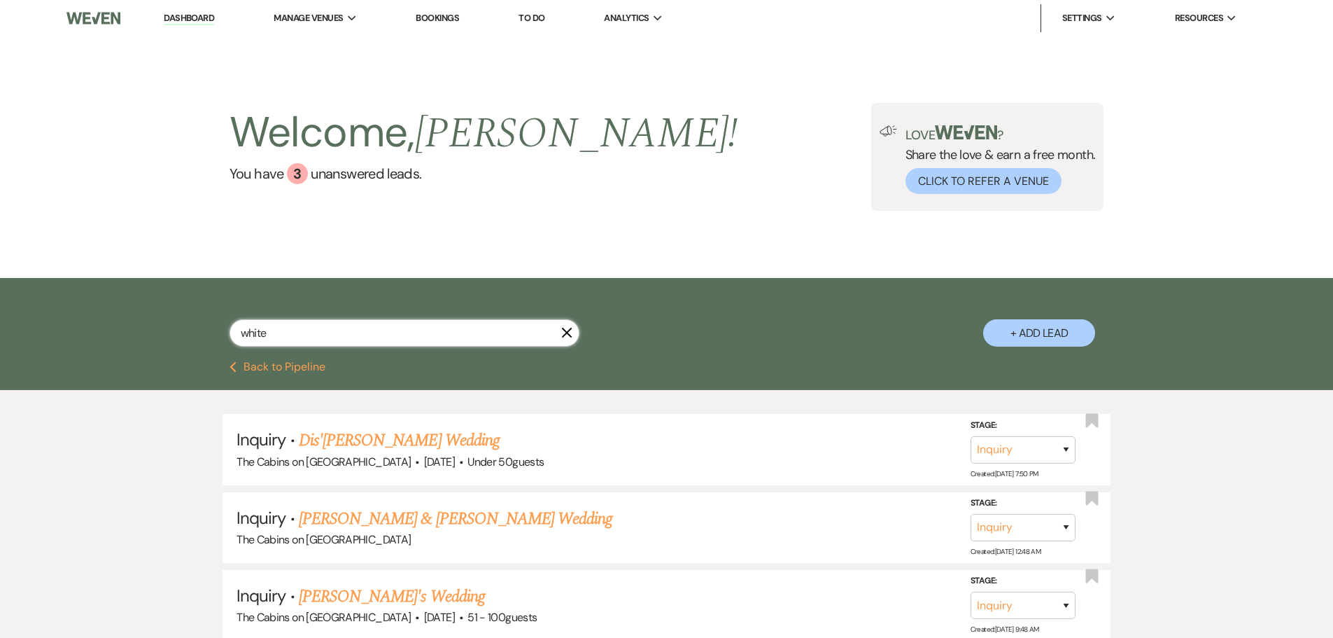
drag, startPoint x: 281, startPoint y: 345, endPoint x: 134, endPoint y: 338, distance: 147.2
click at [134, 338] on div "white X + Add Lead" at bounding box center [666, 320] width 1333 height 84
type input "[PERSON_NAME]"
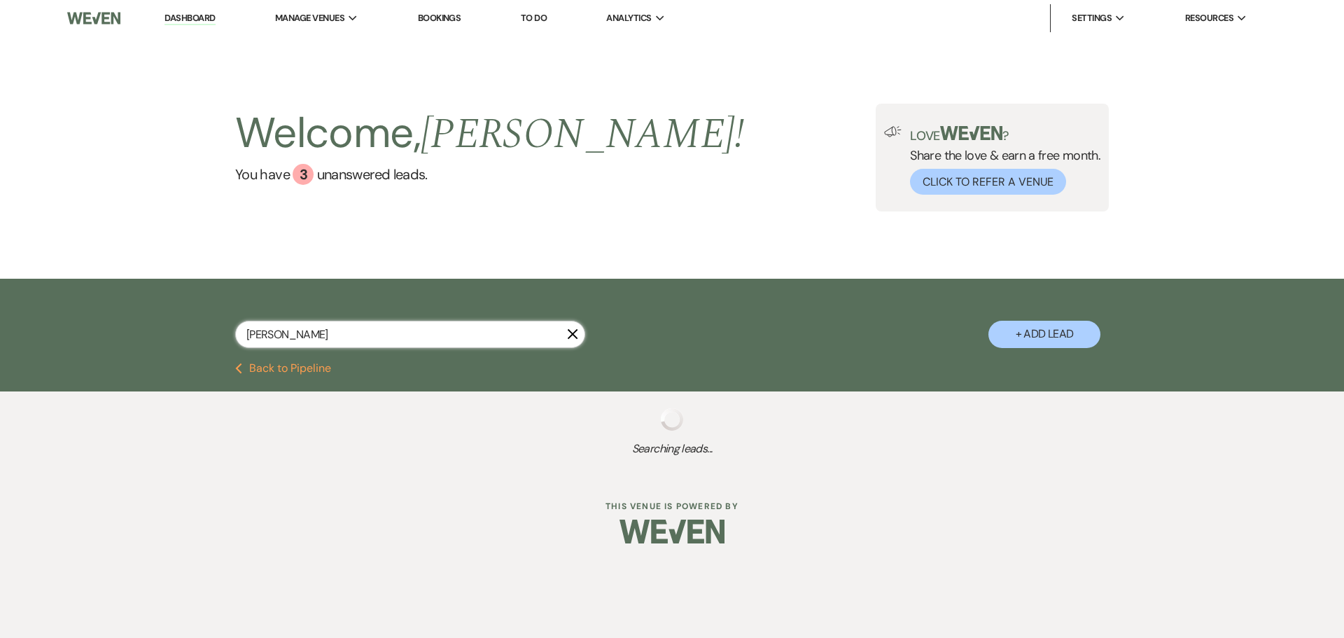
select select "8"
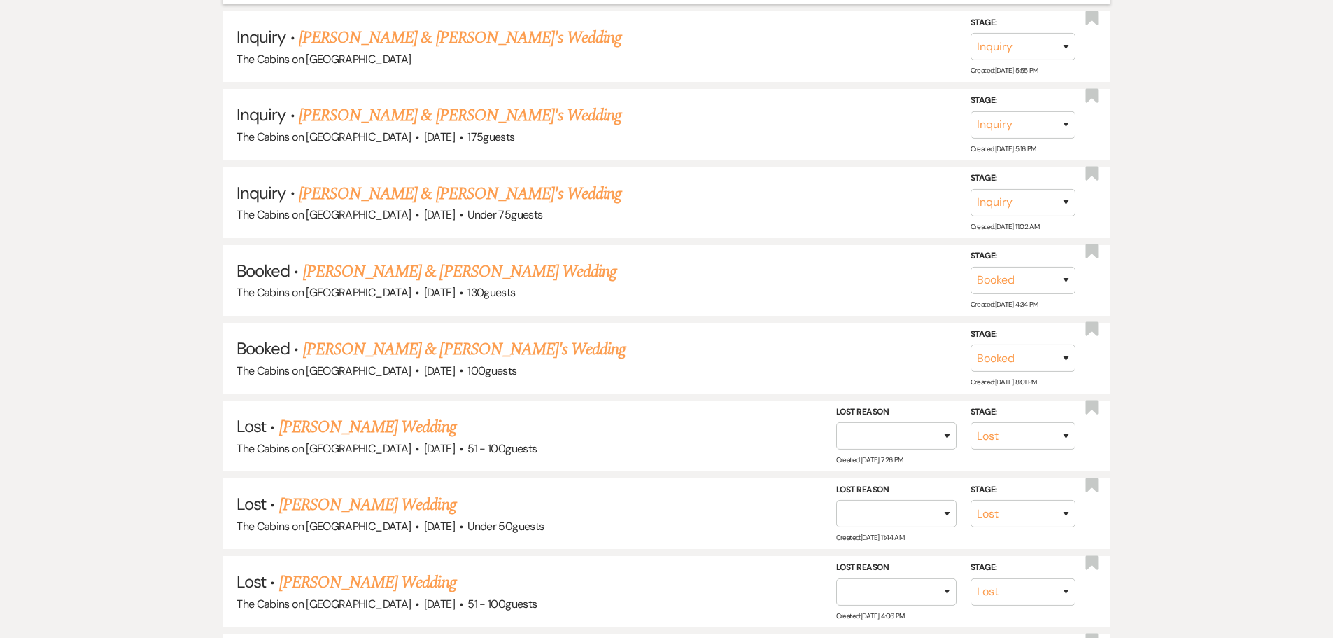
scroll to position [1120, 0]
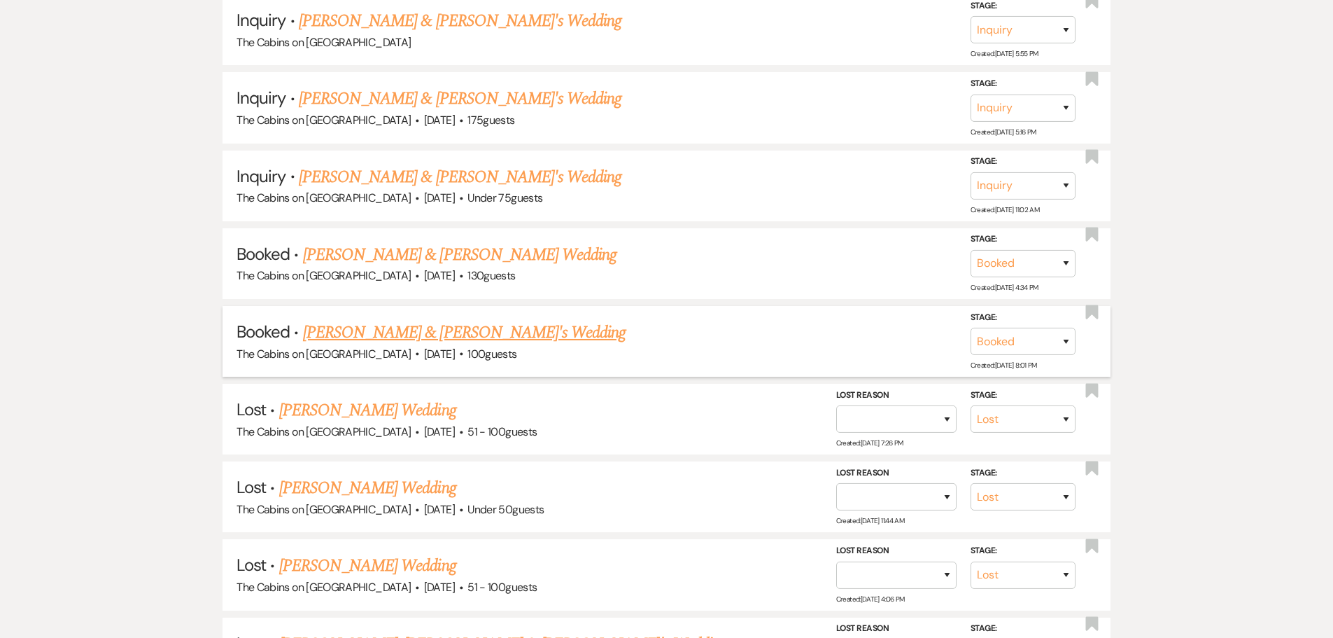
type input "[PERSON_NAME]"
click at [512, 345] on link "[PERSON_NAME] & [PERSON_NAME]'s Wedding" at bounding box center [464, 332] width 323 height 25
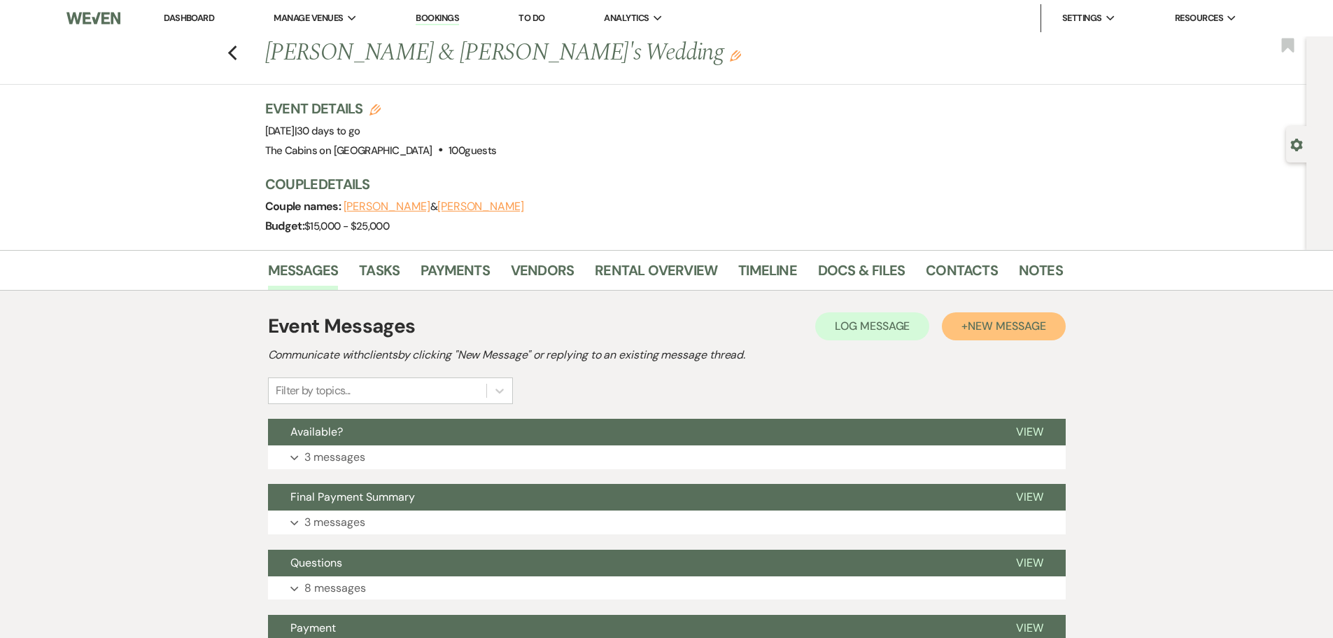
click at [976, 333] on span "New Message" at bounding box center [1007, 325] width 78 height 15
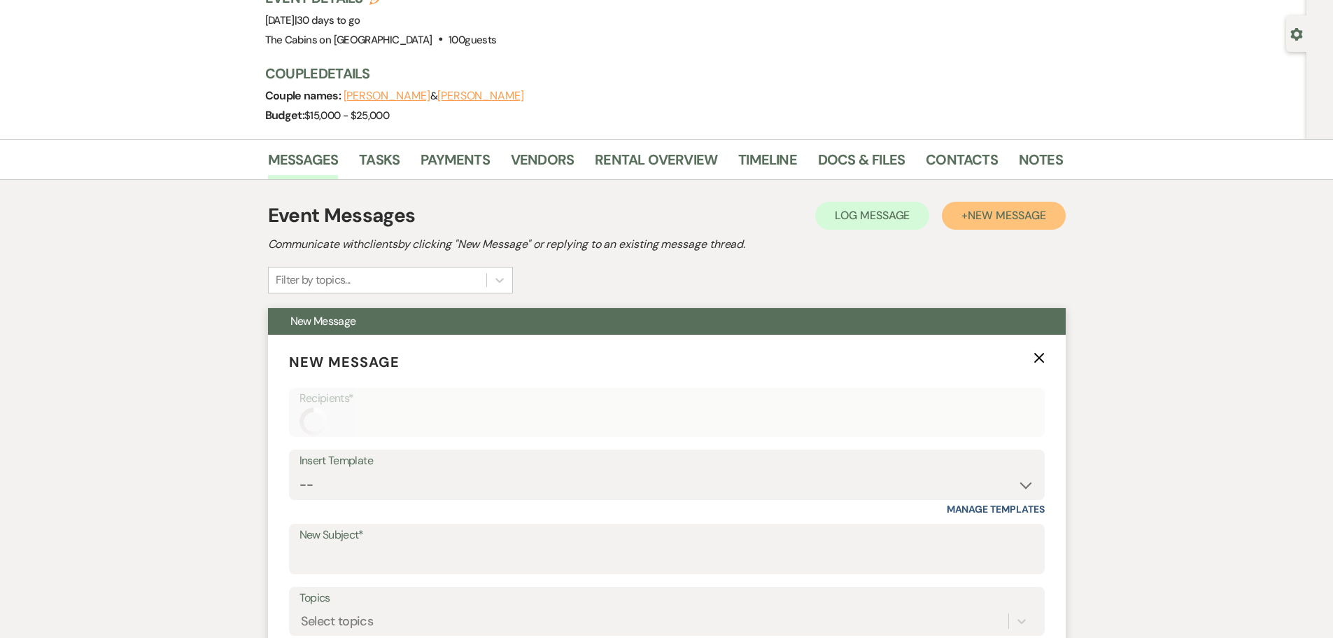
scroll to position [280, 0]
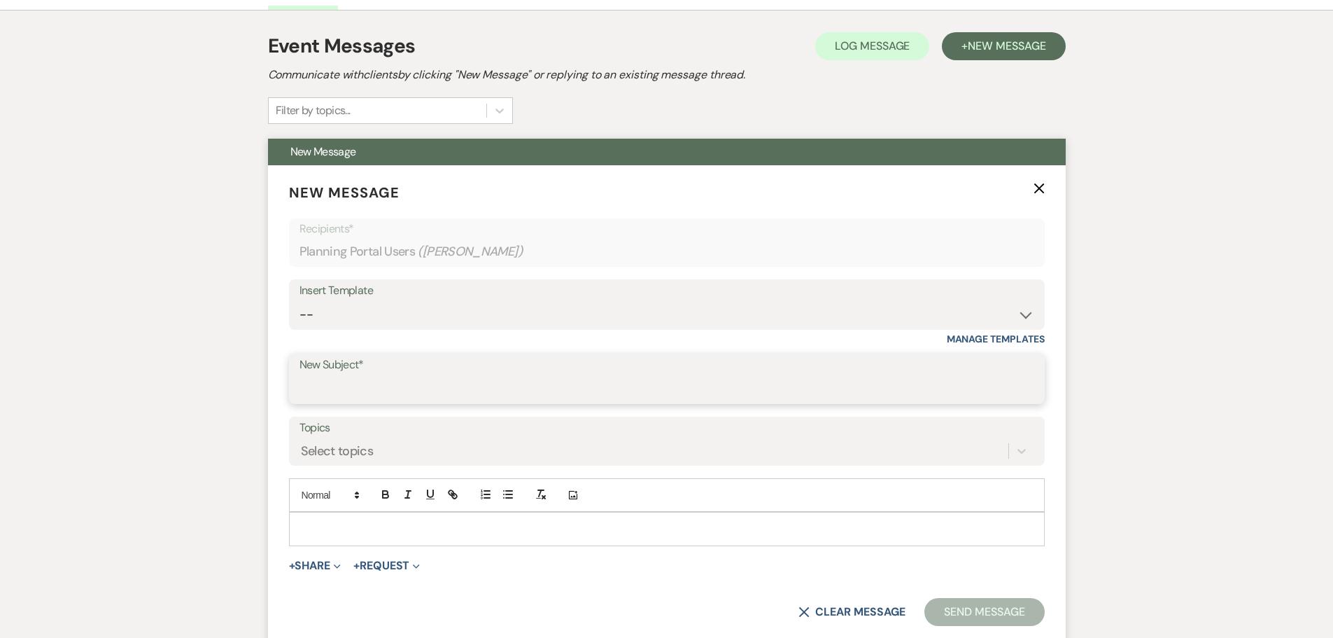
click at [319, 402] on input "New Subject*" at bounding box center [667, 388] width 735 height 27
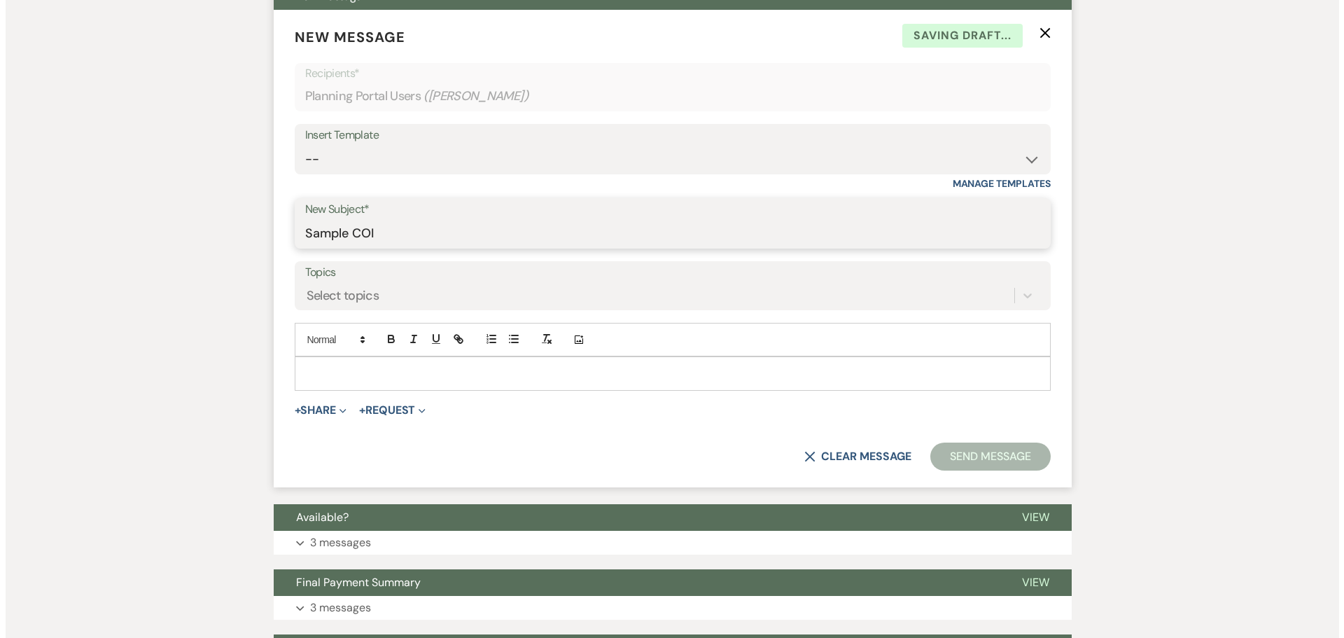
scroll to position [560, 0]
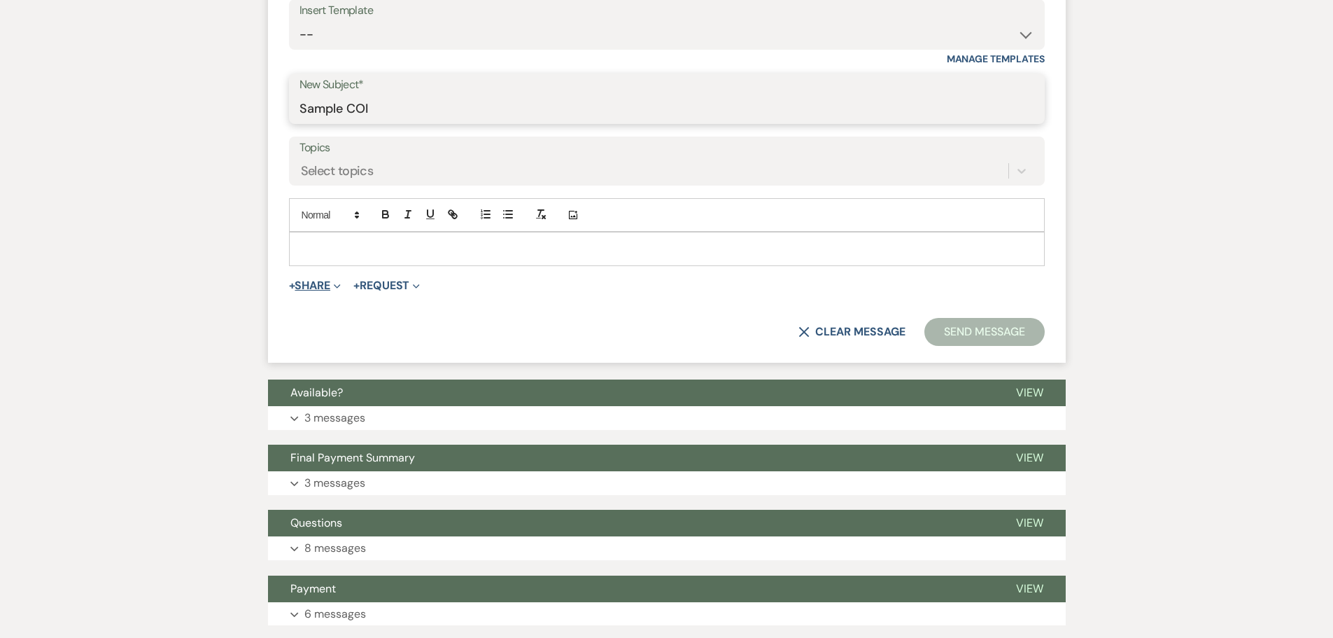
type input "Sample COI"
click at [315, 291] on button "+ Share Expand" at bounding box center [315, 285] width 52 height 11
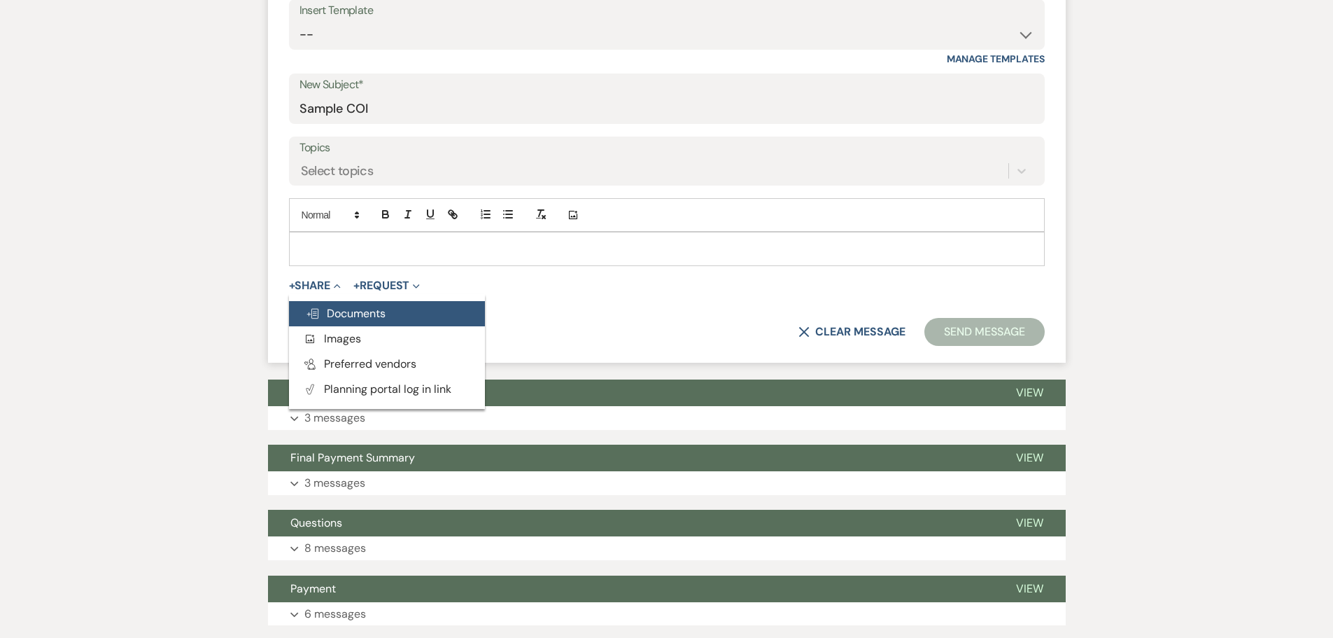
click at [341, 321] on span "Doc Upload Documents" at bounding box center [346, 313] width 80 height 15
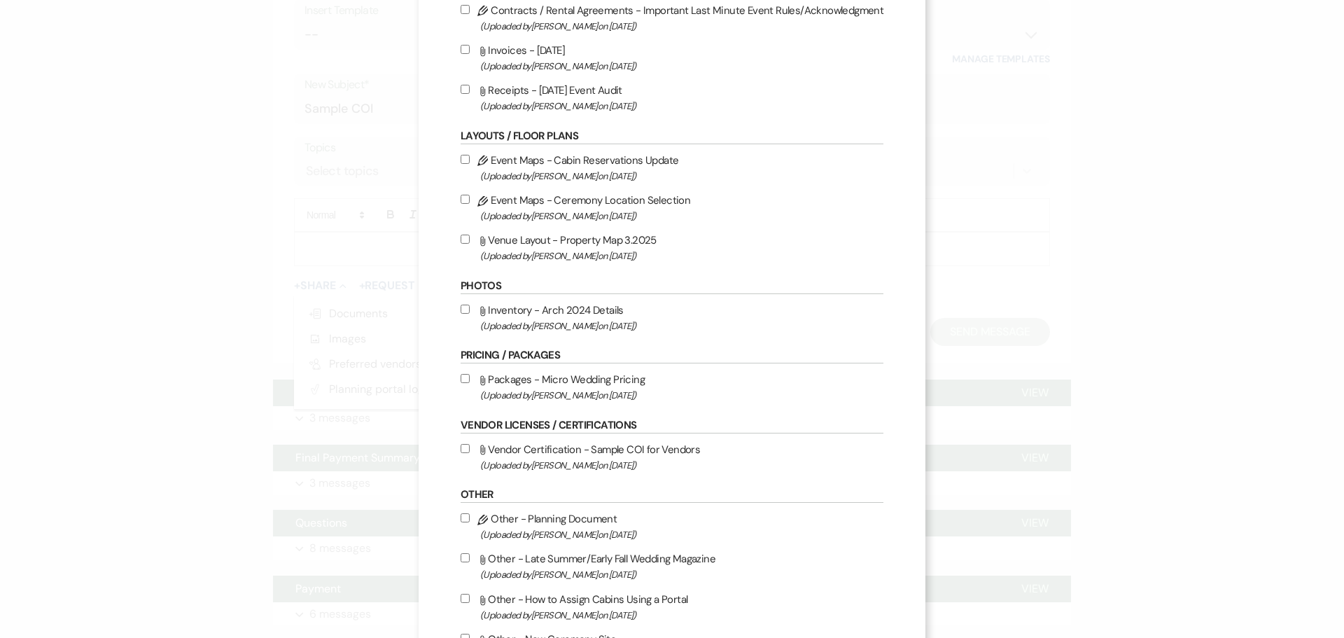
scroll to position [490, 0]
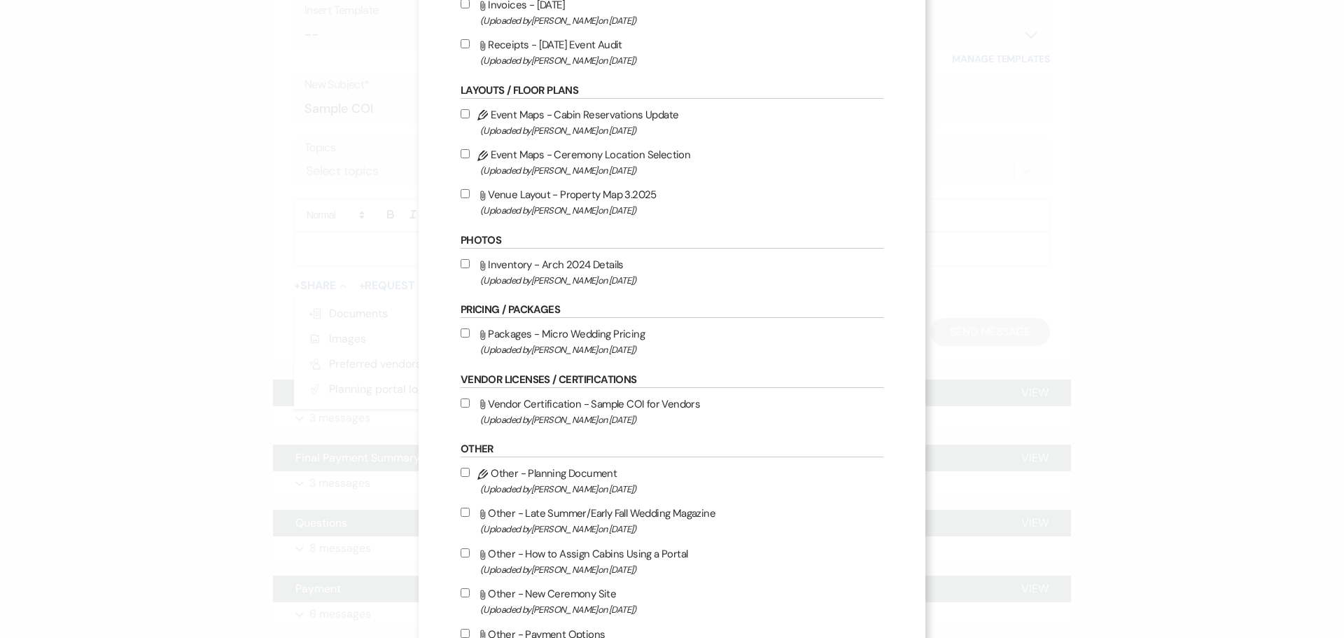
click at [464, 407] on input "Attach File Vendor Certification - Sample COI for Vendors (Uploaded by [PERSON_…" at bounding box center [465, 402] width 9 height 9
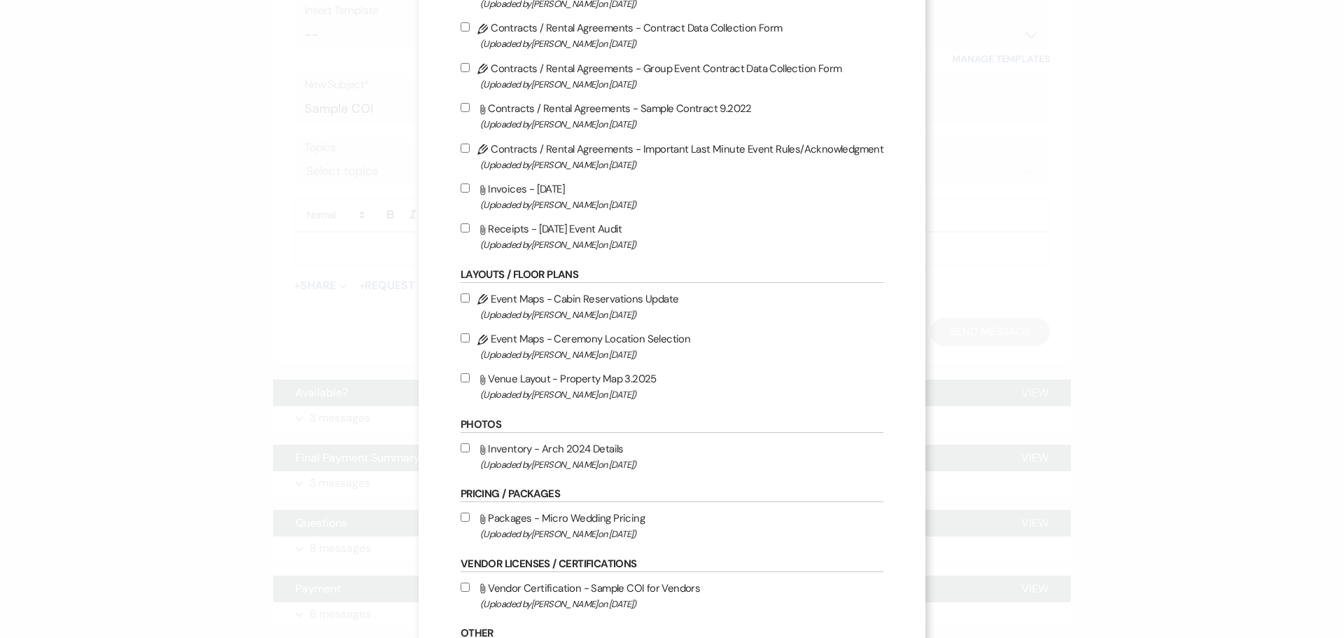
scroll to position [420, 0]
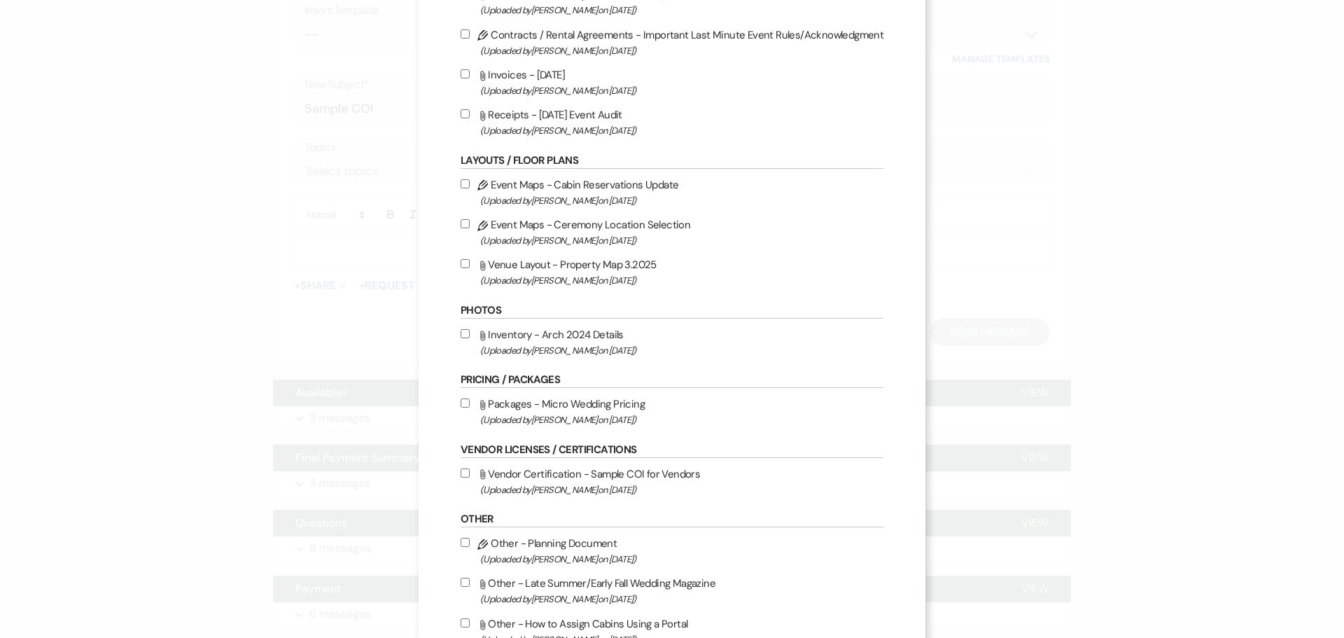
click at [461, 477] on input "Attach File Vendor Certification - Sample COI for Vendors (Uploaded by [PERSON_…" at bounding box center [465, 472] width 9 height 9
checkbox input "true"
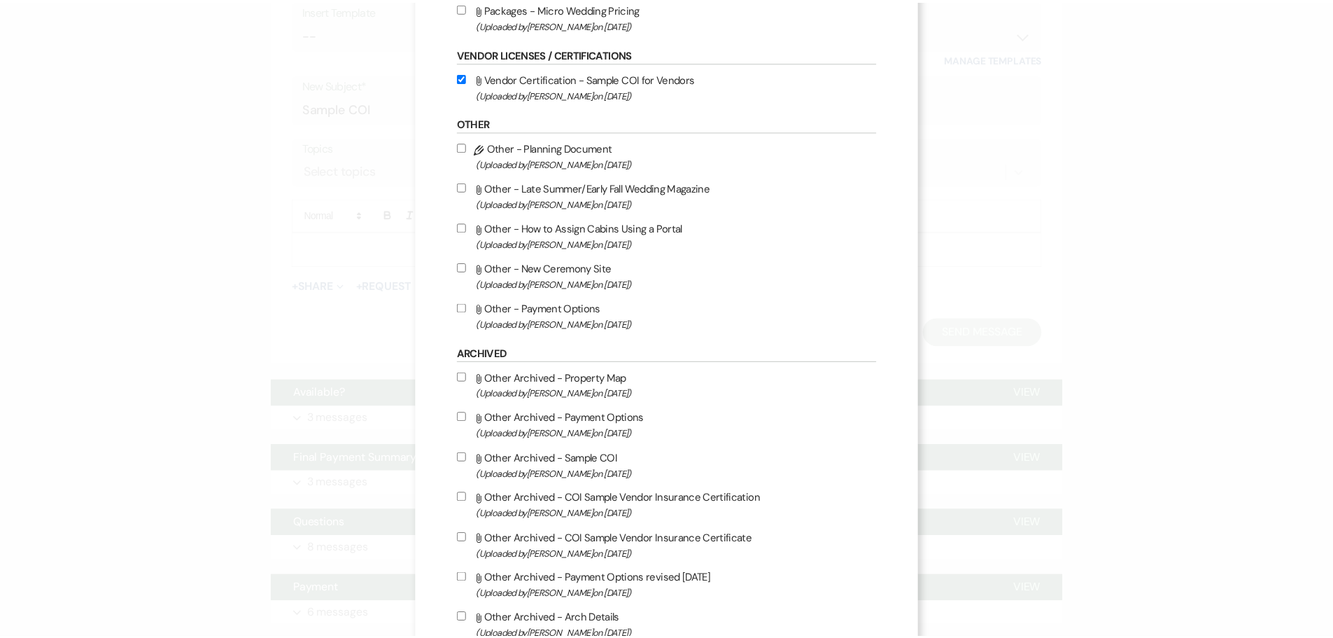
scroll to position [1002, 0]
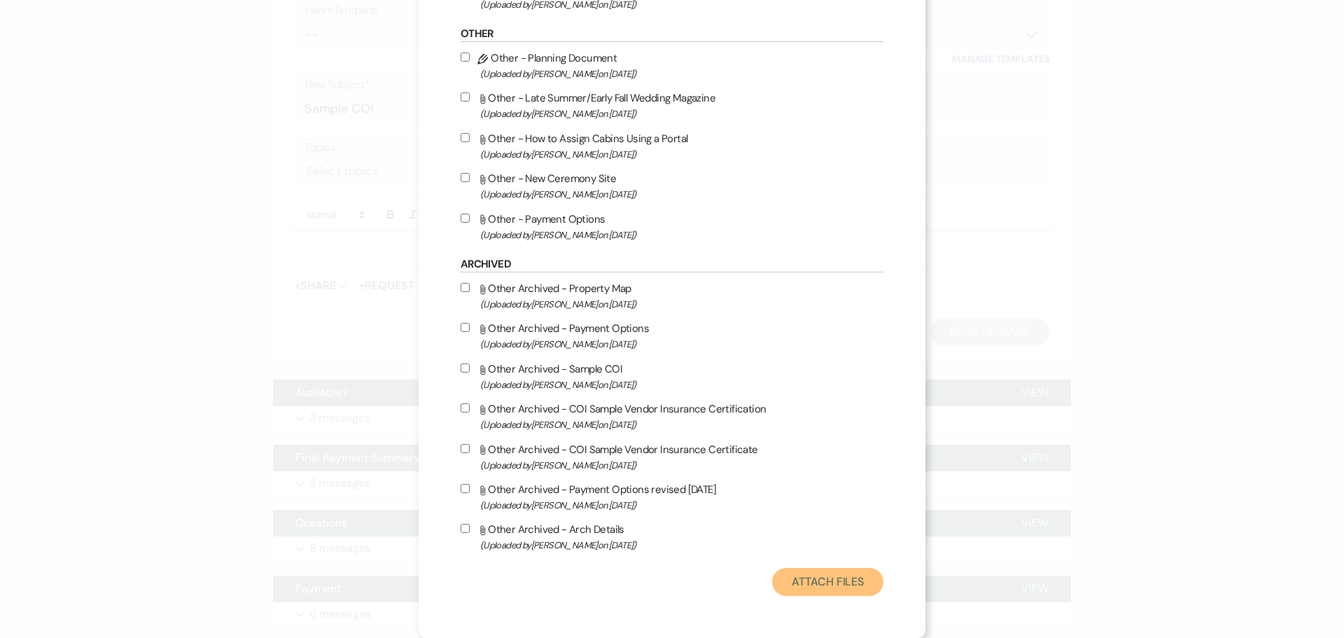
click at [806, 573] on button "Attach Files" at bounding box center [827, 582] width 111 height 28
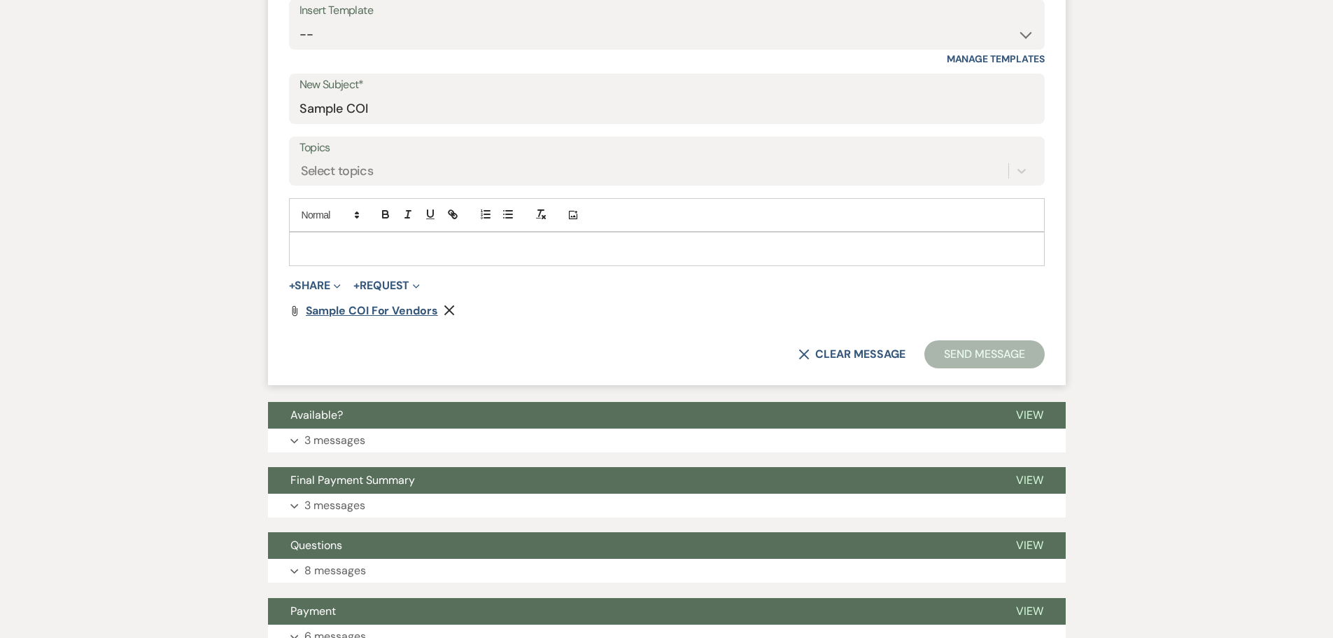
click at [390, 318] on span "Sample COI for Vendors" at bounding box center [372, 310] width 132 height 15
click at [334, 265] on div at bounding box center [667, 248] width 755 height 32
click at [970, 368] on button "Send Message" at bounding box center [985, 354] width 120 height 28
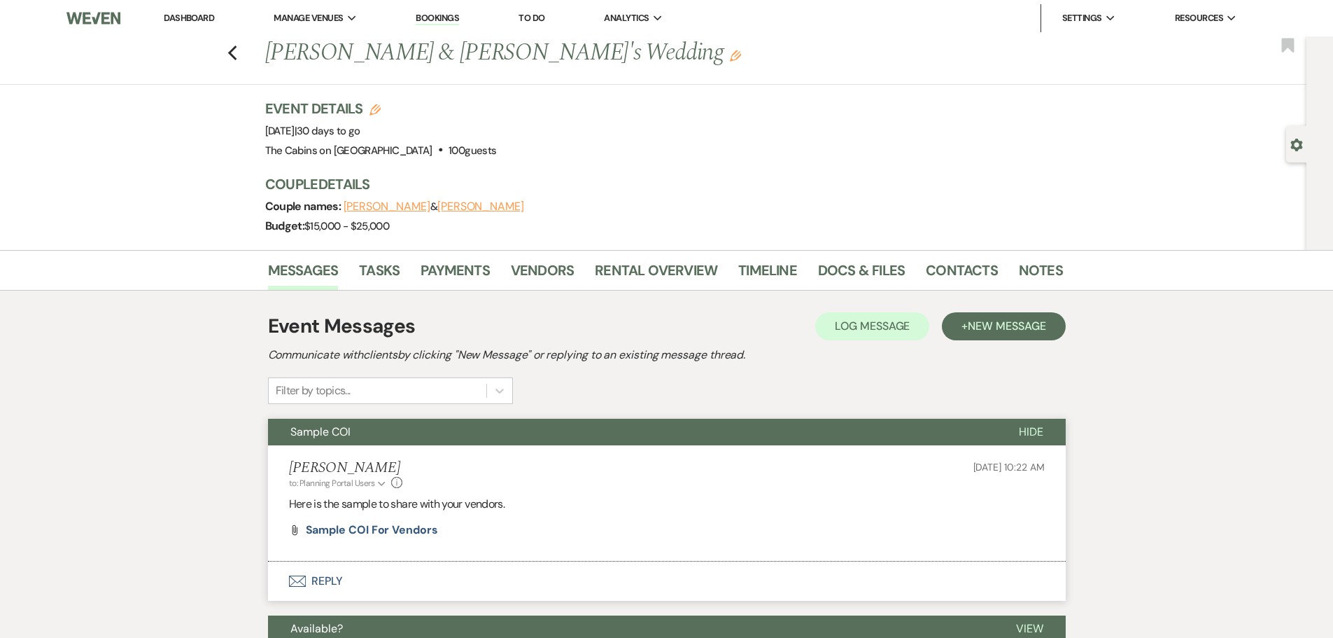
click at [214, 18] on link "Dashboard" at bounding box center [189, 18] width 50 height 12
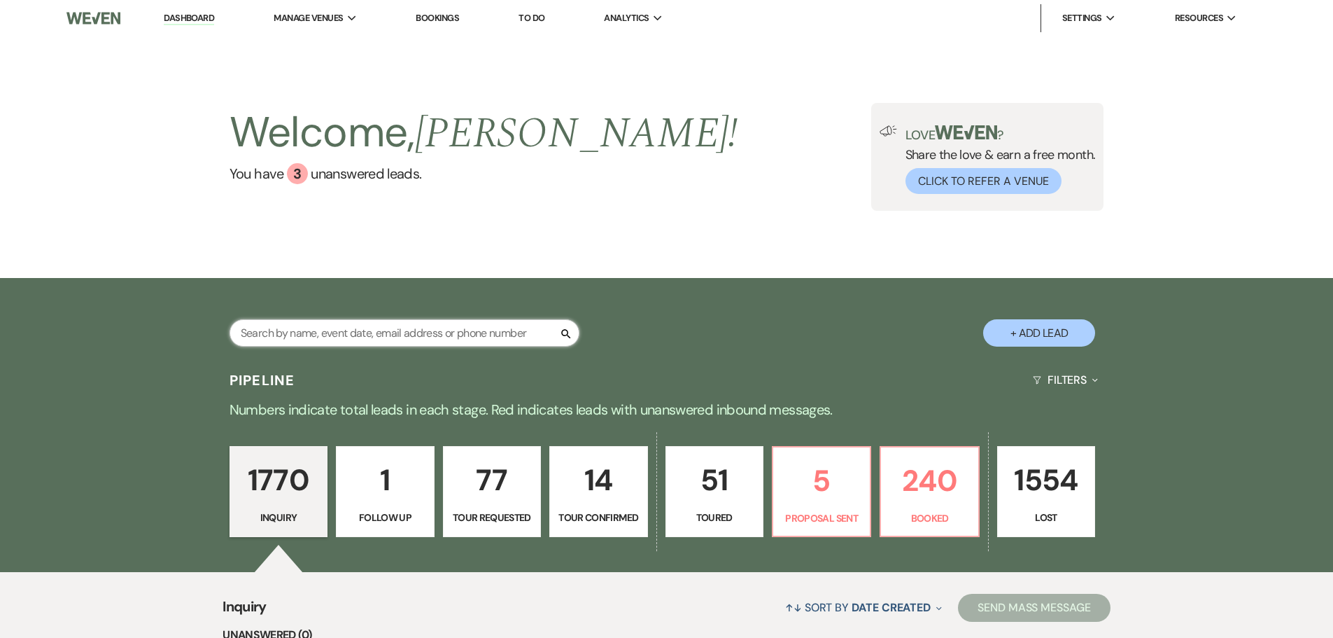
click at [327, 346] on input "text" at bounding box center [405, 332] width 350 height 27
type input "devon"
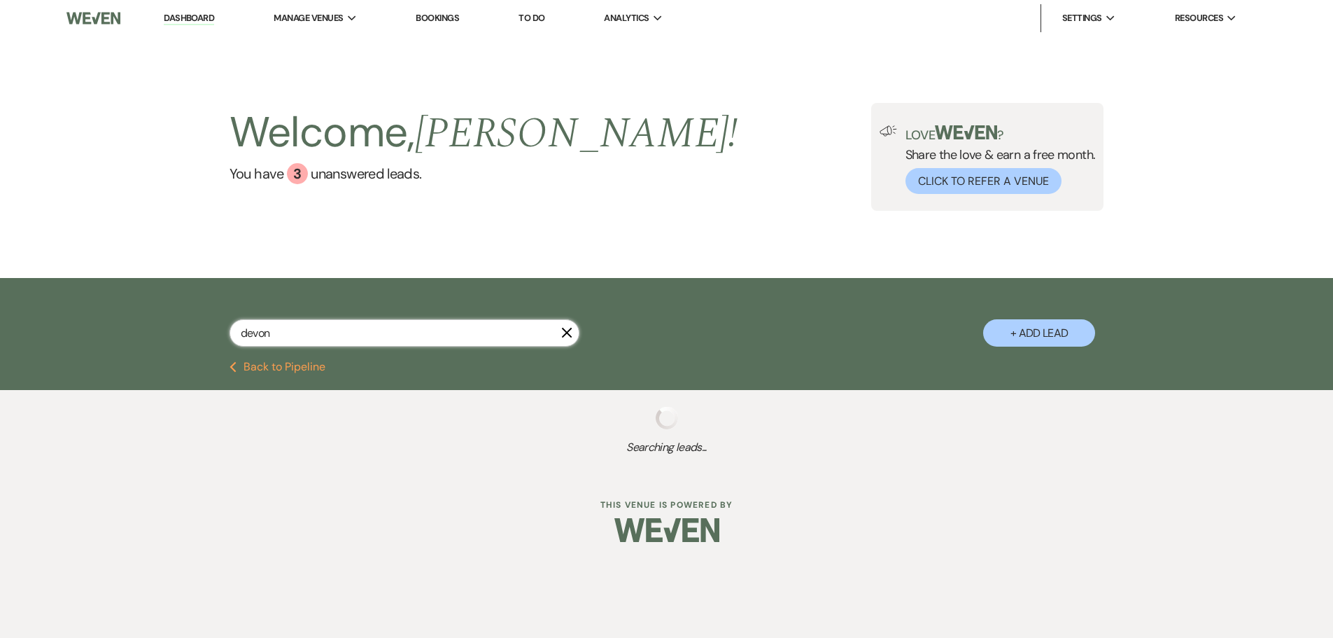
select select "8"
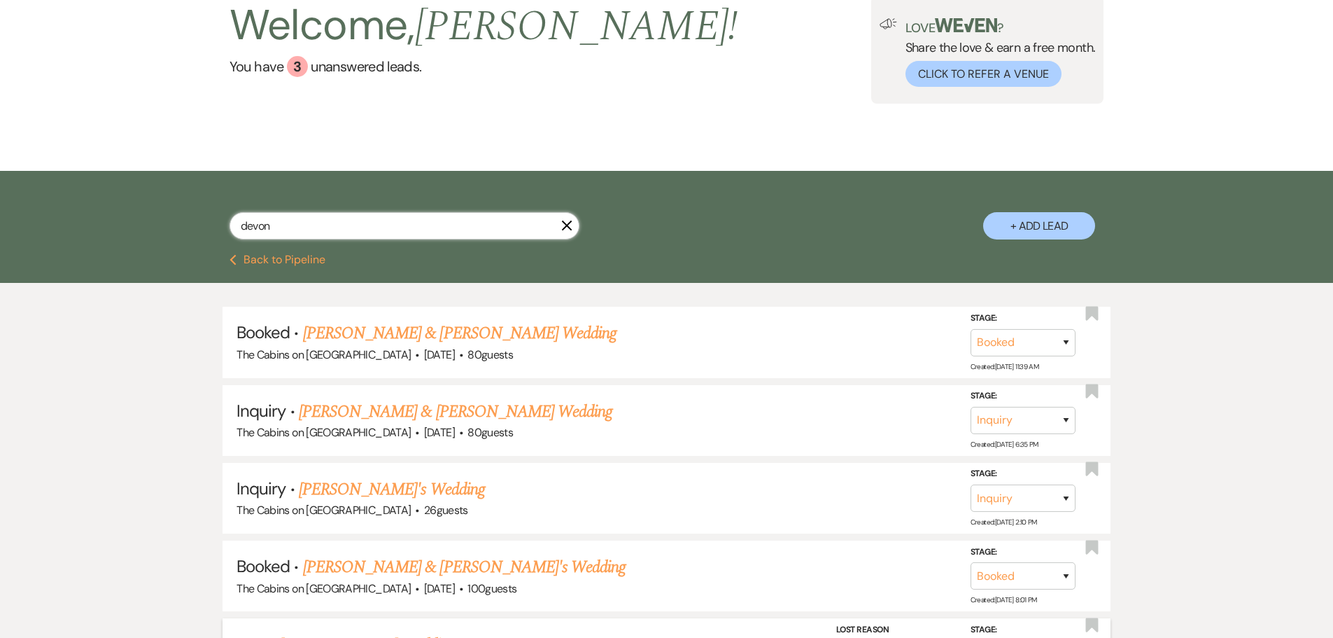
scroll to position [280, 0]
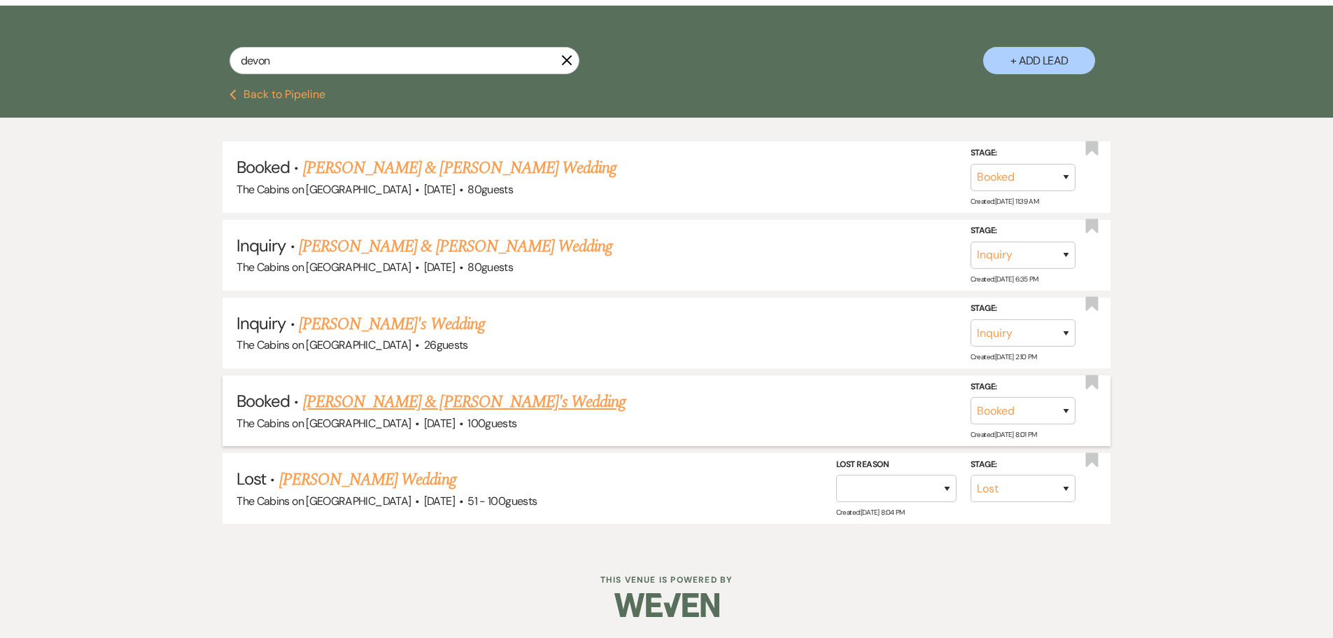
click at [431, 414] on link "[PERSON_NAME] & [PERSON_NAME]'s Wedding" at bounding box center [464, 401] width 323 height 25
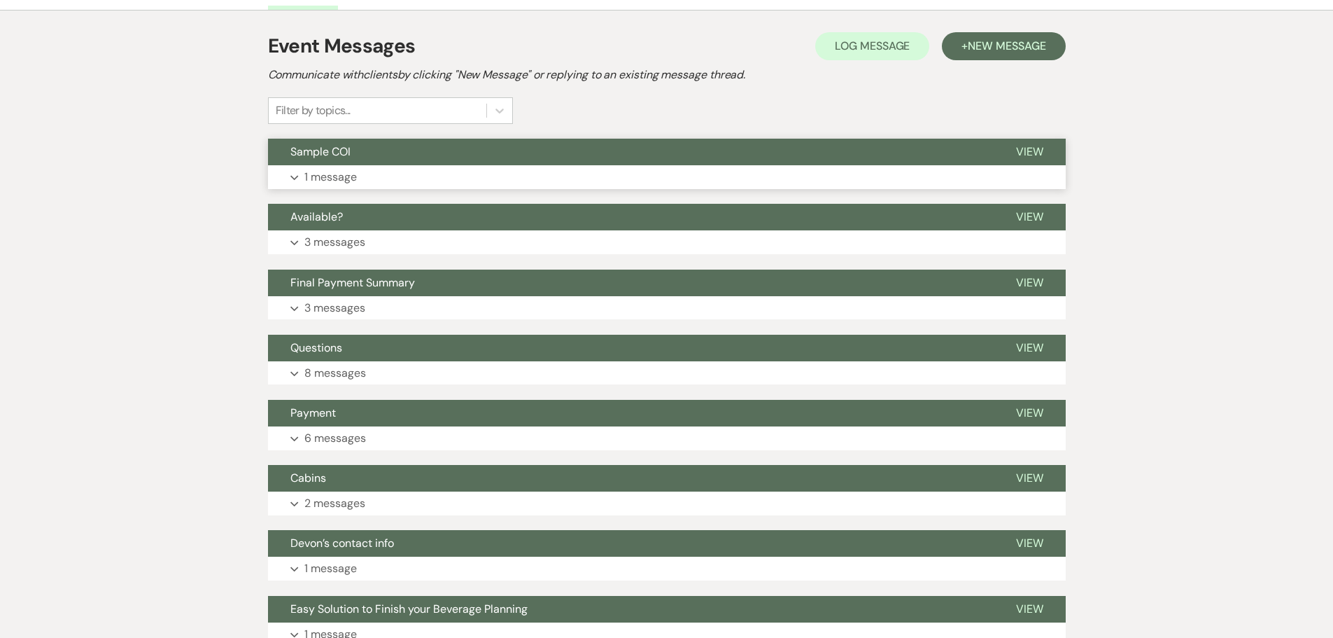
click at [337, 186] on p "1 message" at bounding box center [330, 177] width 52 height 18
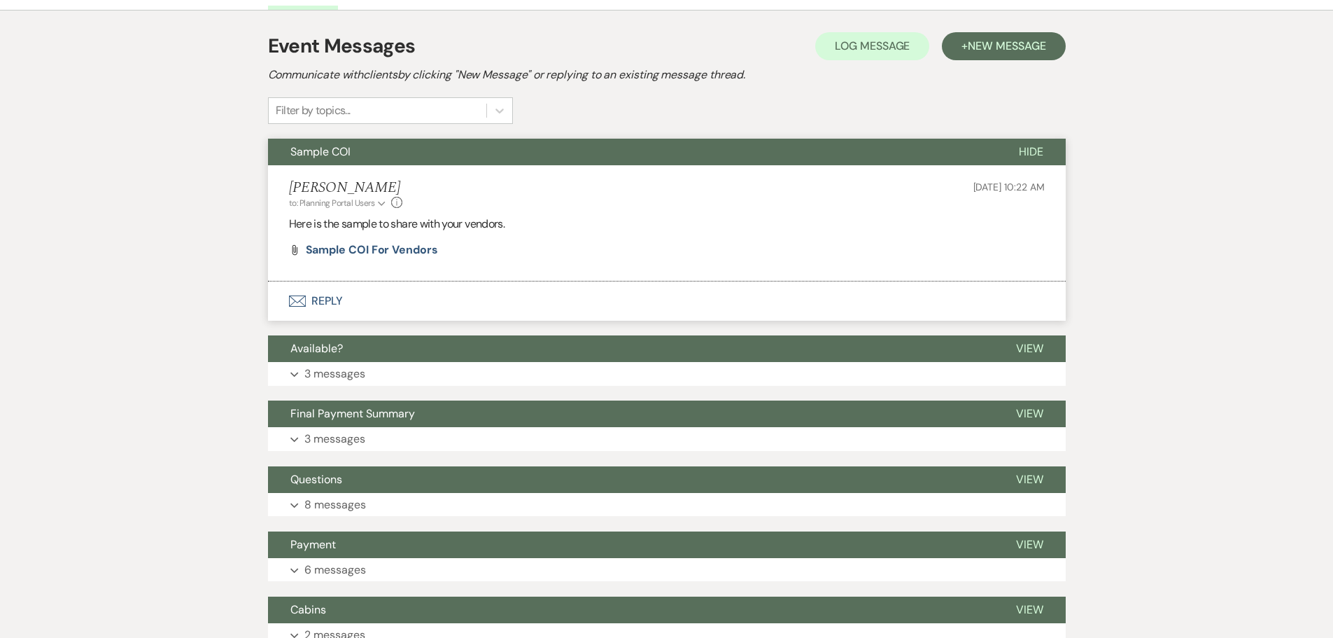
click at [325, 321] on button "Envelope Reply" at bounding box center [667, 300] width 798 height 39
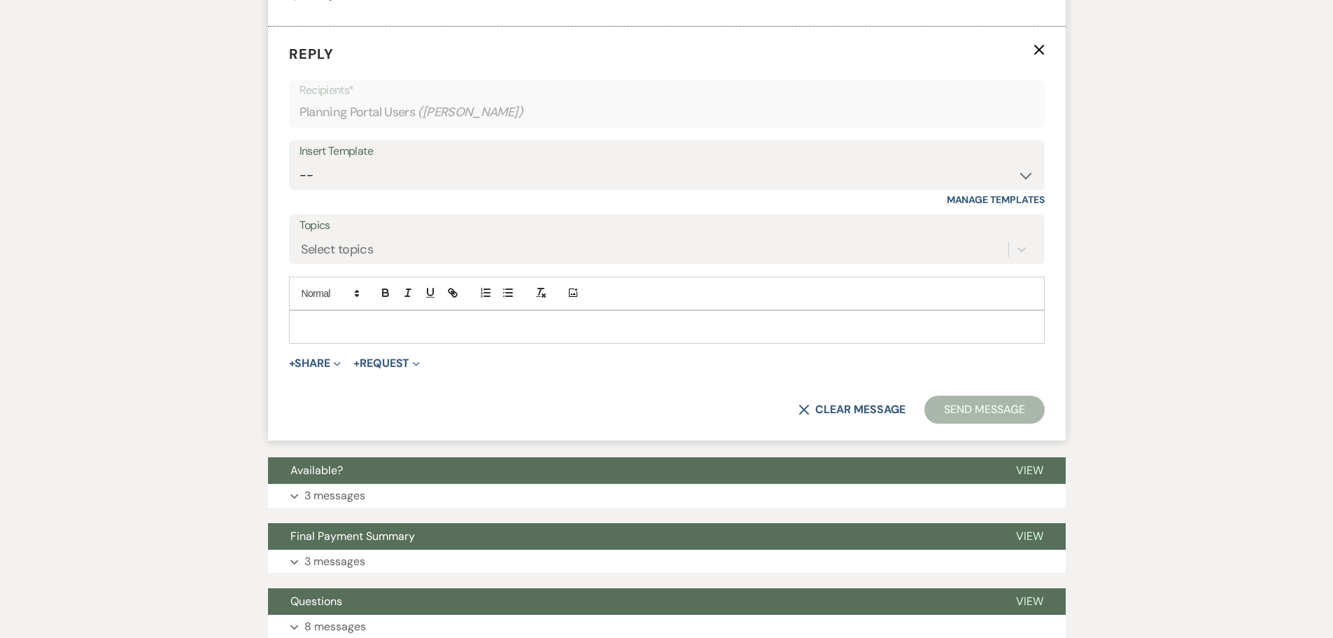
scroll to position [549, 0]
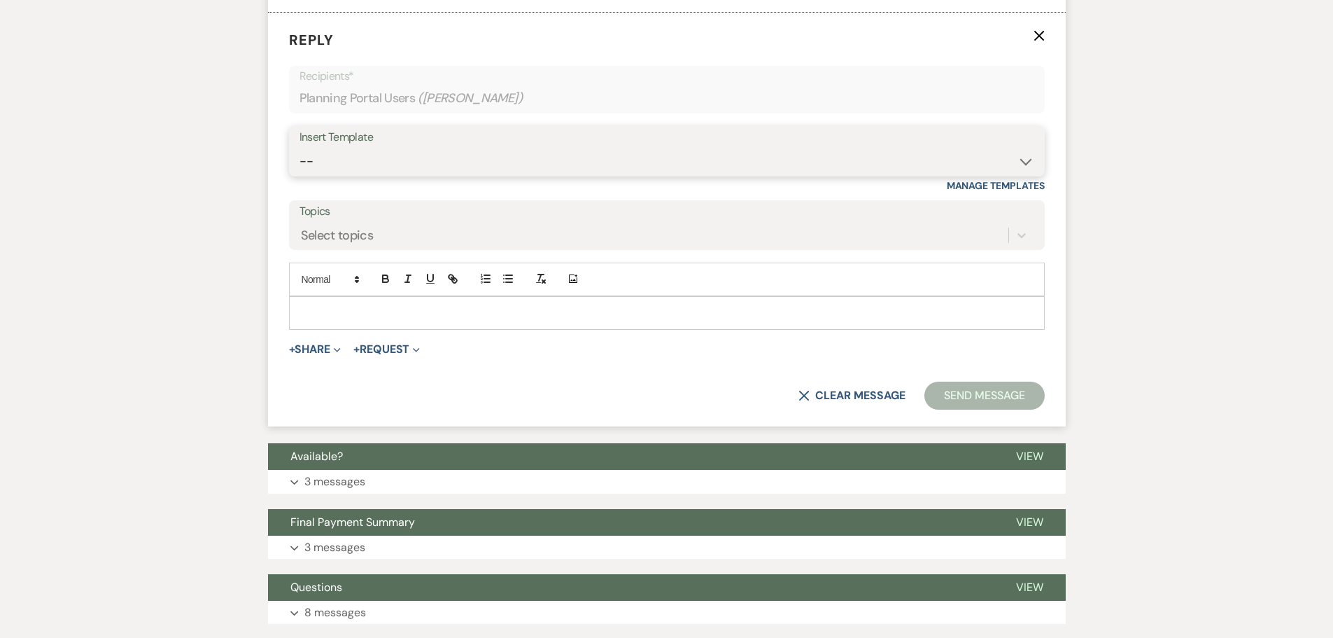
click at [334, 175] on select "-- Initial Inquiry Response Tour Request Response Follow Up Copy of Initial Inq…" at bounding box center [667, 161] width 735 height 27
click at [287, 210] on form "Reply X Recipients* Planning Portal Users ( [GEOGRAPHIC_DATA][PERSON_NAME] ) In…" at bounding box center [667, 220] width 798 height 414
click at [799, 401] on button "X Clear message" at bounding box center [852, 395] width 106 height 11
click at [1035, 41] on use "button" at bounding box center [1039, 35] width 10 height 10
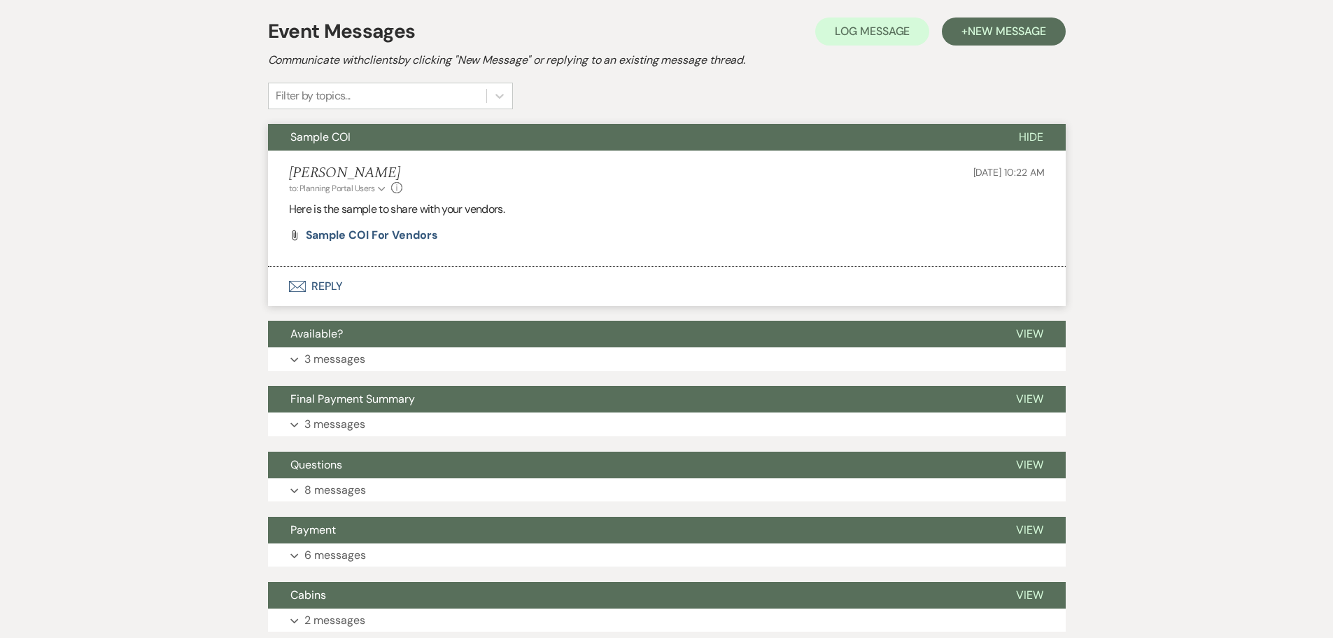
scroll to position [199, 0]
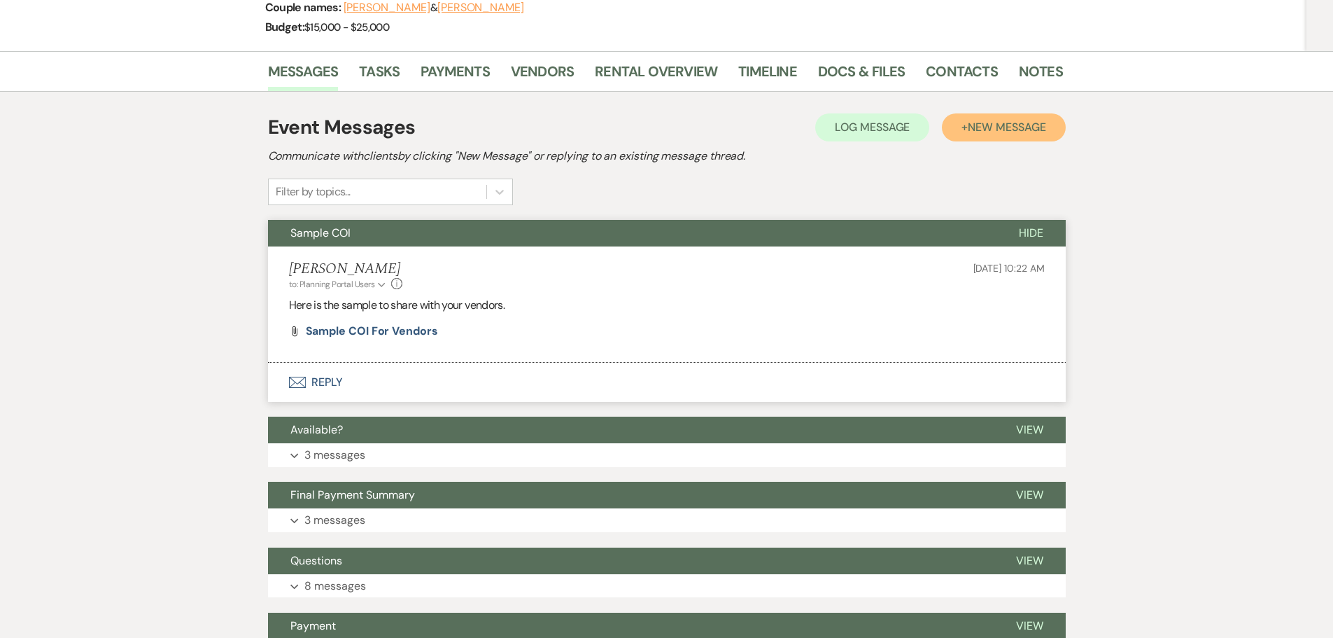
click at [979, 134] on span "New Message" at bounding box center [1007, 127] width 78 height 15
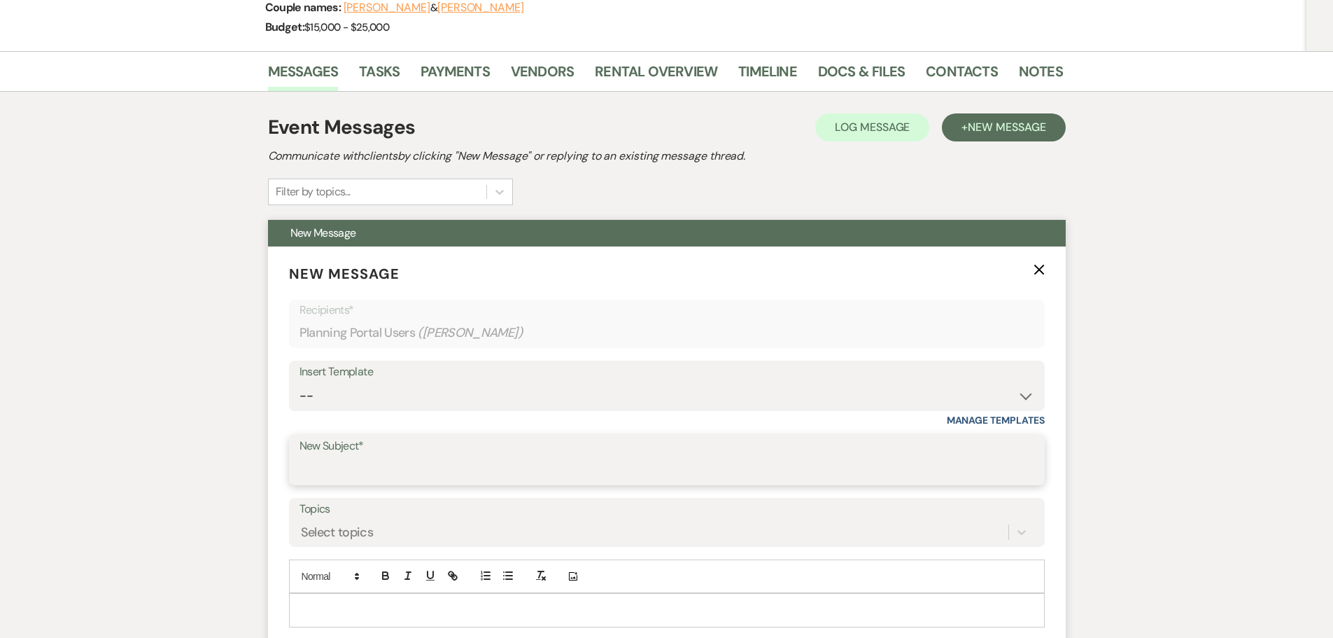
click at [346, 484] on input "New Subject*" at bounding box center [667, 469] width 735 height 27
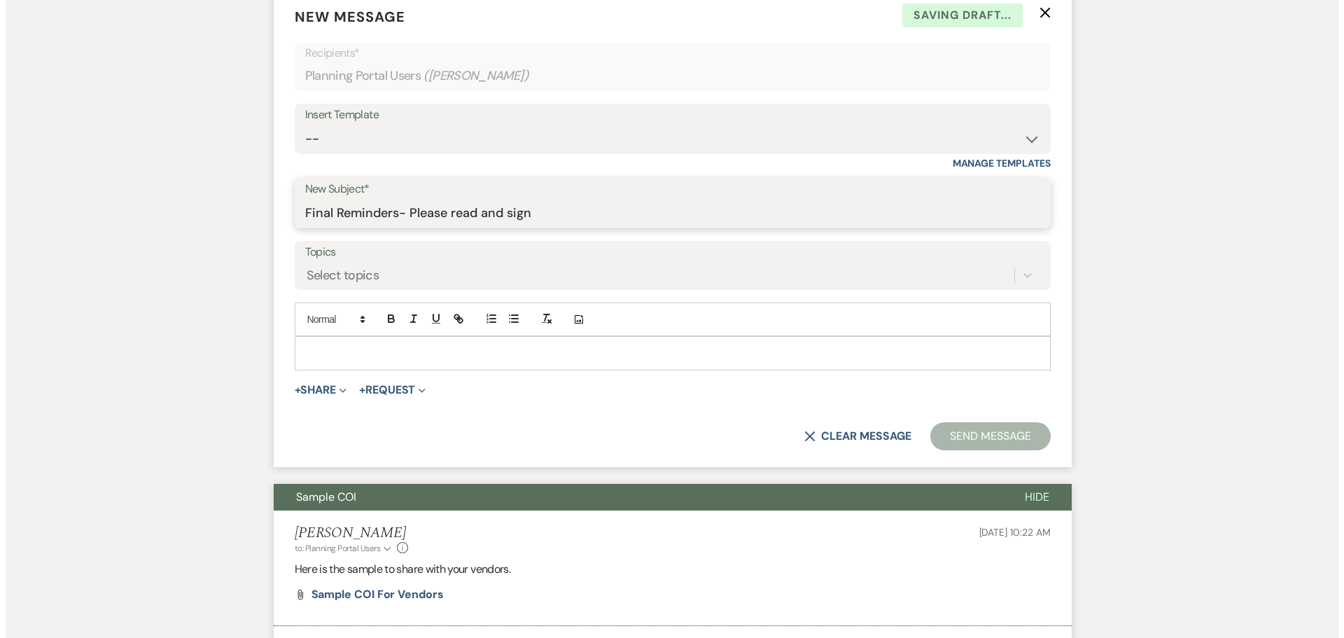
scroll to position [619, 0]
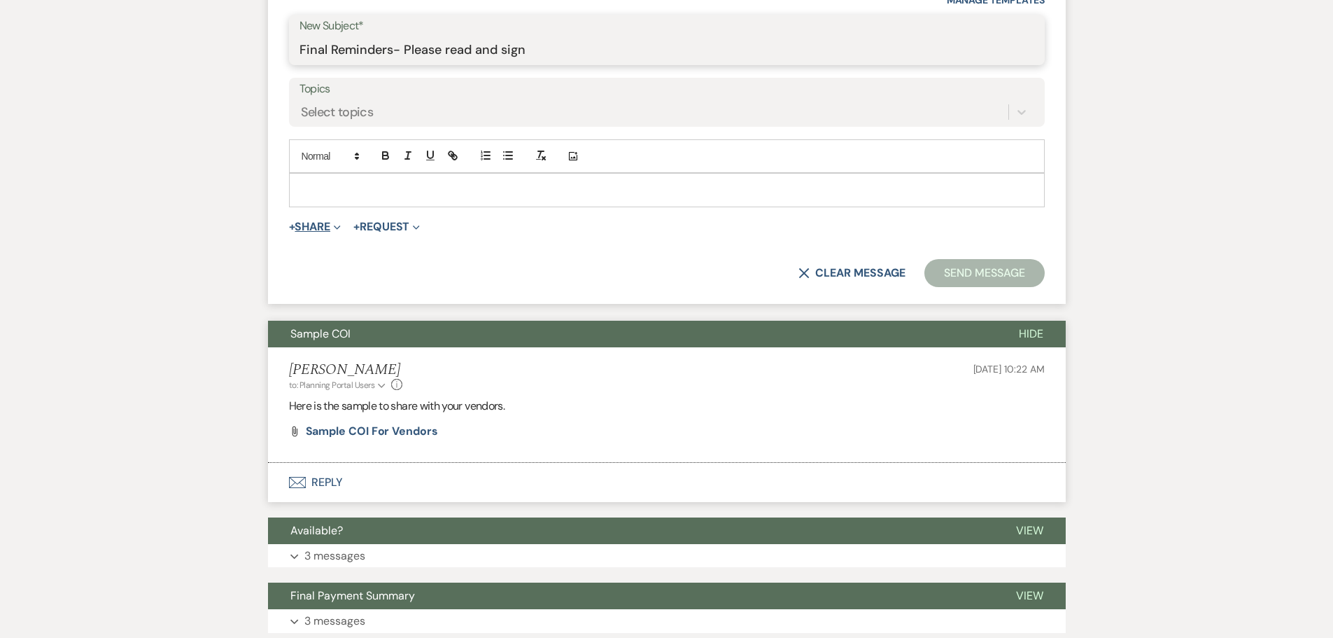
type input "Final Reminders- Please read and sign"
click at [330, 232] on button "+ Share Expand" at bounding box center [315, 226] width 52 height 11
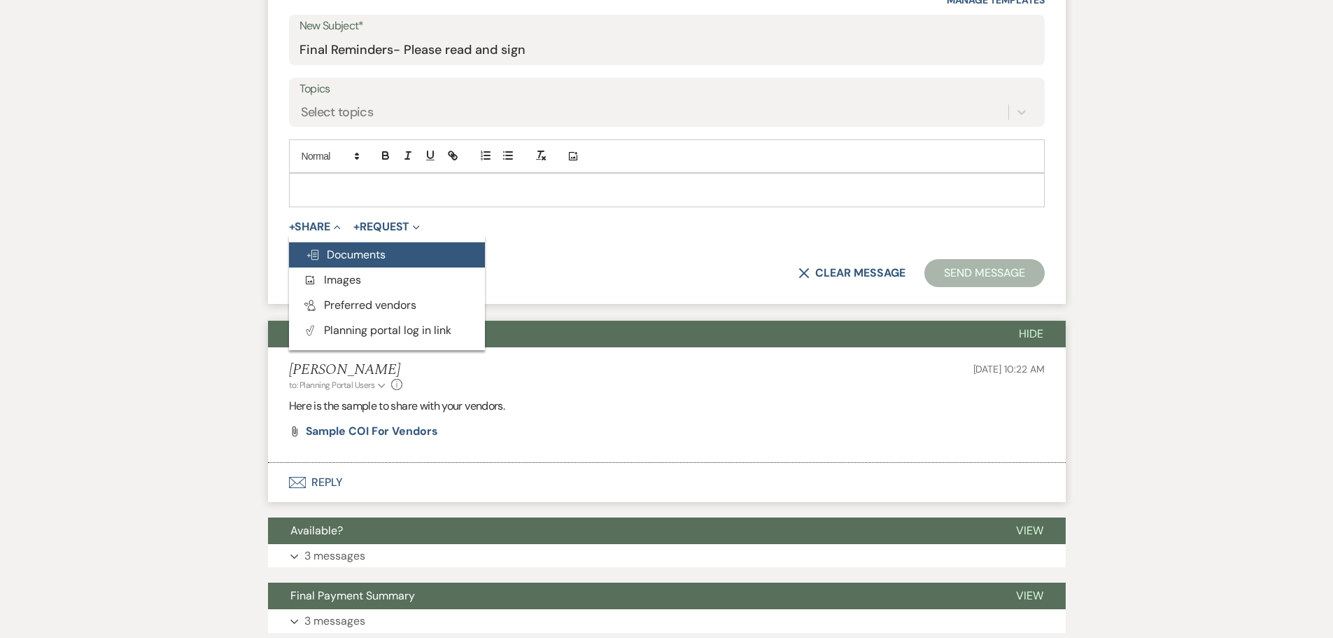
click at [353, 262] on span "Doc Upload Documents" at bounding box center [346, 254] width 80 height 15
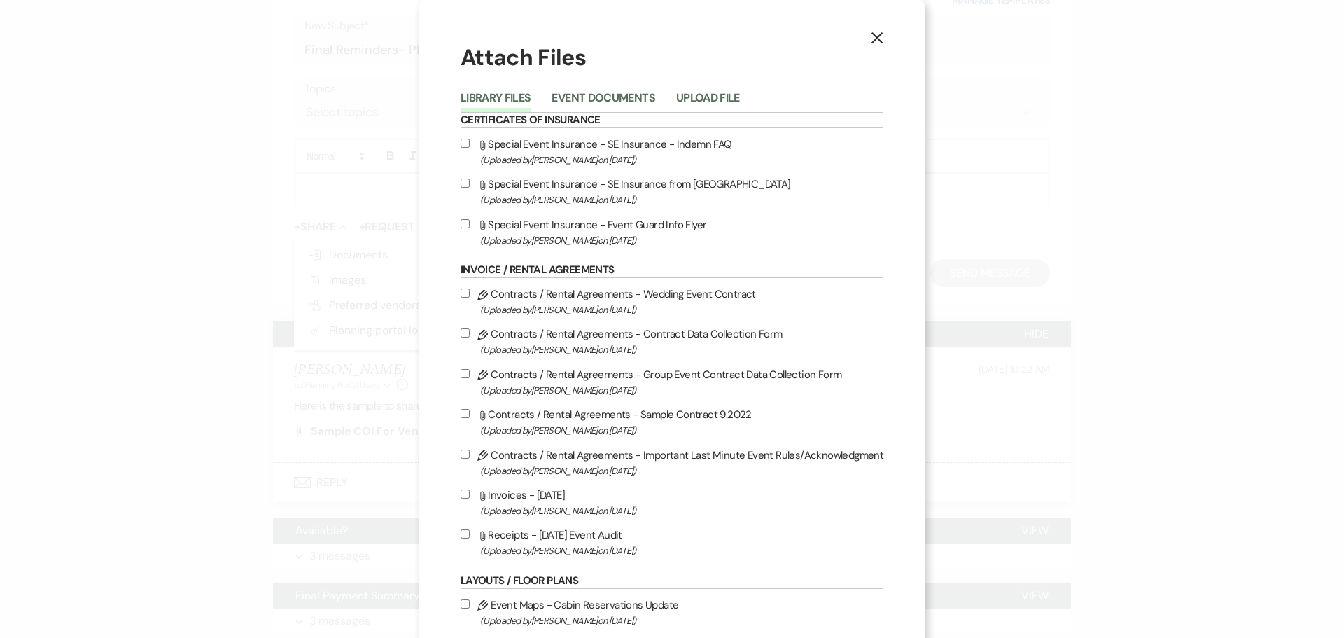
click at [466, 458] on input "Pencil Contracts / Rental Agreements - Important Last Minute Event Rules/Acknow…" at bounding box center [465, 453] width 9 height 9
checkbox input "true"
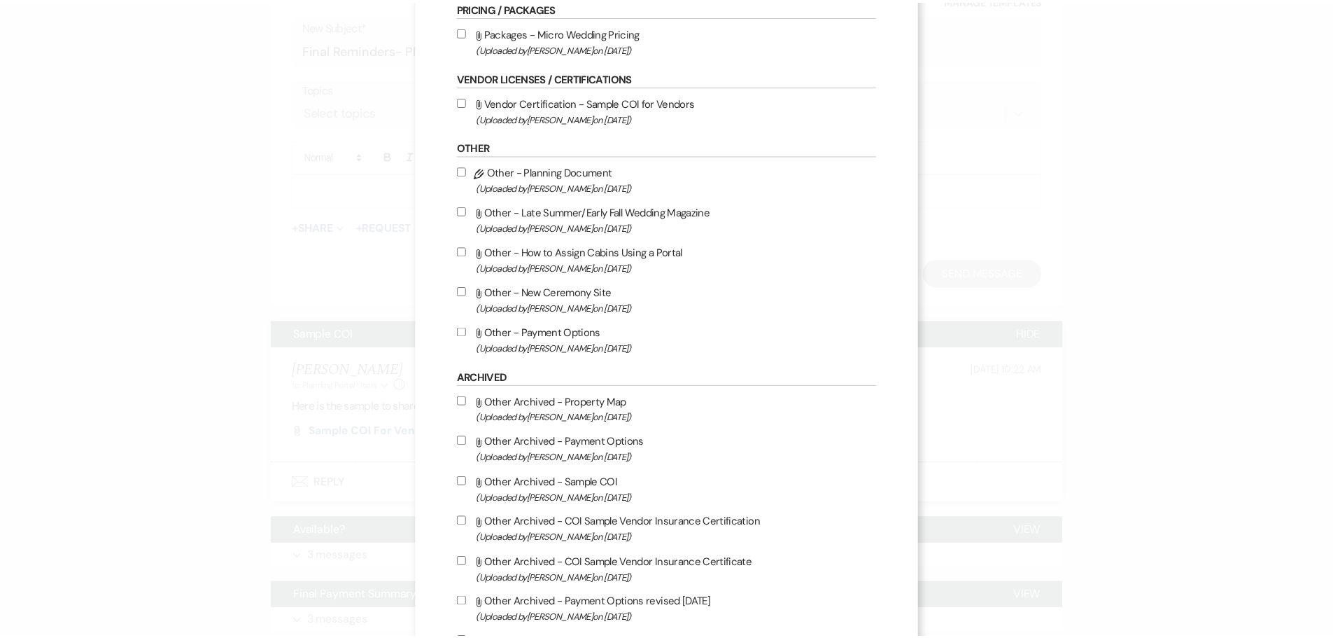
scroll to position [1002, 0]
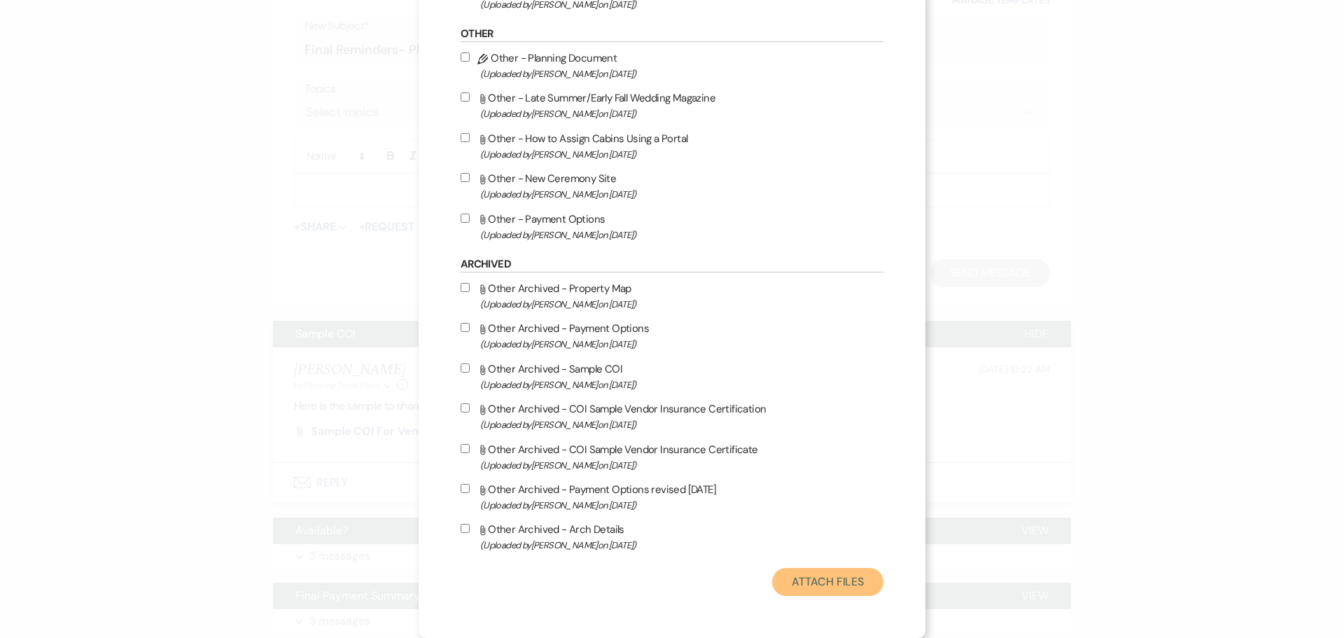
click at [787, 589] on button "Attach Files" at bounding box center [827, 582] width 111 height 28
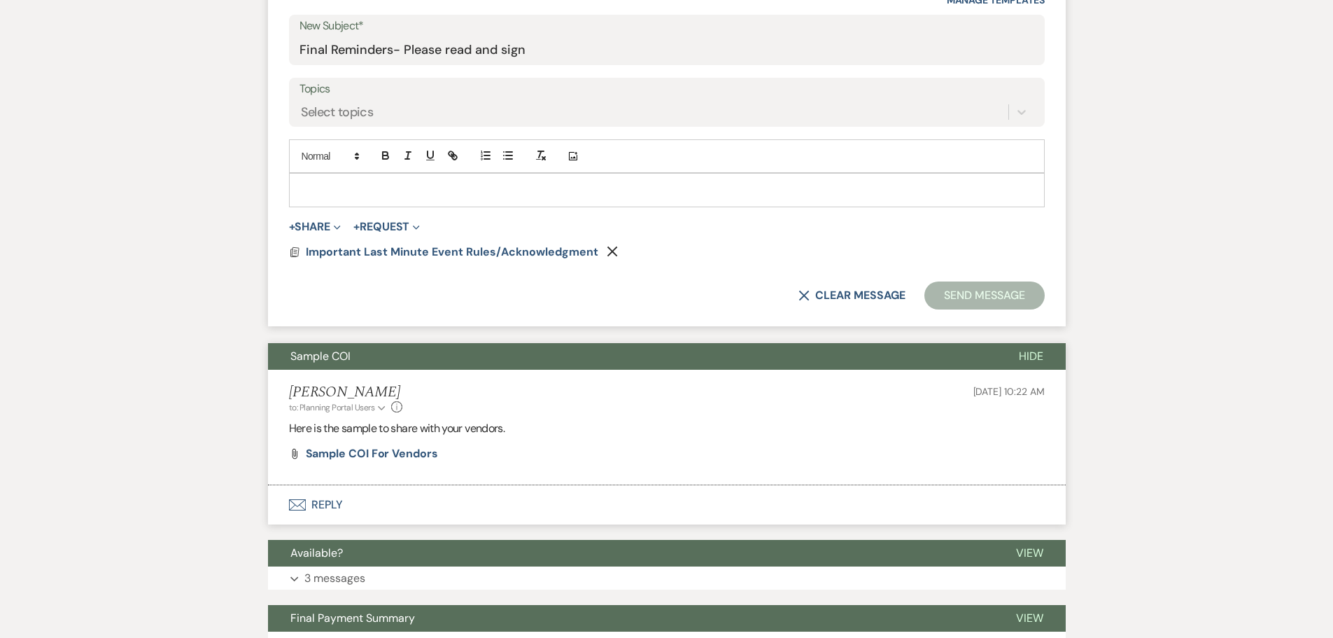
click at [455, 197] on p at bounding box center [667, 189] width 734 height 15
click at [942, 309] on button "Send Message" at bounding box center [985, 295] width 120 height 28
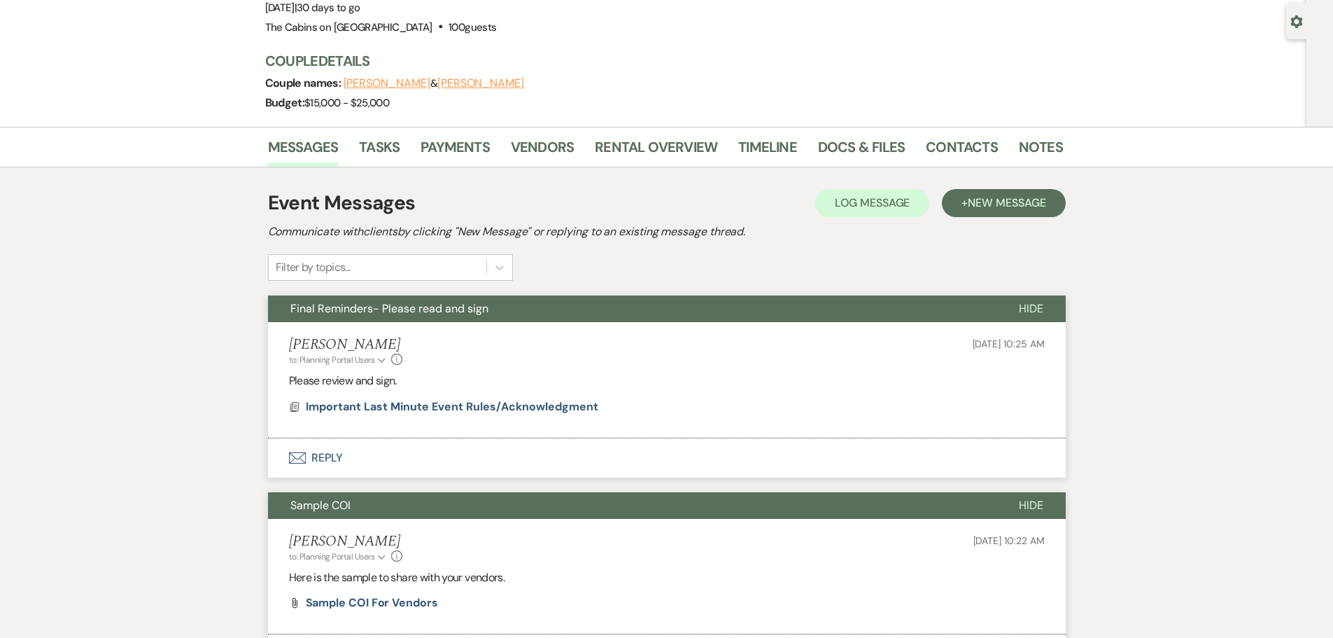
scroll to position [0, 0]
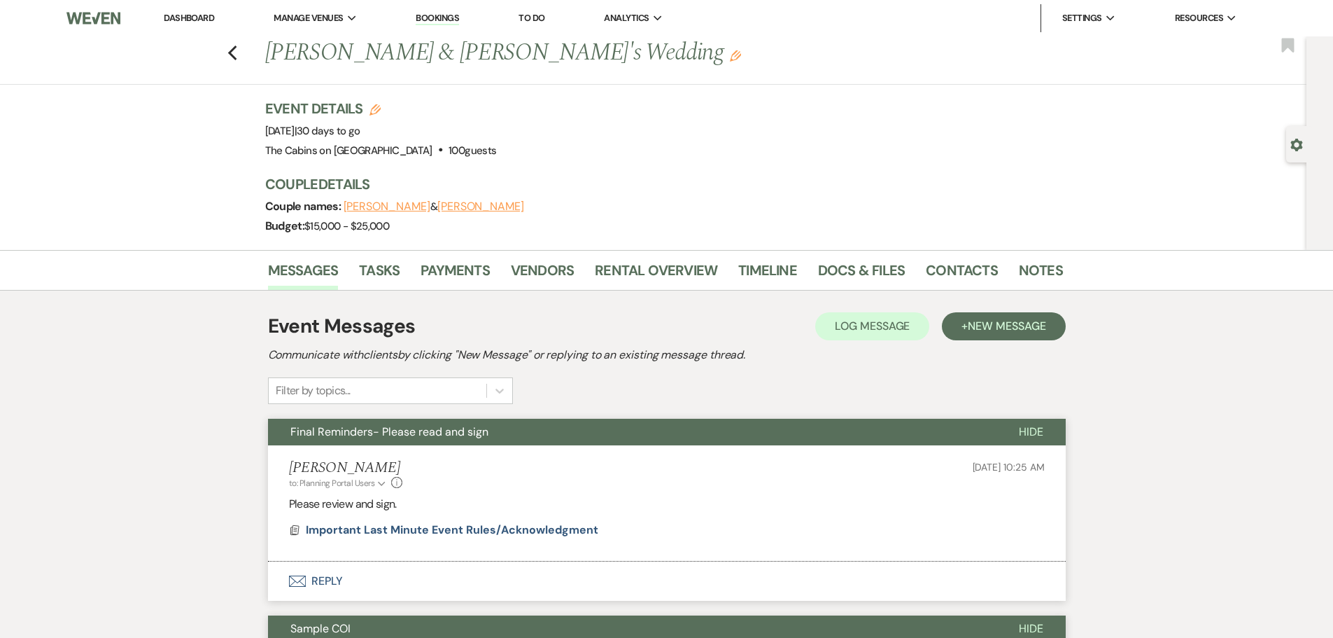
click at [194, 8] on li "Dashboard" at bounding box center [189, 18] width 64 height 28
click at [193, 18] on link "Dashboard" at bounding box center [189, 18] width 50 height 12
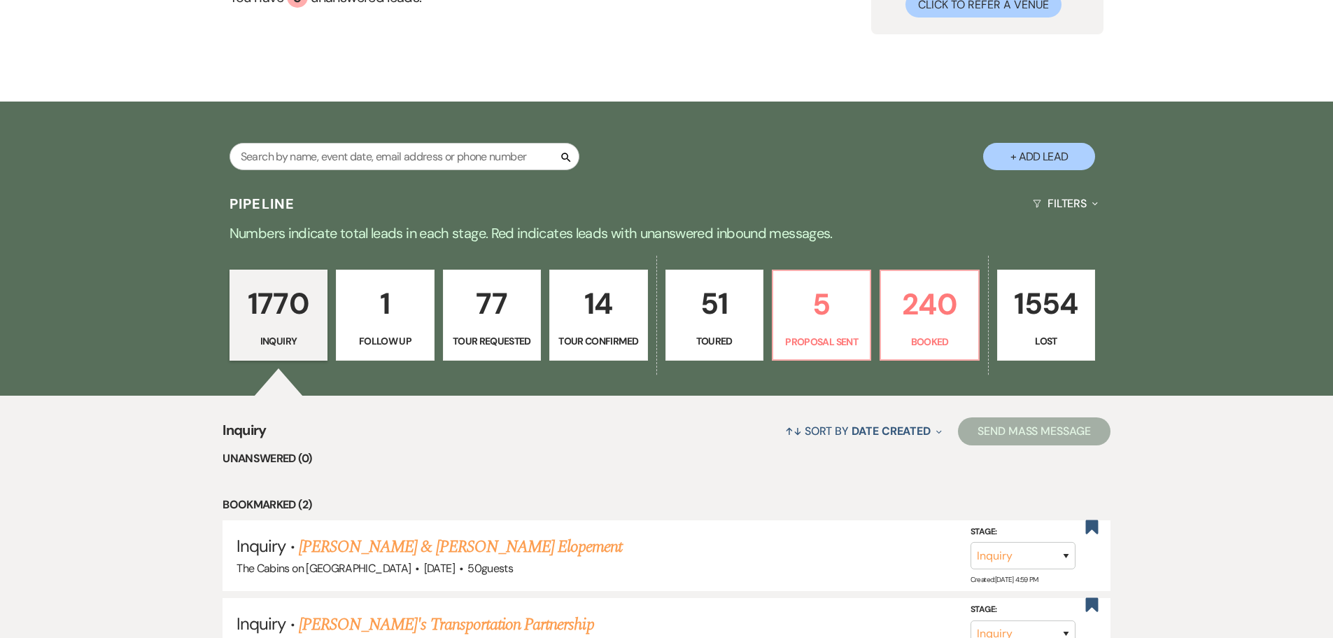
scroll to position [420, 0]
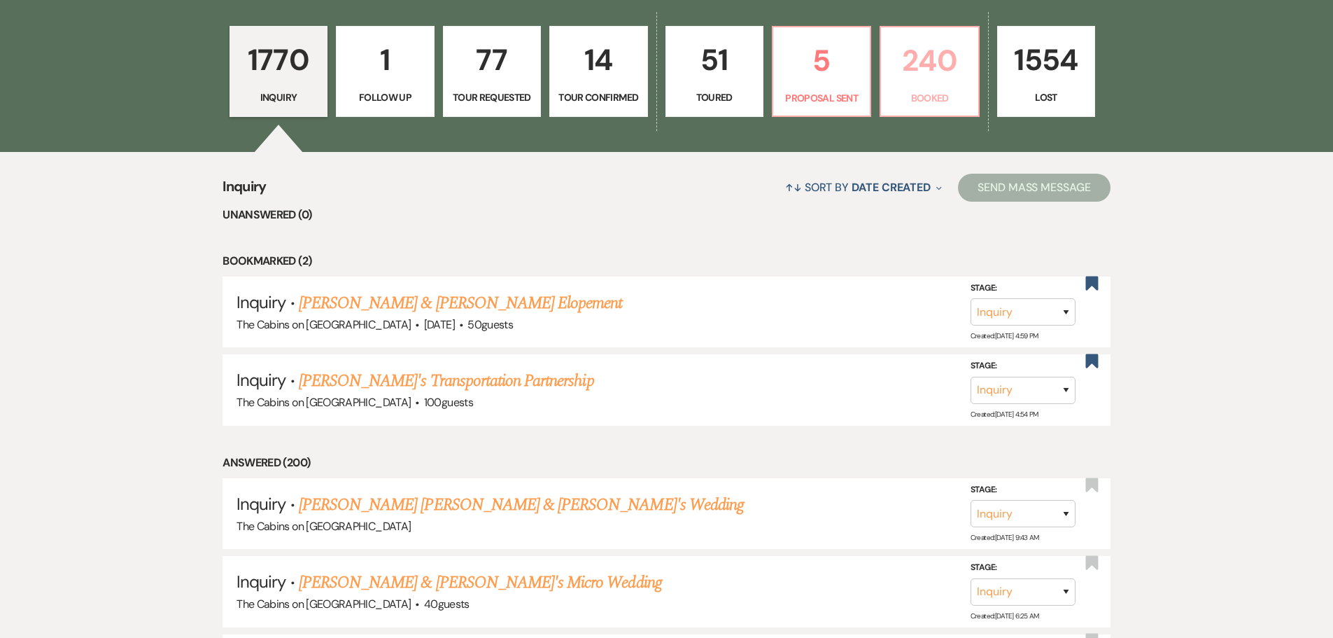
click at [921, 84] on p "240" at bounding box center [930, 60] width 80 height 47
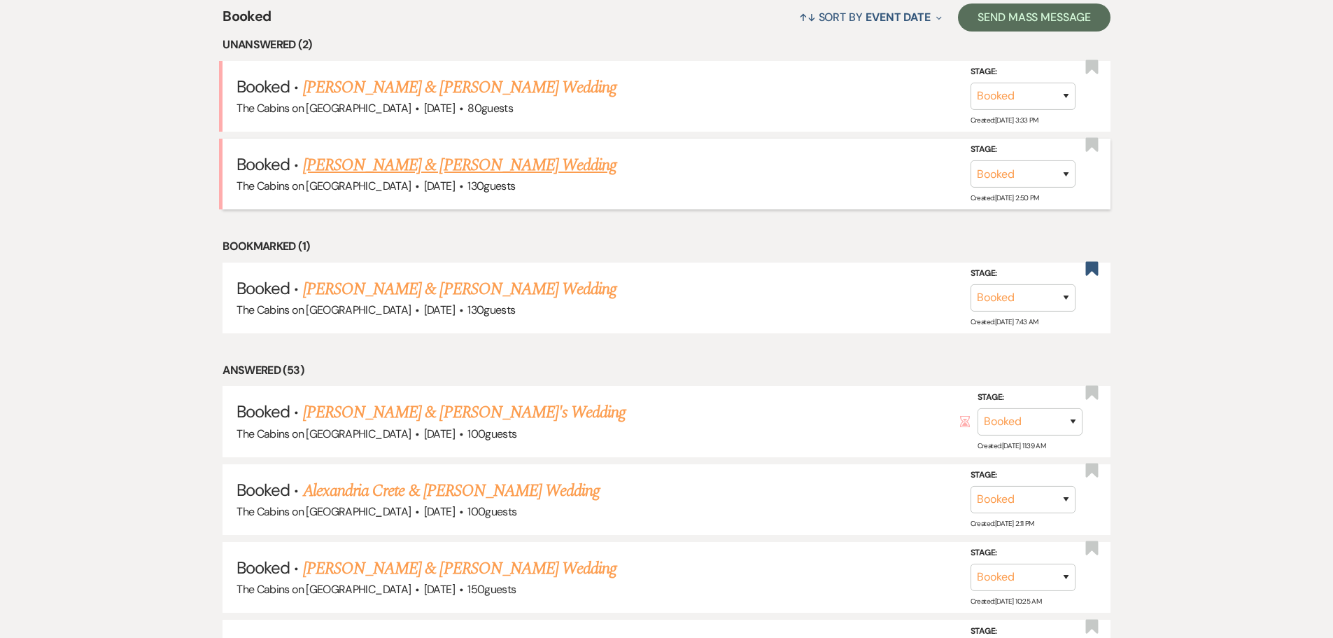
scroll to position [420, 0]
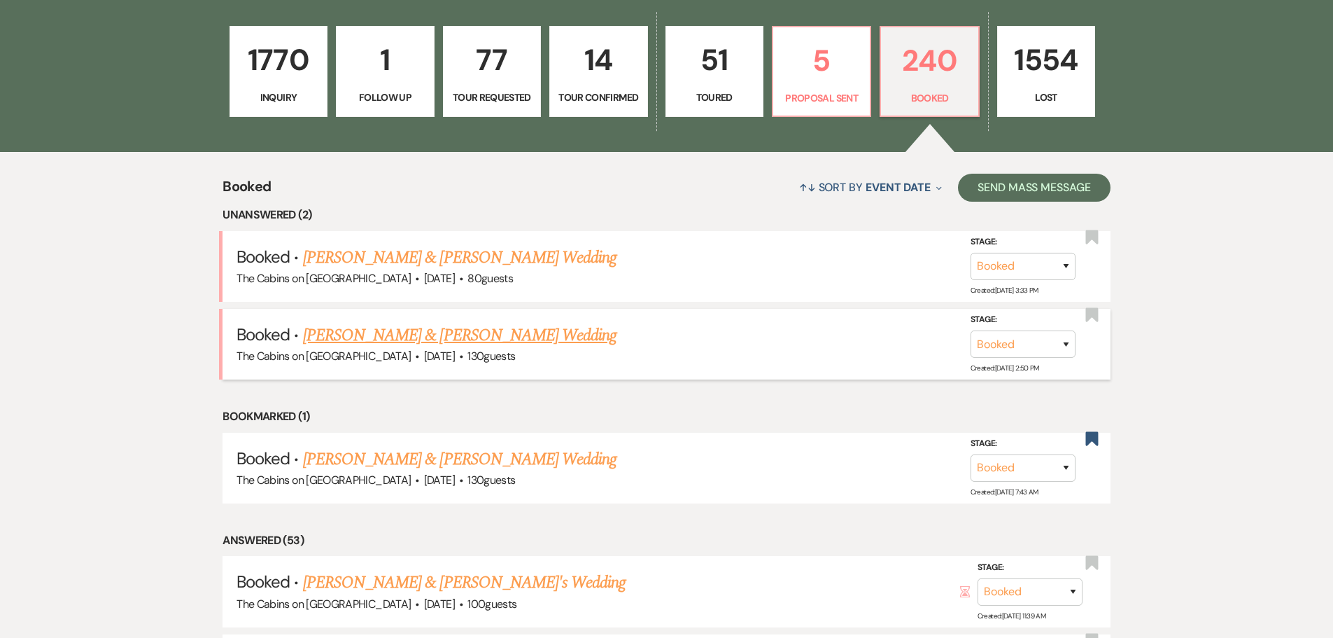
click at [402, 348] on link "[PERSON_NAME] & [PERSON_NAME] Wedding" at bounding box center [460, 335] width 314 height 25
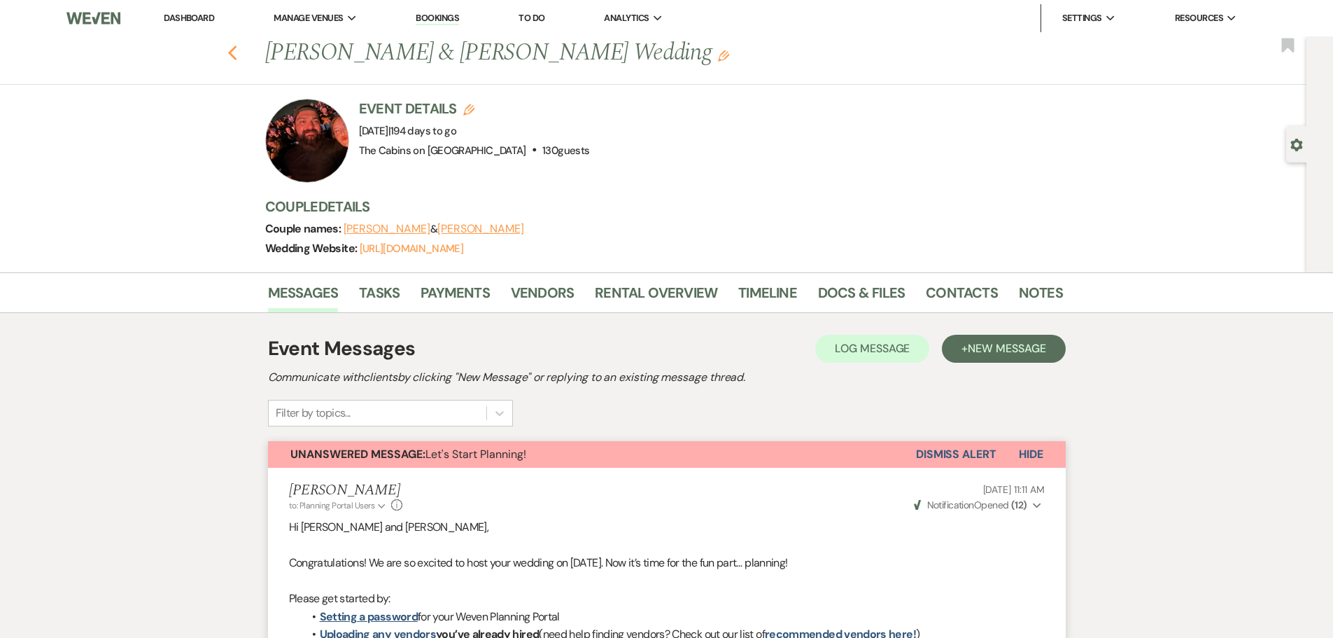
click at [238, 55] on icon "Previous" at bounding box center [232, 53] width 10 height 17
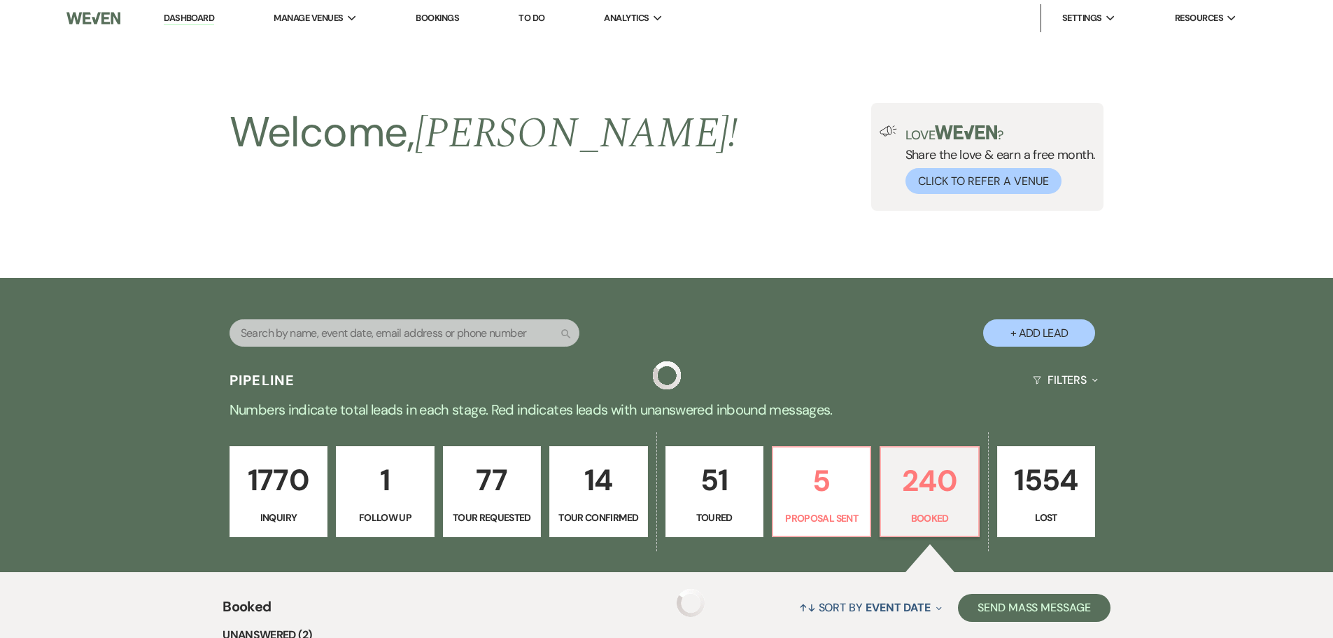
scroll to position [420, 0]
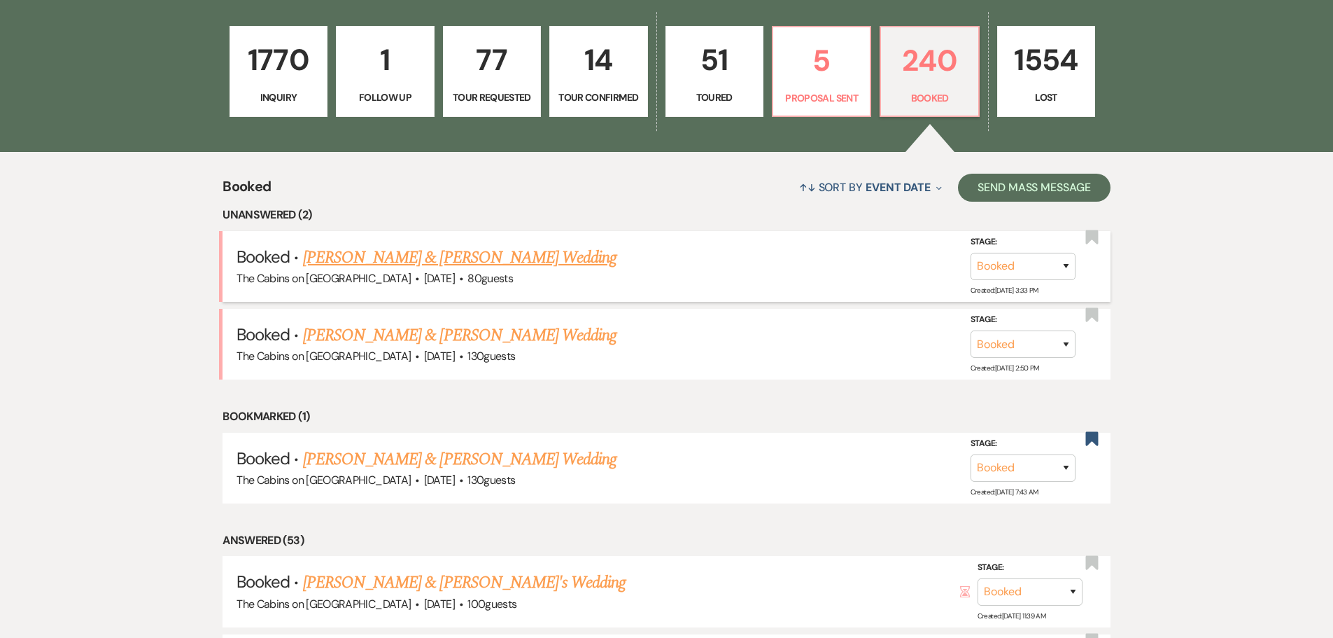
click at [466, 270] on link "[PERSON_NAME] & [PERSON_NAME] Wedding" at bounding box center [460, 257] width 314 height 25
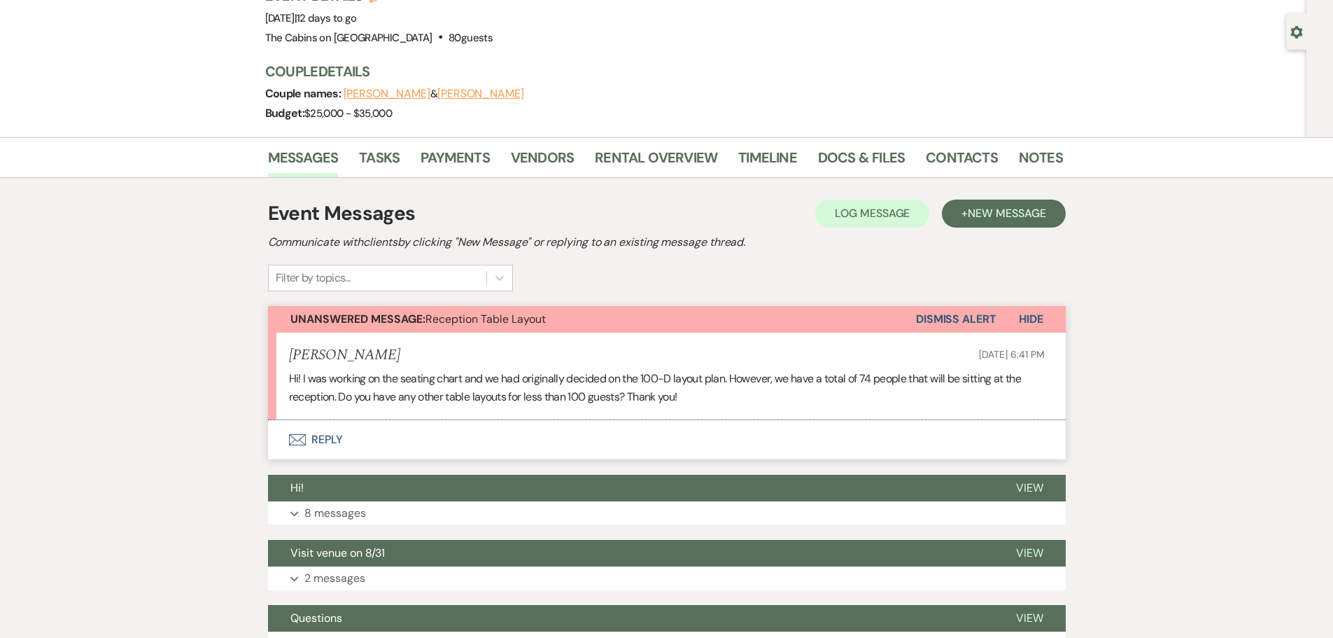
scroll to position [280, 0]
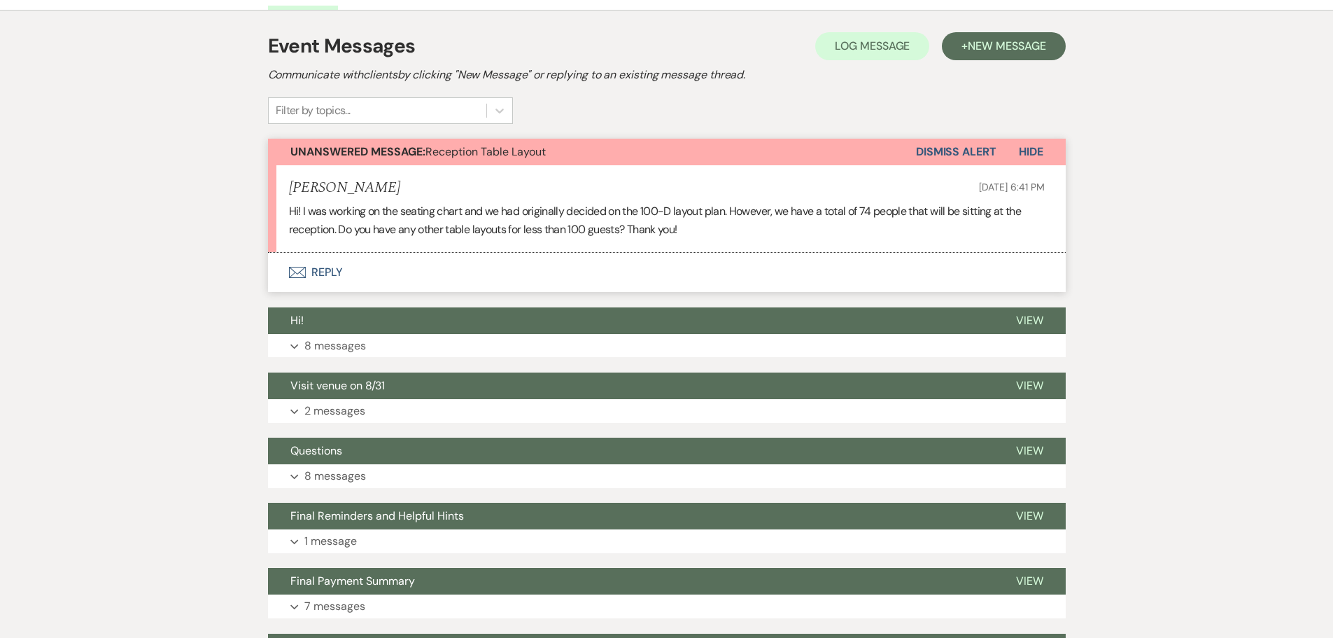
click at [349, 292] on button "Envelope Reply" at bounding box center [667, 272] width 798 height 39
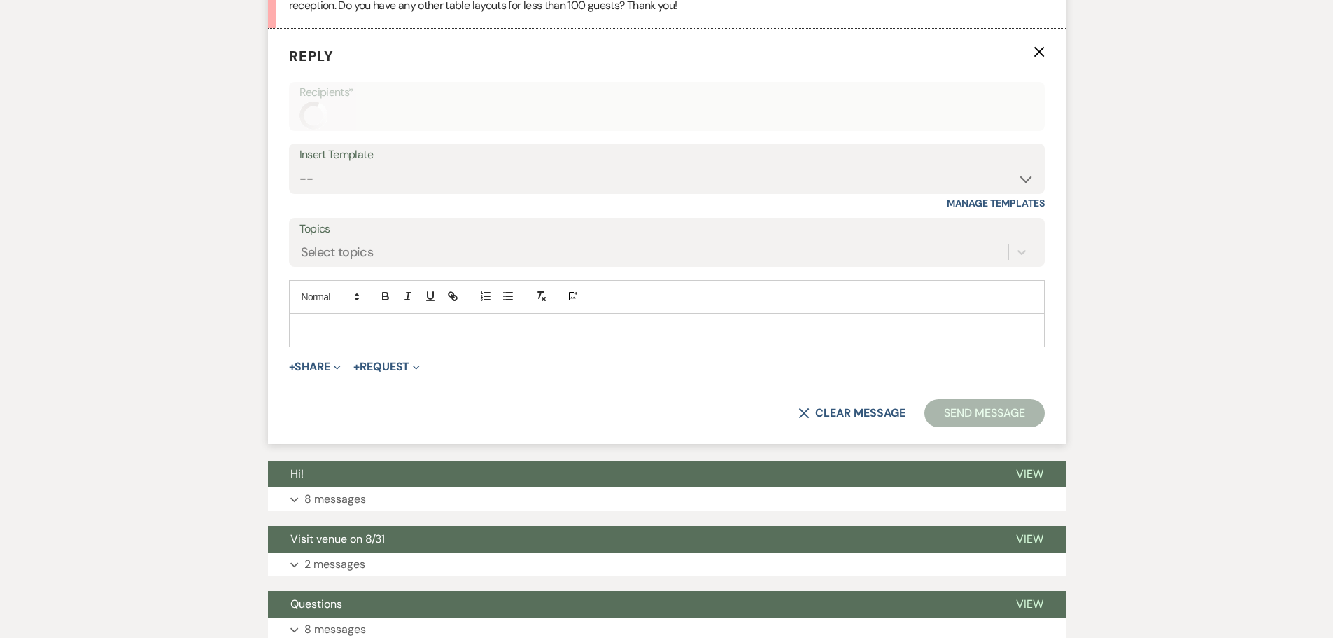
scroll to position [509, 0]
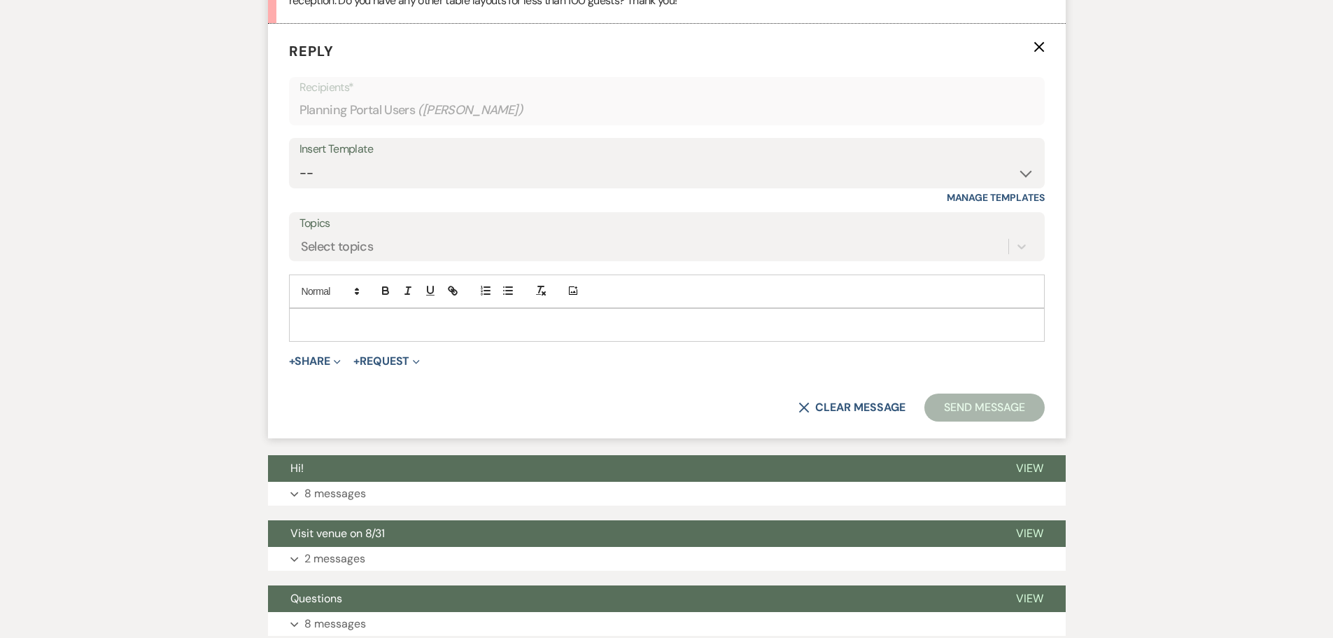
click at [326, 332] on p at bounding box center [667, 324] width 734 height 15
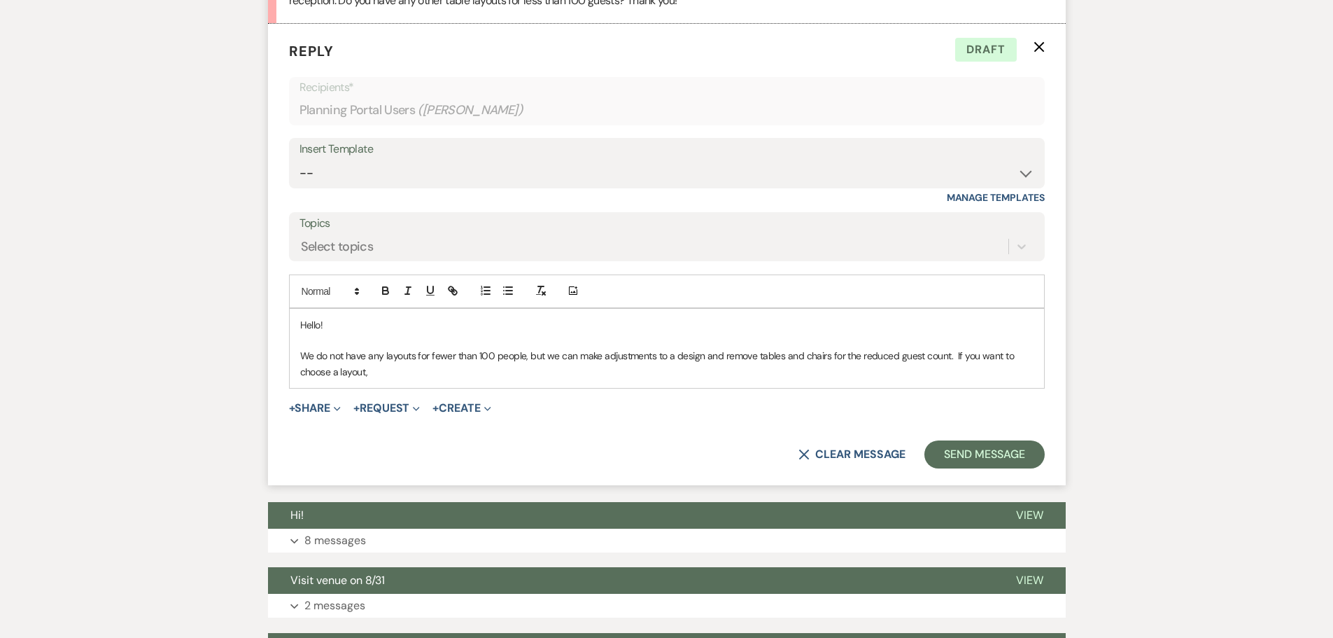
click at [404, 379] on p "We do not have any layouts for fewer than 100 people, but we can make adjustmen…" at bounding box center [667, 363] width 734 height 31
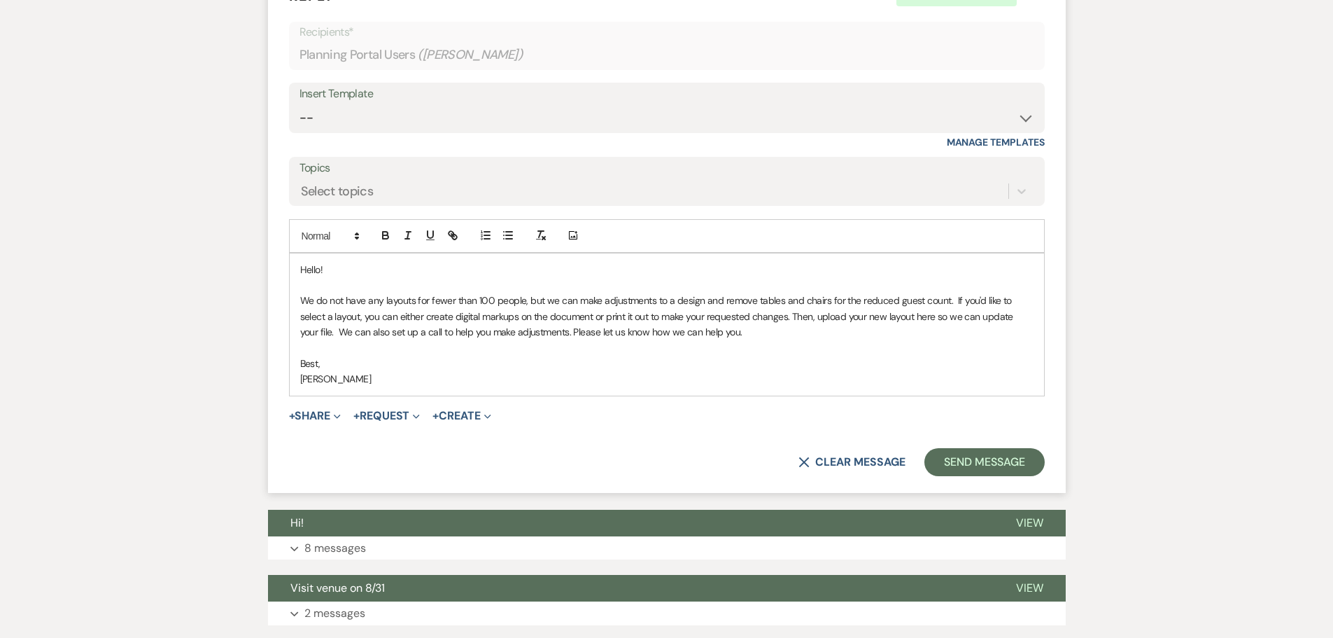
scroll to position [649, 0]
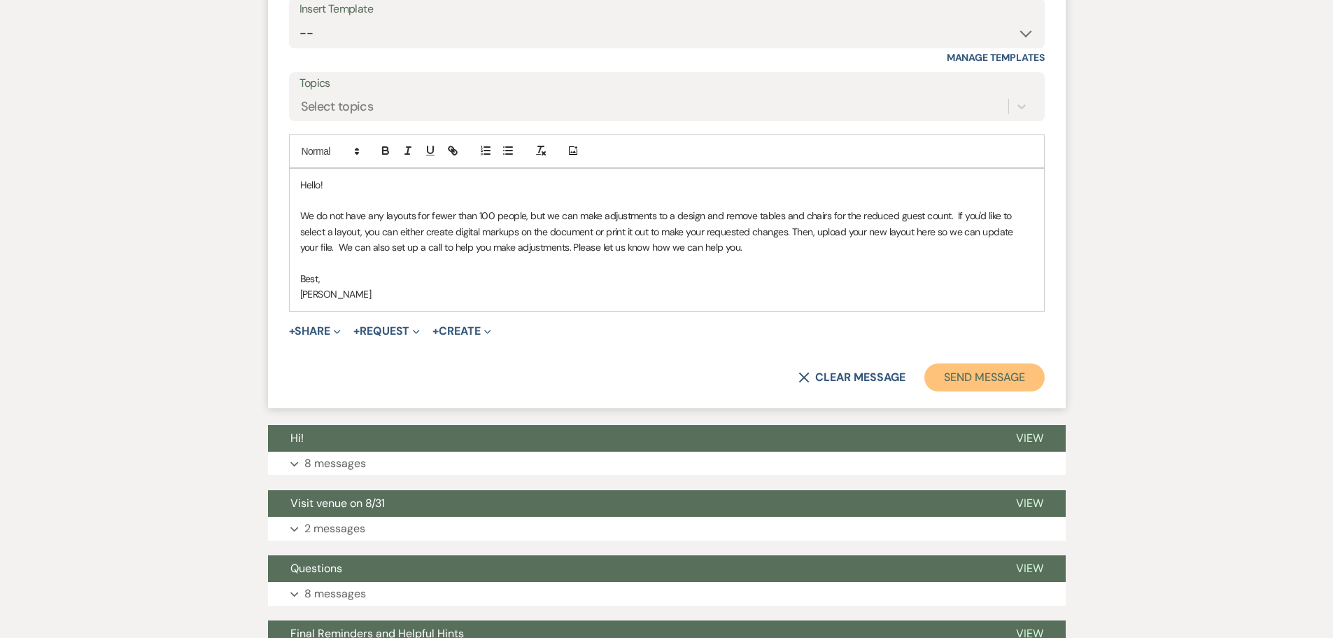
click at [946, 391] on button "Send Message" at bounding box center [985, 377] width 120 height 28
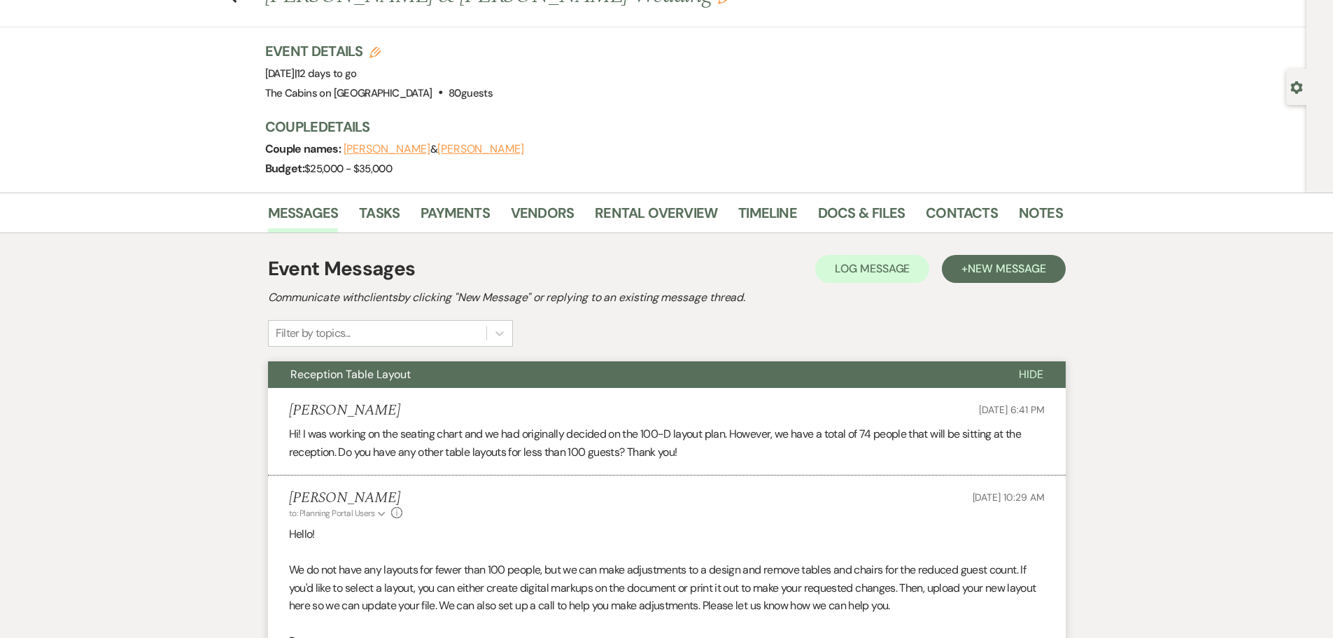
scroll to position [0, 0]
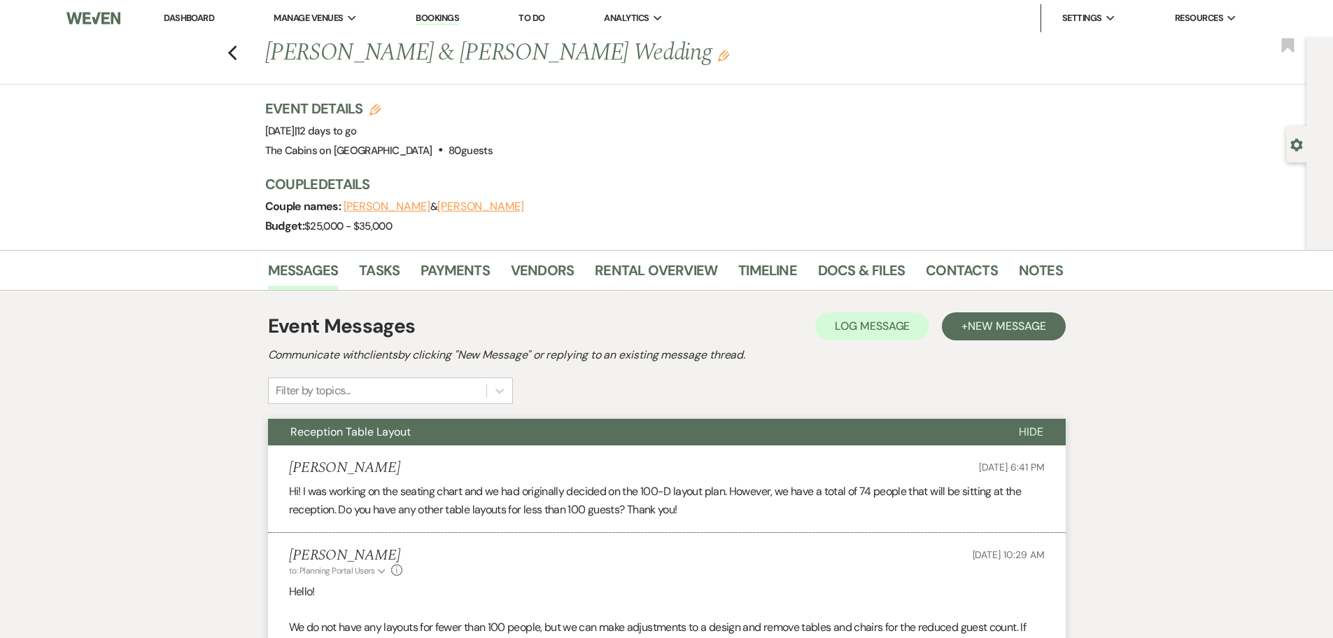
click at [214, 20] on link "Dashboard" at bounding box center [189, 18] width 50 height 12
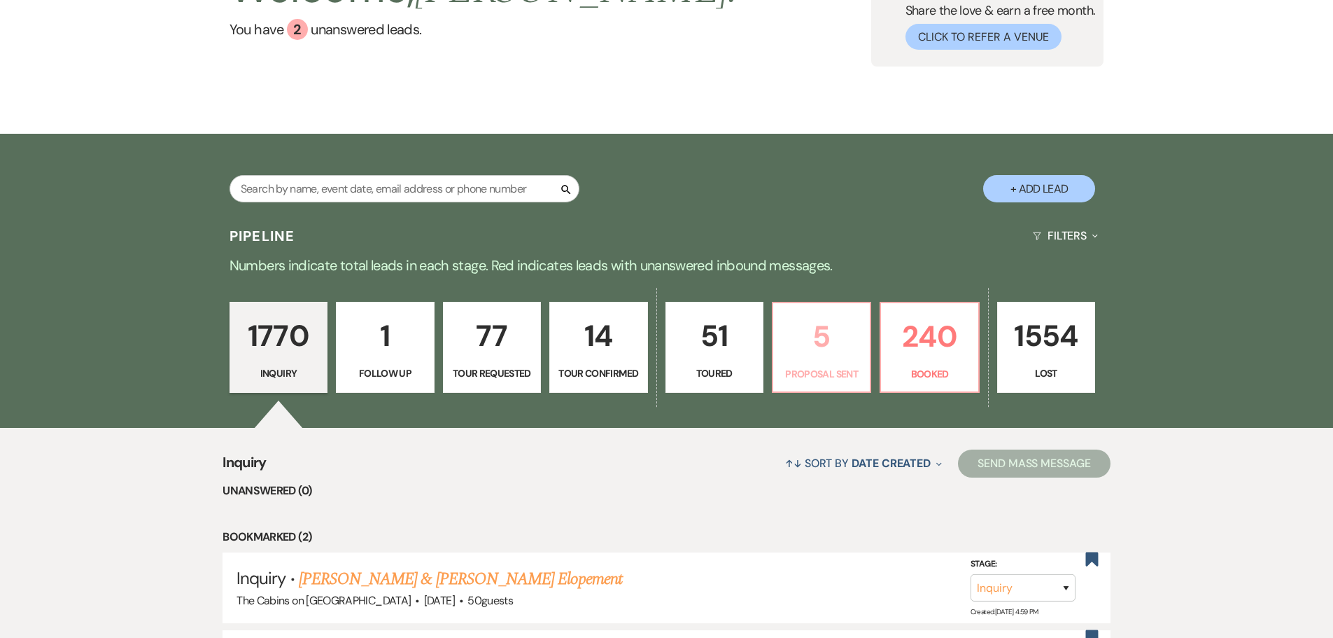
scroll to position [140, 0]
